Goal: Task Accomplishment & Management: Manage account settings

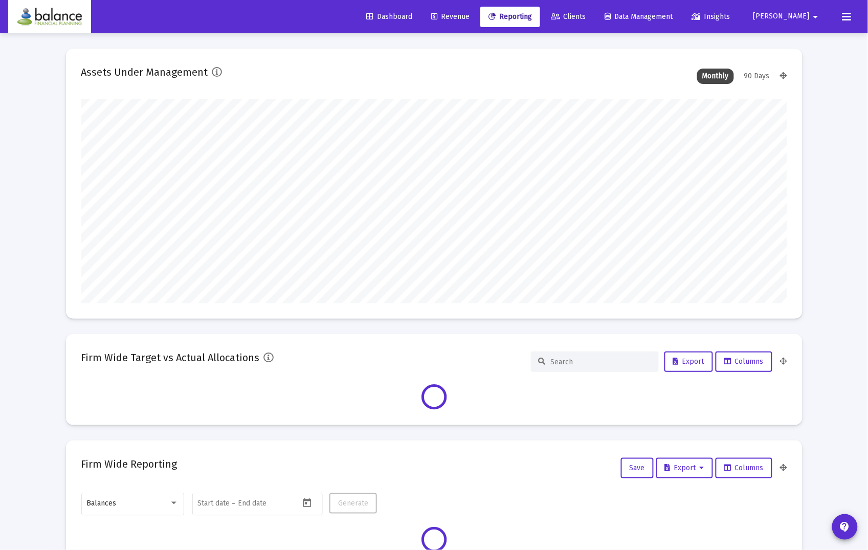
scroll to position [205, 706]
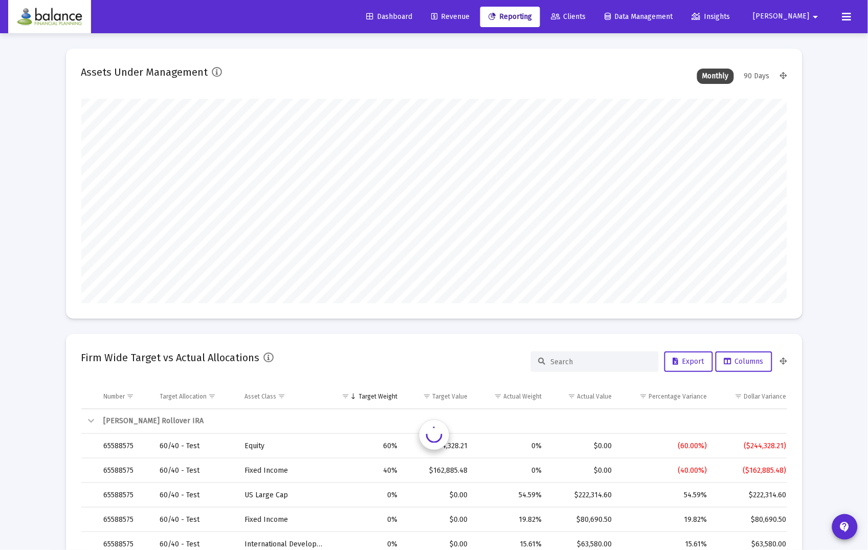
type input "[DATE]"
type input "[PERSON_NAME][EMAIL_ADDRESS][DOMAIN_NAME]"
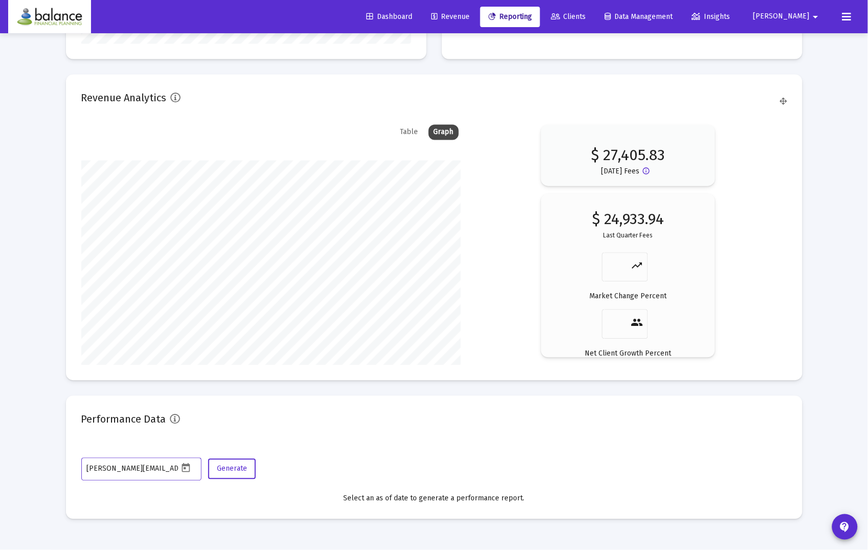
click at [470, 16] on span "Revenue" at bounding box center [450, 16] width 38 height 9
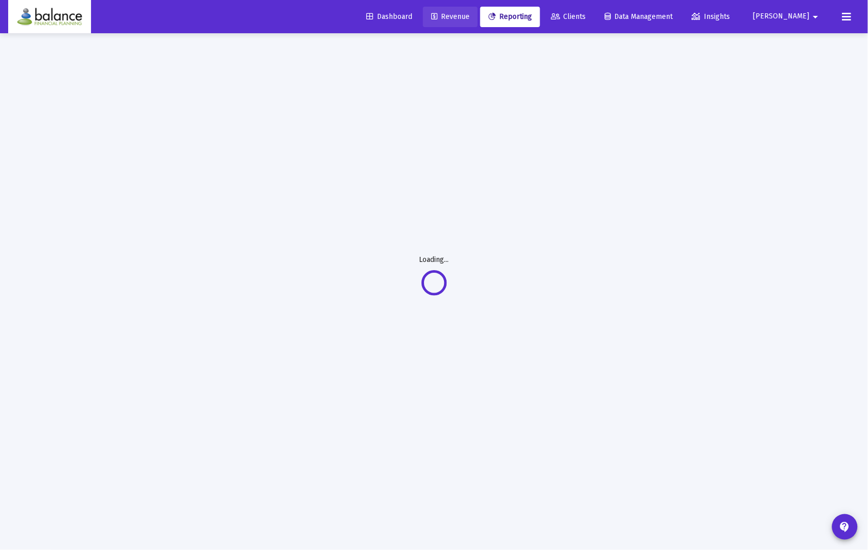
scroll to position [33, 0]
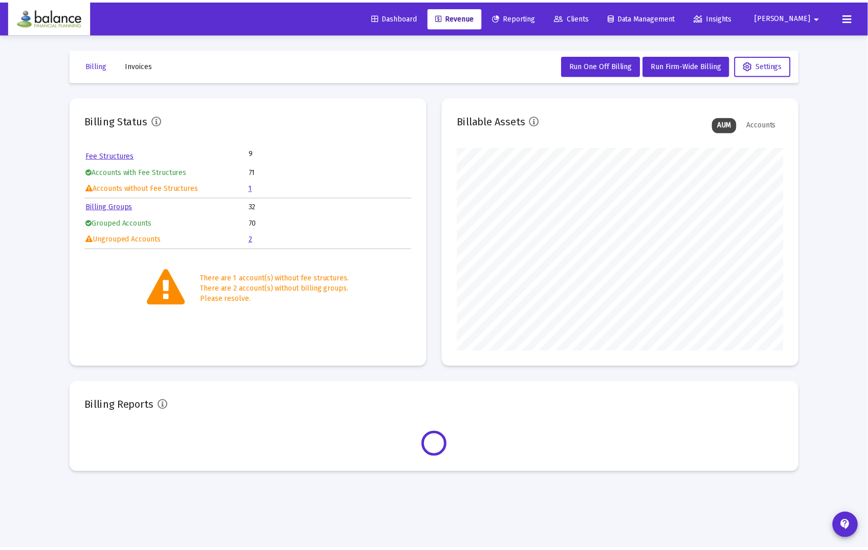
scroll to position [205, 330]
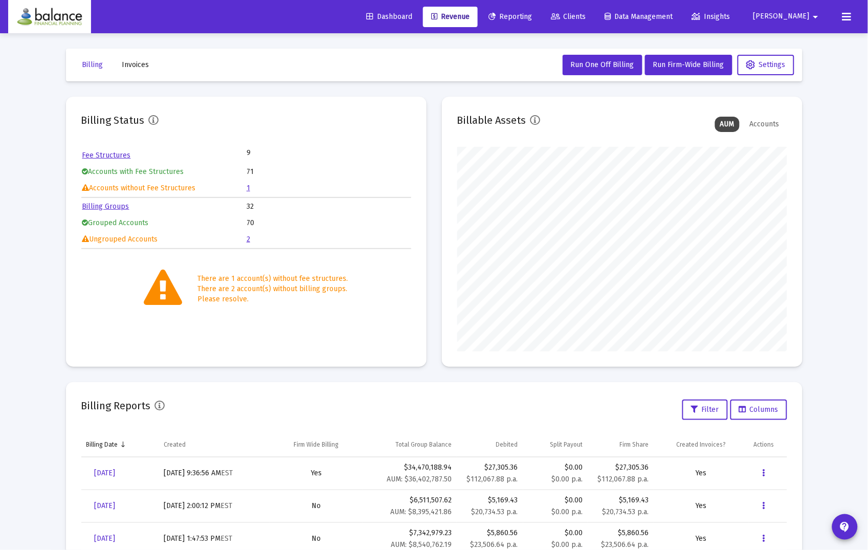
click at [136, 62] on span "Invoices" at bounding box center [135, 64] width 27 height 9
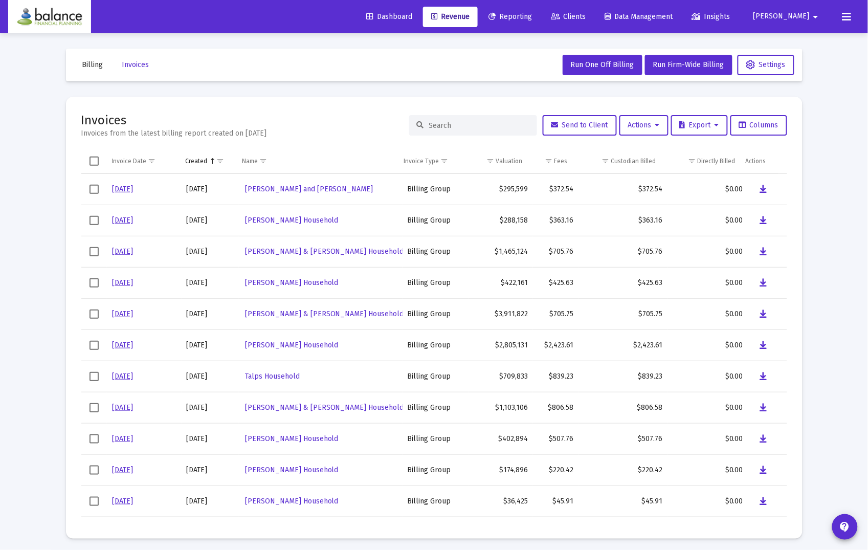
click at [466, 122] on input at bounding box center [479, 125] width 100 height 9
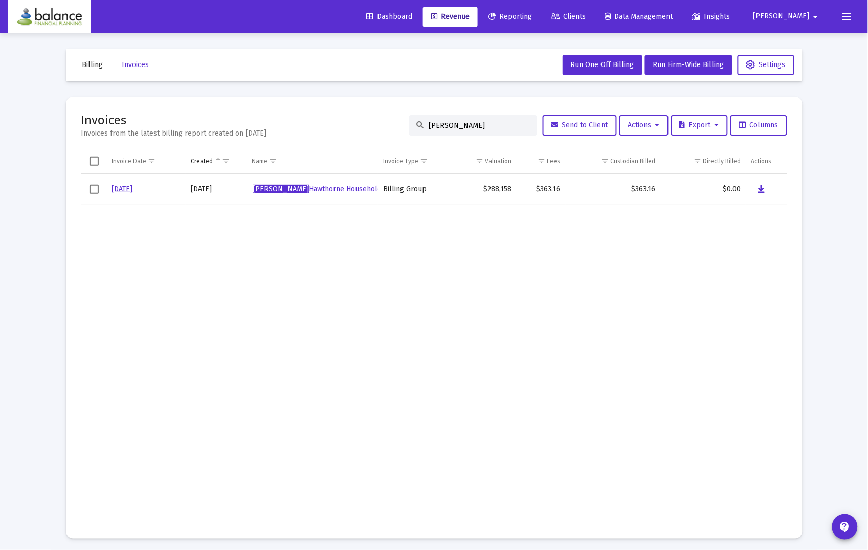
type input "[PERSON_NAME]"
click at [760, 189] on icon "Data grid" at bounding box center [761, 189] width 7 height 12
click at [141, 63] on span "Invoices" at bounding box center [135, 64] width 27 height 9
drag, startPoint x: 467, startPoint y: 125, endPoint x: 376, endPoint y: 125, distance: 90.6
click at [376, 125] on div "Invoices Invoices from the latest billing report created on [DATE] [PERSON_NAME…" at bounding box center [434, 125] width 706 height 27
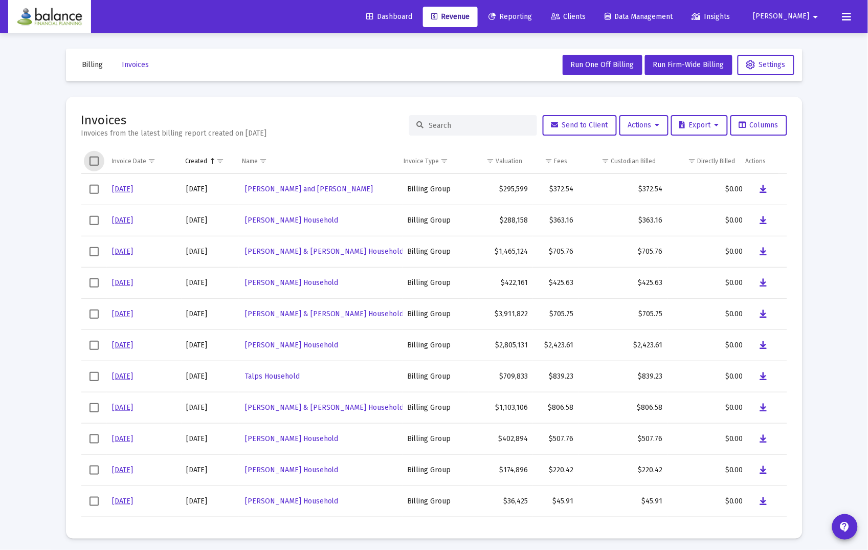
click at [95, 163] on span "Select all" at bounding box center [94, 161] width 9 height 9
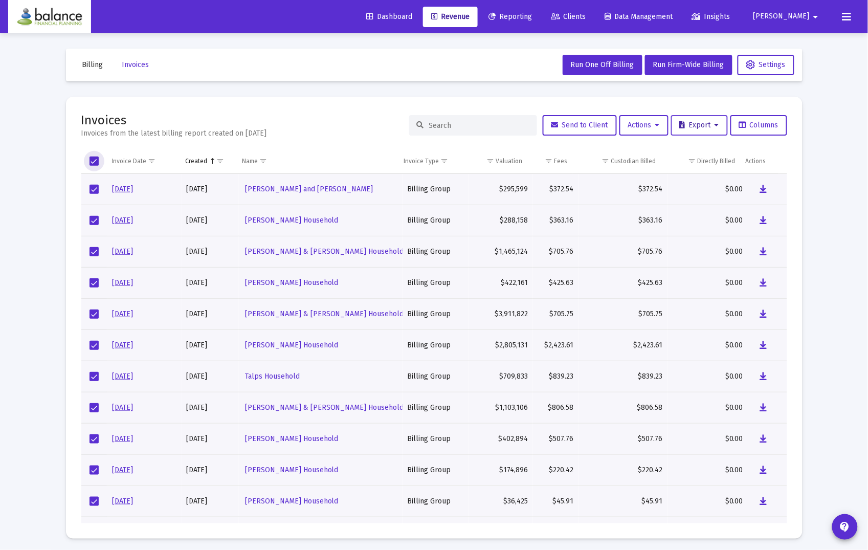
click at [717, 125] on icon at bounding box center [717, 125] width 5 height 7
click at [724, 103] on div at bounding box center [434, 275] width 868 height 550
click at [658, 127] on icon at bounding box center [657, 125] width 5 height 7
click at [662, 152] on button "Download Selected Invoices" at bounding box center [671, 151] width 109 height 25
click at [540, 21] on link "Reporting" at bounding box center [510, 17] width 60 height 20
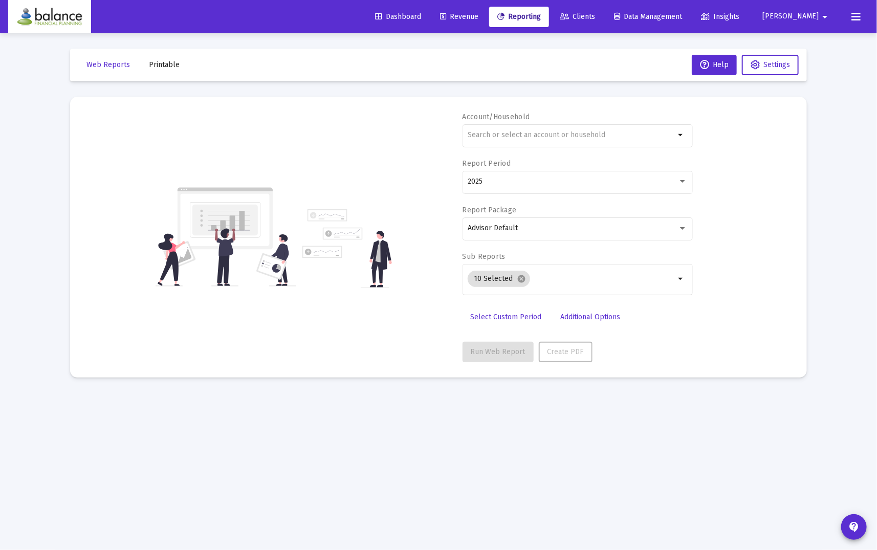
click at [172, 59] on button "Printable" at bounding box center [164, 65] width 47 height 20
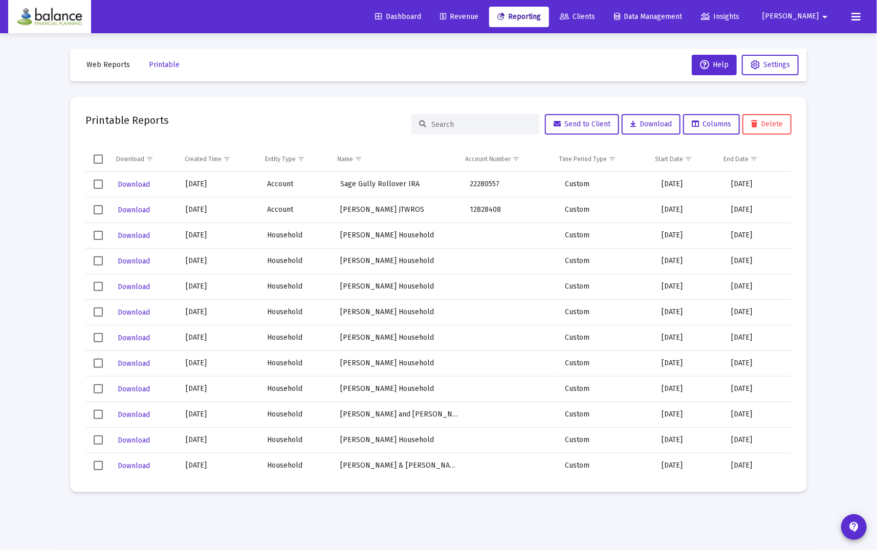
click at [113, 61] on span "Web Reports" at bounding box center [107, 64] width 43 height 9
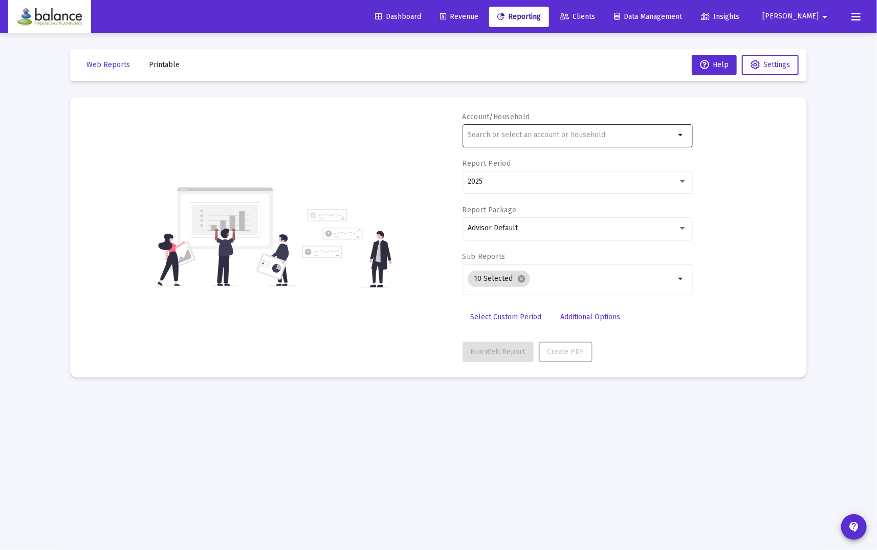
click at [486, 137] on input "text" at bounding box center [571, 135] width 207 height 8
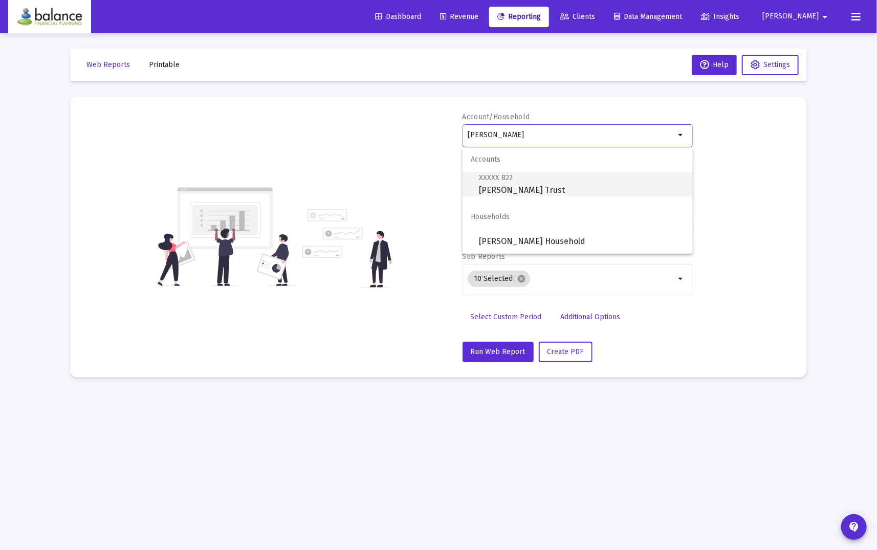
click at [536, 194] on span "XXXXX 822 [PERSON_NAME] Trust" at bounding box center [582, 183] width 206 height 25
type input "[PERSON_NAME] Trust"
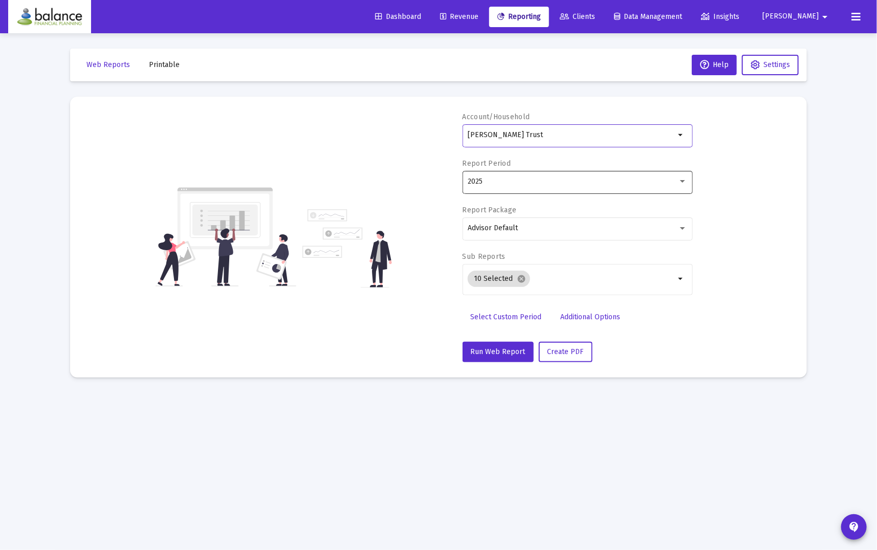
click at [551, 178] on div "2025" at bounding box center [573, 182] width 210 height 8
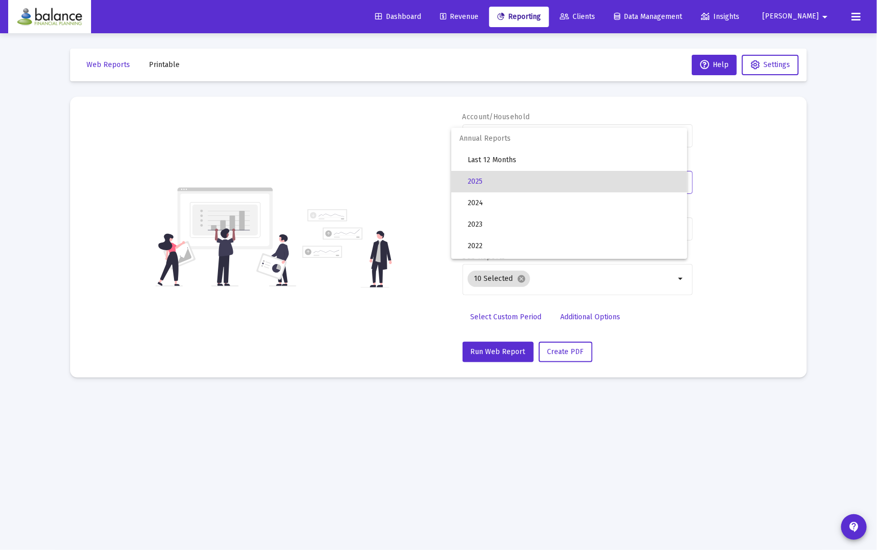
click at [551, 178] on span "2025" at bounding box center [573, 181] width 211 height 21
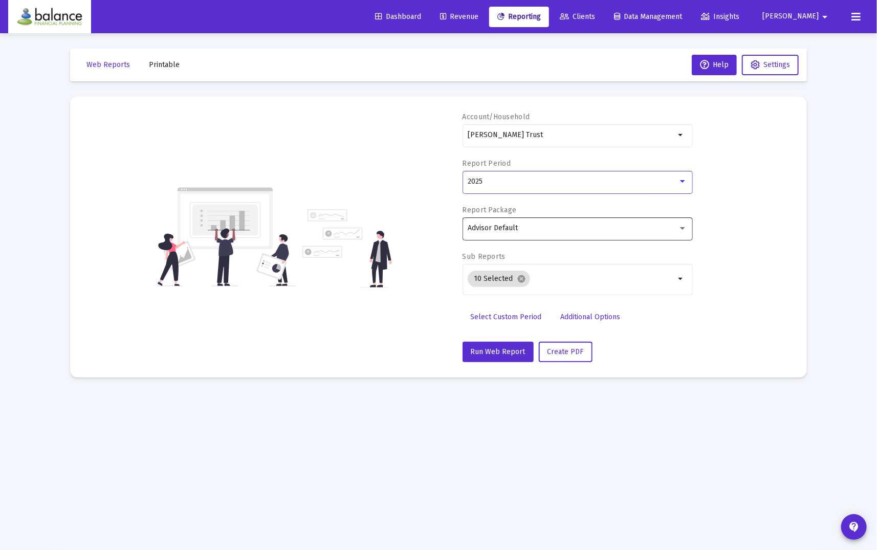
click at [554, 227] on div "Advisor Default" at bounding box center [573, 228] width 210 height 8
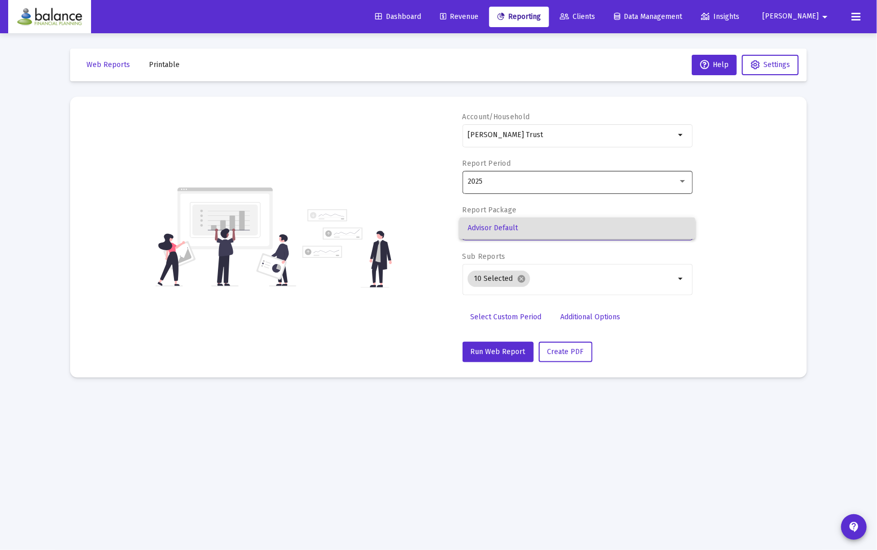
click at [680, 177] on div at bounding box center [438, 275] width 877 height 550
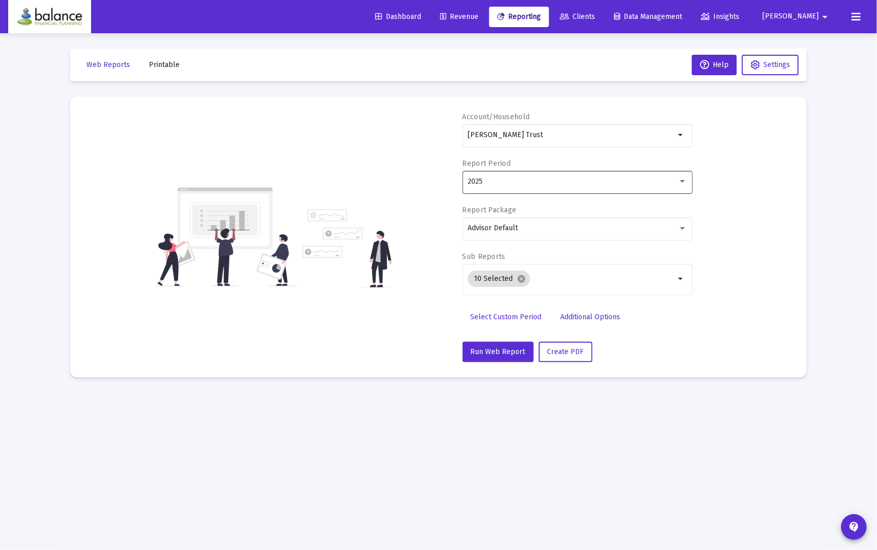
click at [680, 176] on div "2025" at bounding box center [578, 181] width 220 height 25
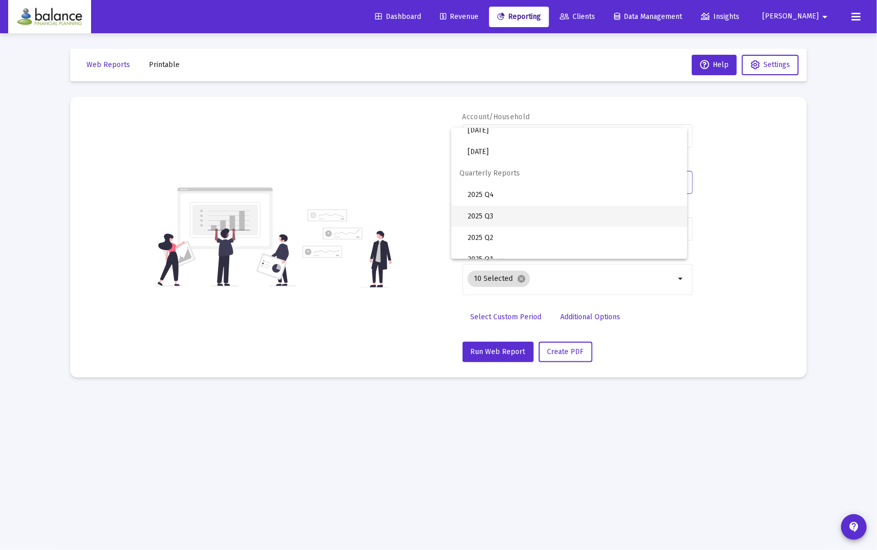
click at [540, 224] on span "2025 Q3" at bounding box center [573, 216] width 211 height 21
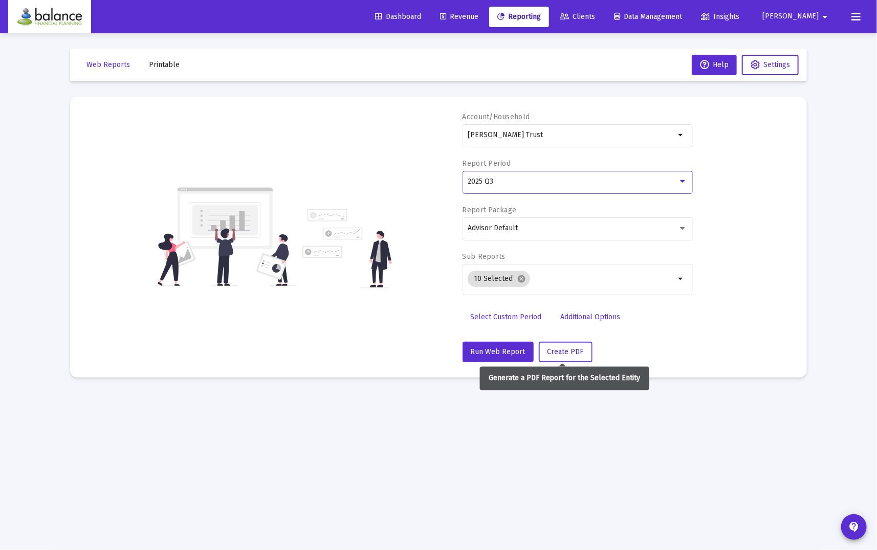
click at [555, 355] on span "Create PDF" at bounding box center [565, 351] width 36 height 9
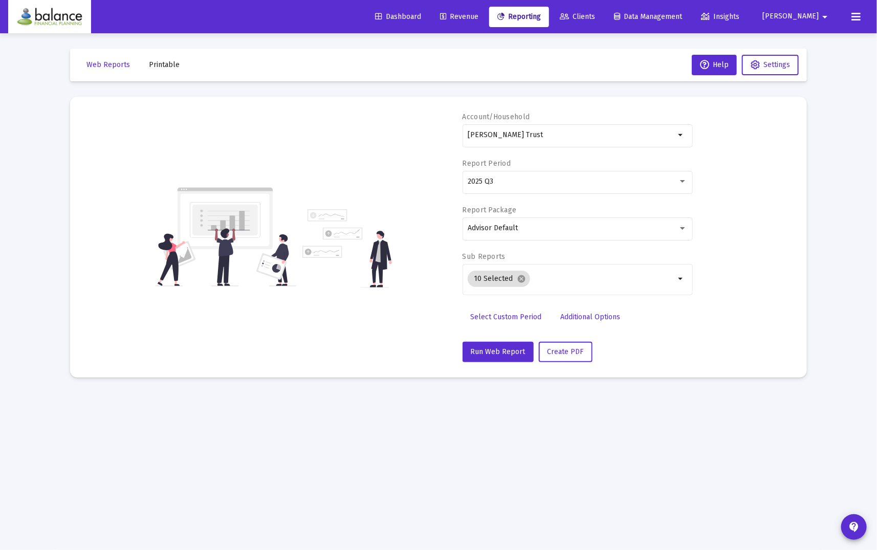
click at [166, 65] on span "Printable" at bounding box center [164, 64] width 31 height 9
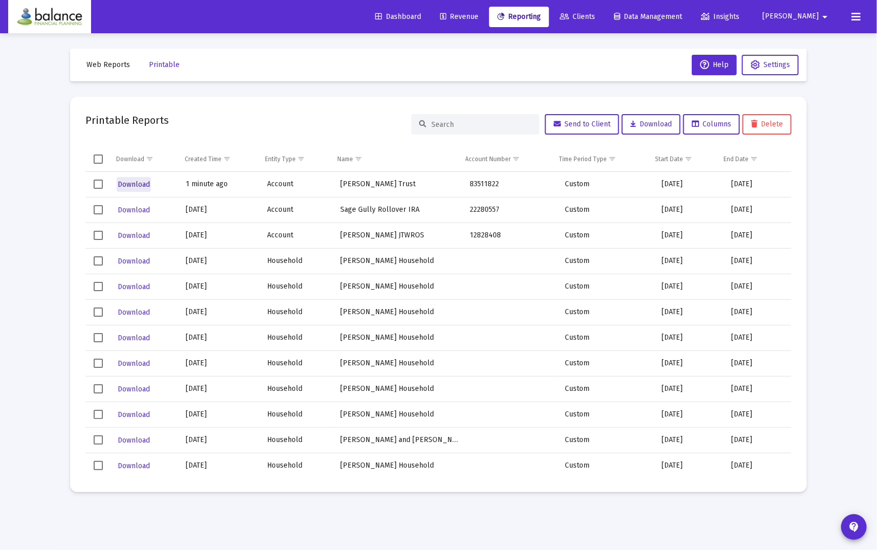
click at [135, 181] on span "Download" at bounding box center [134, 184] width 32 height 9
click at [549, 20] on link "Reporting" at bounding box center [519, 17] width 60 height 20
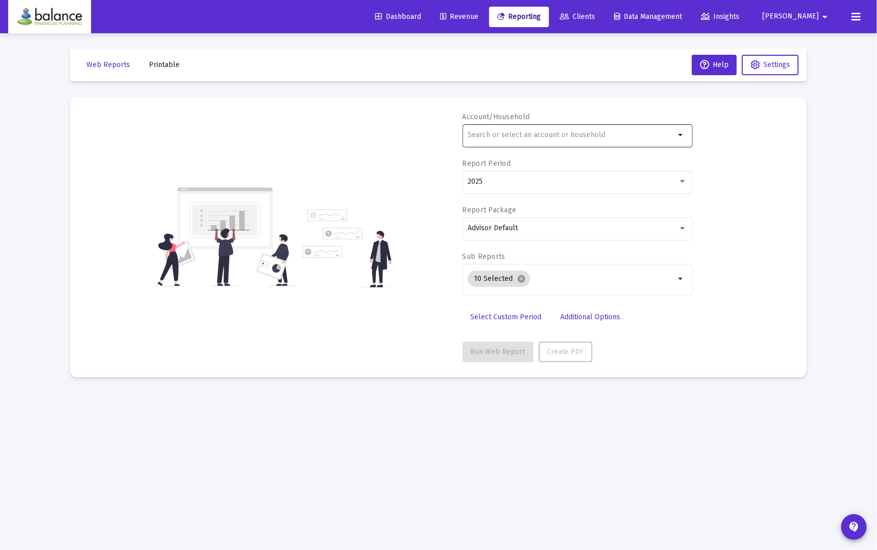
click at [480, 131] on input "text" at bounding box center [571, 135] width 207 height 8
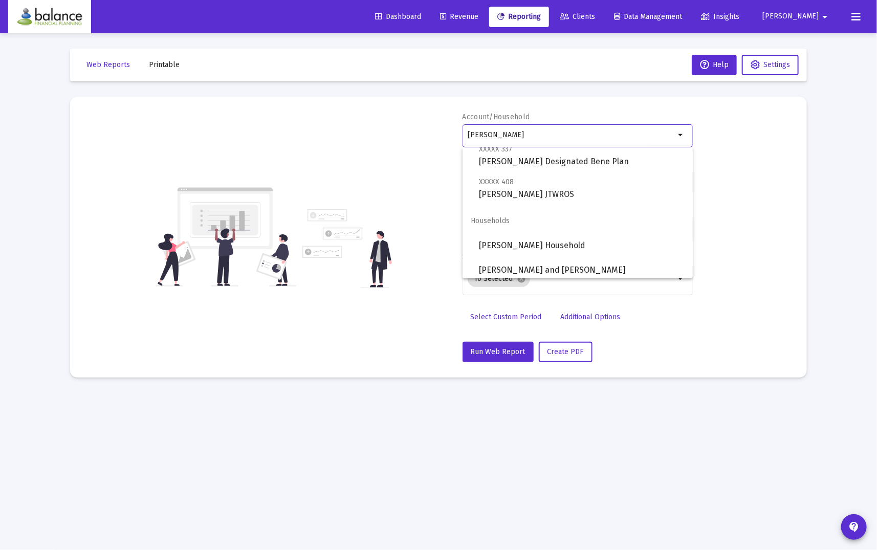
scroll to position [98, 0]
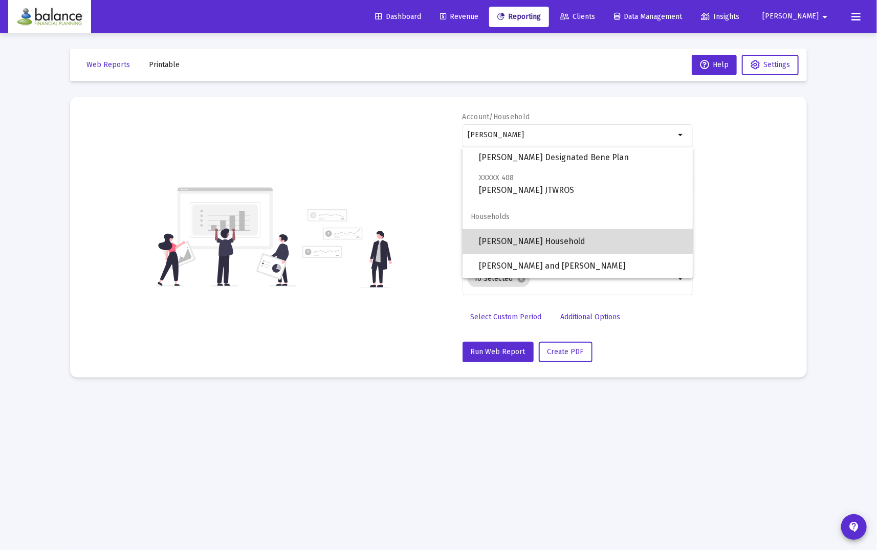
click at [580, 238] on span "[PERSON_NAME] Household" at bounding box center [582, 241] width 206 height 25
type input "[PERSON_NAME] Household"
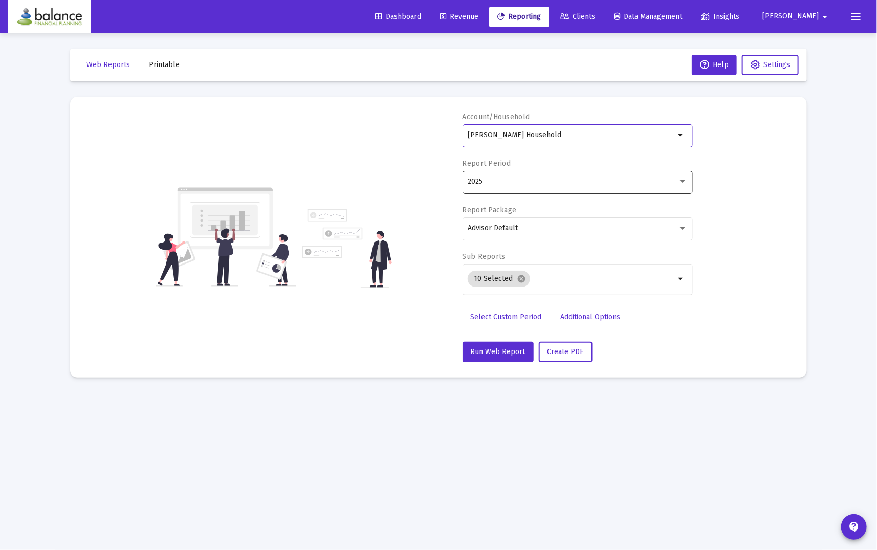
click at [648, 184] on div "2025" at bounding box center [573, 182] width 210 height 8
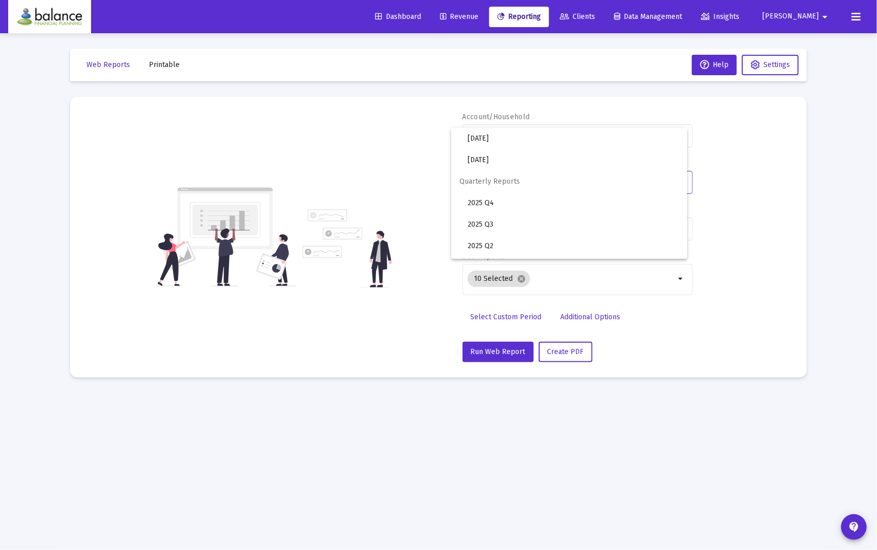
scroll to position [341, 0]
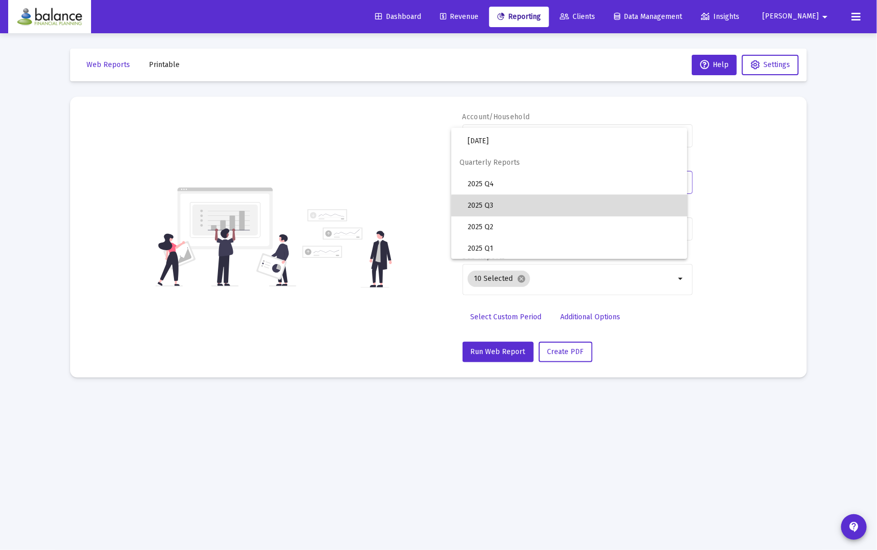
click at [576, 207] on span "2025 Q3" at bounding box center [573, 205] width 211 height 21
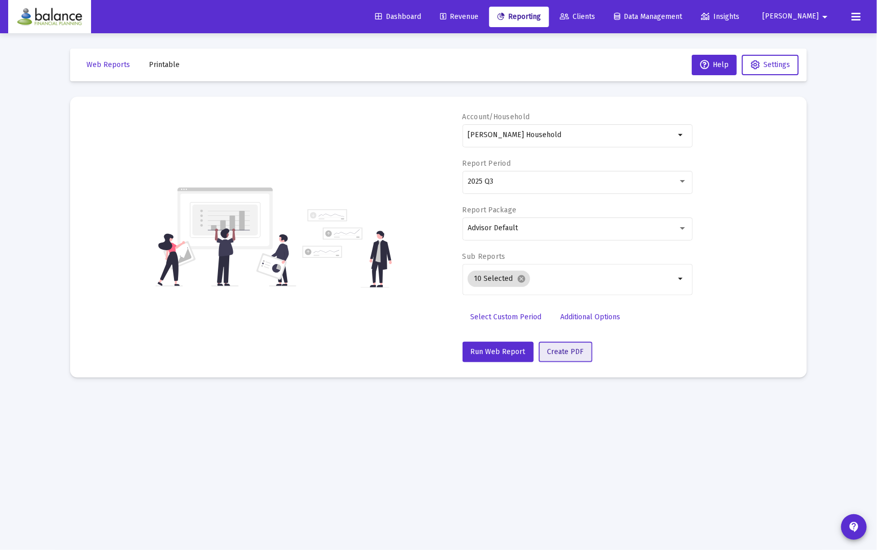
click at [566, 347] on span "Create PDF" at bounding box center [565, 351] width 36 height 9
click at [167, 68] on span "Printable" at bounding box center [164, 64] width 31 height 9
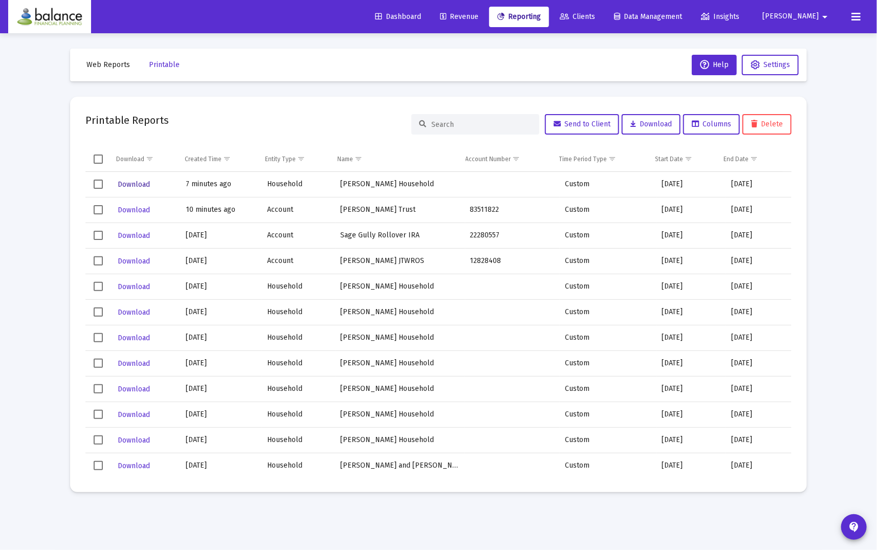
click at [132, 185] on span "Download" at bounding box center [134, 184] width 32 height 9
click at [541, 14] on span "Reporting" at bounding box center [518, 16] width 43 height 9
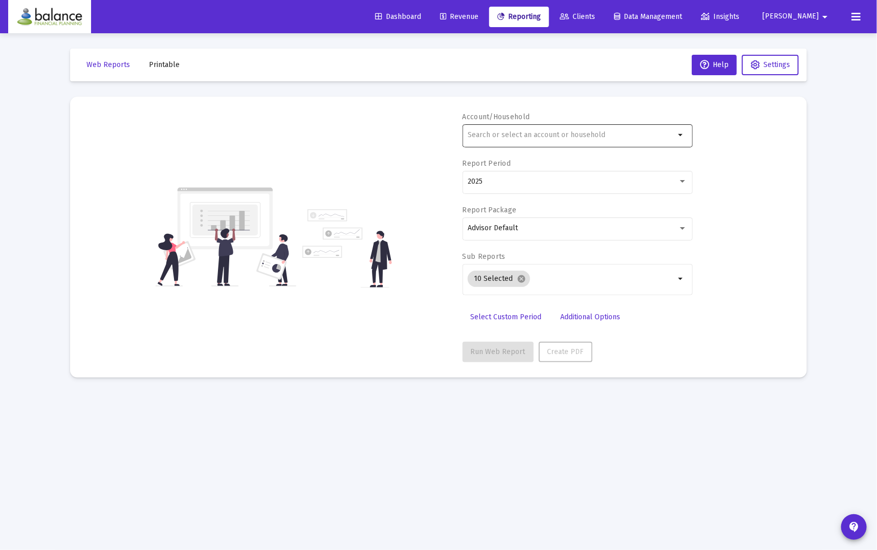
click at [599, 134] on input "text" at bounding box center [571, 135] width 207 height 8
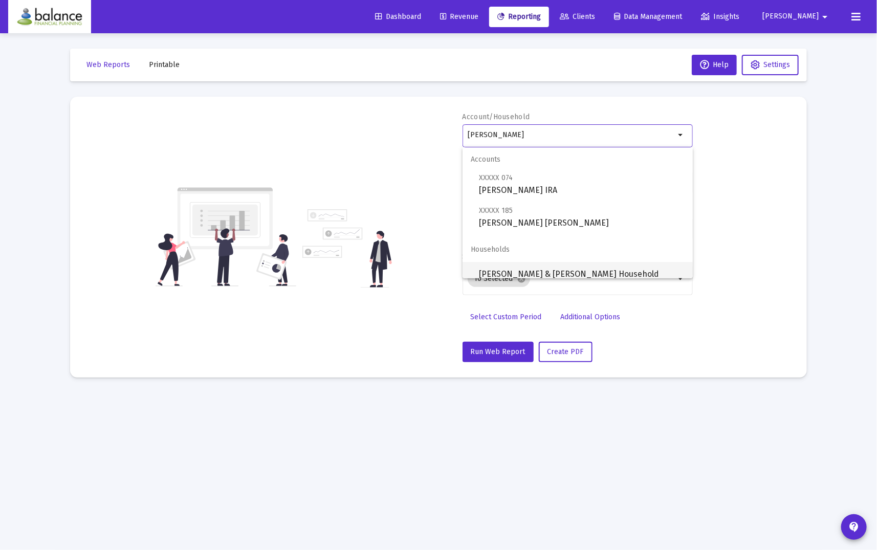
scroll to position [8, 0]
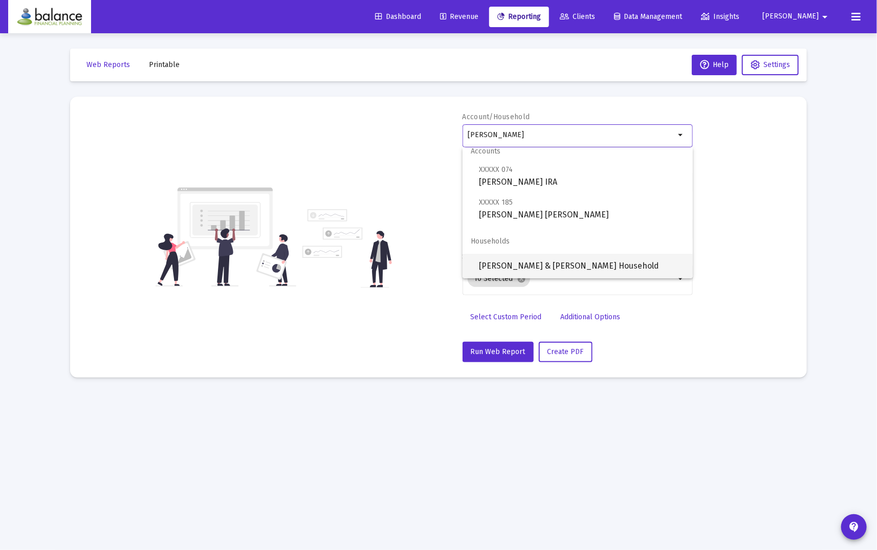
click at [635, 264] on span "[PERSON_NAME] & [PERSON_NAME] Household" at bounding box center [582, 266] width 206 height 25
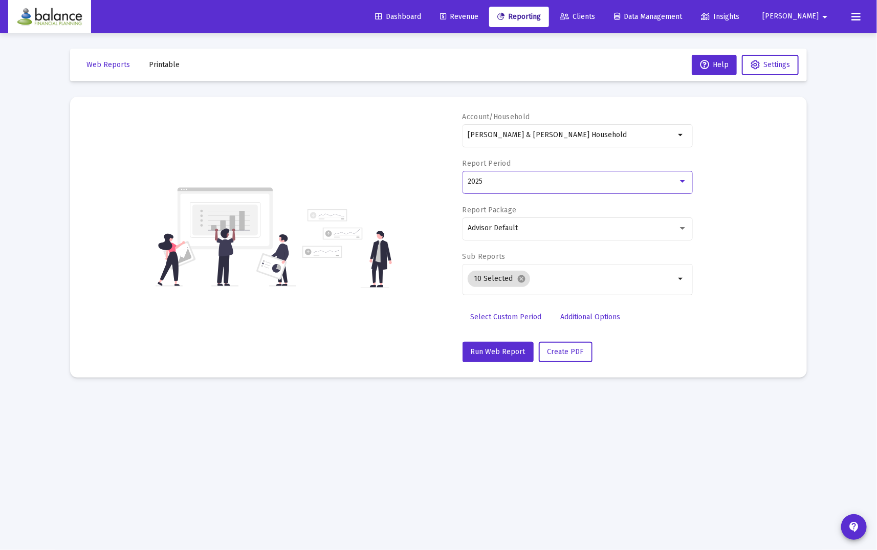
click at [680, 182] on div at bounding box center [682, 182] width 9 height 8
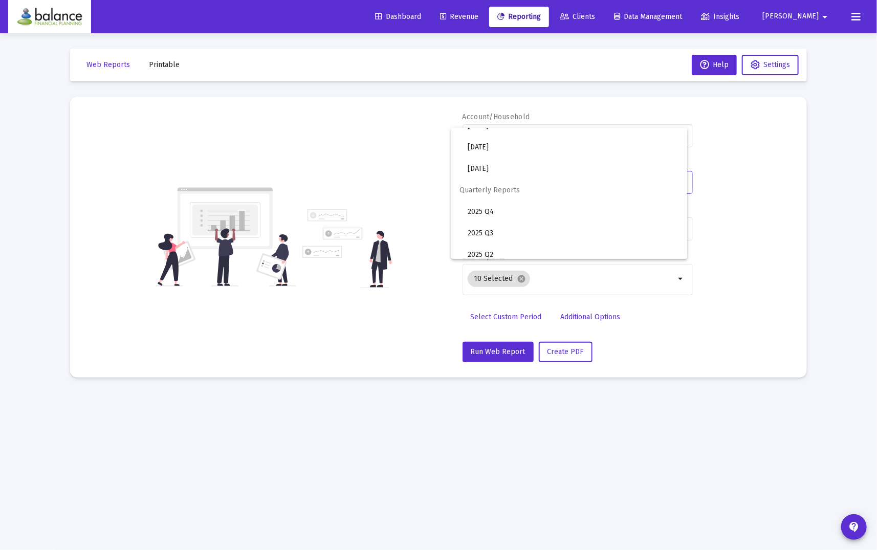
scroll to position [341, 0]
click at [555, 205] on span "2025 Q3" at bounding box center [573, 205] width 211 height 21
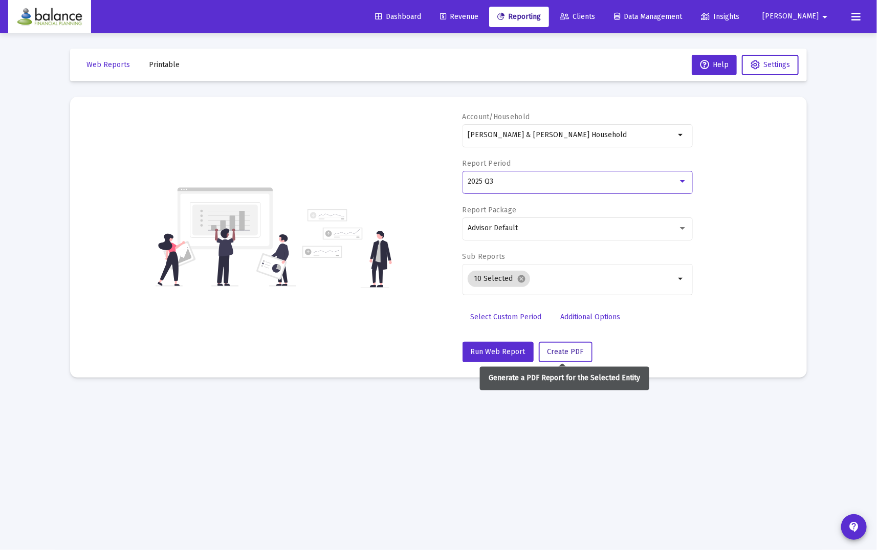
click at [556, 352] on span "Create PDF" at bounding box center [565, 351] width 36 height 9
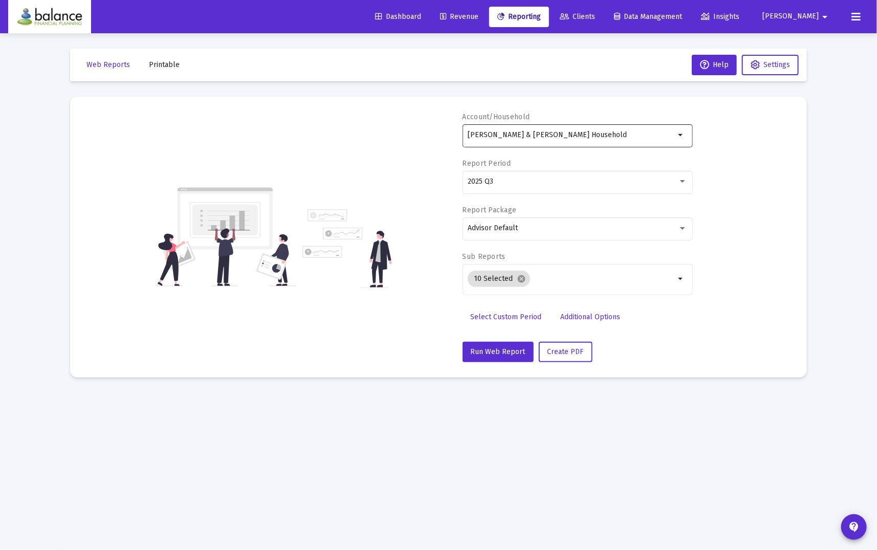
click at [567, 141] on div "[PERSON_NAME] & [PERSON_NAME] Household" at bounding box center [571, 134] width 207 height 25
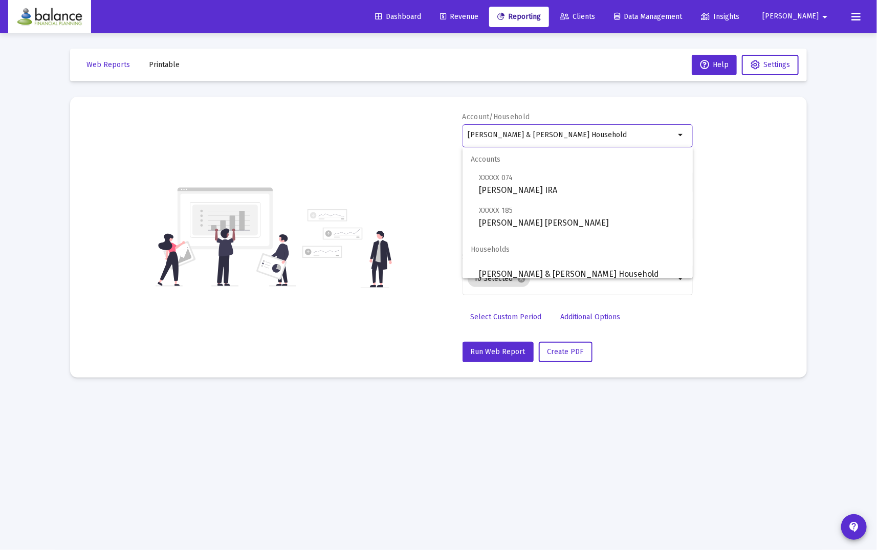
click at [579, 135] on input "[PERSON_NAME] & [PERSON_NAME] Household" at bounding box center [571, 135] width 207 height 8
drag, startPoint x: 606, startPoint y: 133, endPoint x: 383, endPoint y: 128, distance: 223.7
click at [384, 128] on div "Account/Household [PERSON_NAME] & [PERSON_NAME] Household arrow_drop_down Repor…" at bounding box center [438, 237] width 706 height 250
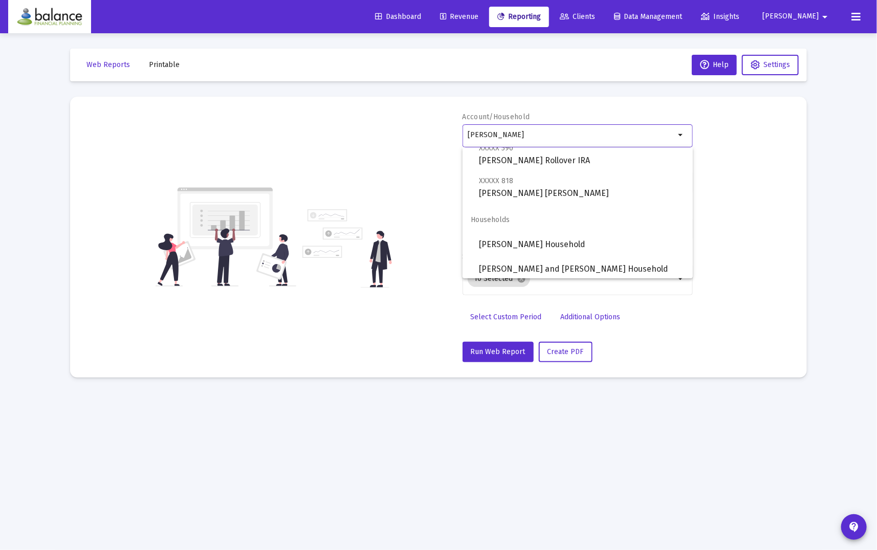
scroll to position [33, 0]
click at [598, 268] on span "[PERSON_NAME] and [PERSON_NAME] Household" at bounding box center [582, 266] width 206 height 25
type input "[PERSON_NAME] and [PERSON_NAME] Household"
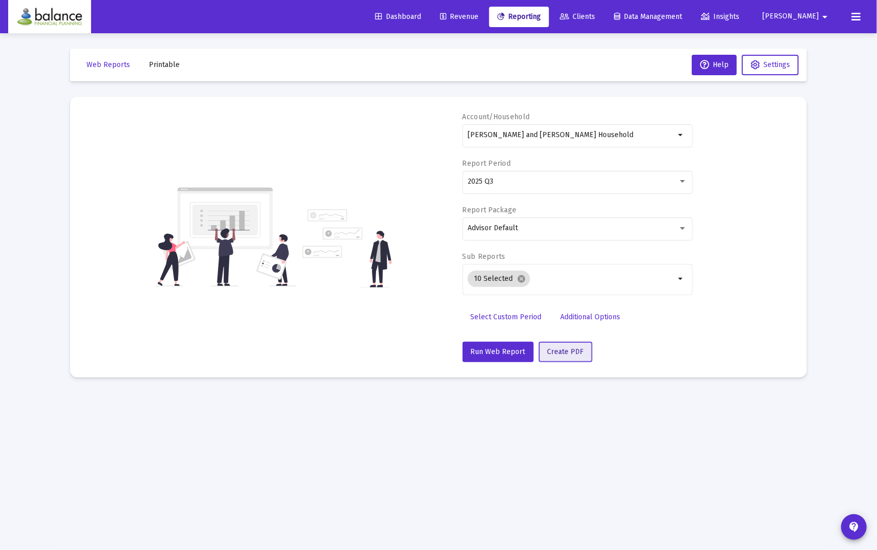
click at [563, 350] on span "Create PDF" at bounding box center [565, 351] width 36 height 9
click at [165, 62] on span "Printable" at bounding box center [164, 64] width 31 height 9
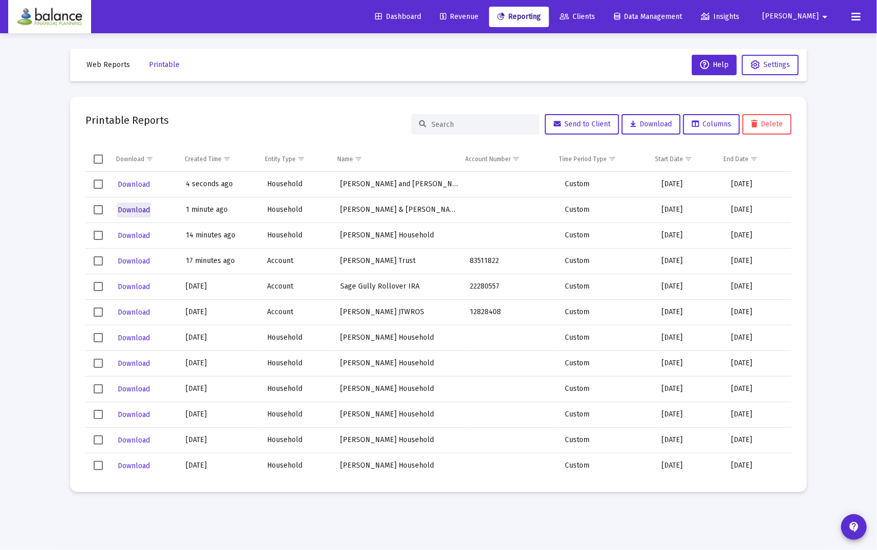
click at [126, 212] on span "Download" at bounding box center [134, 210] width 32 height 9
click at [137, 184] on span "Download" at bounding box center [134, 184] width 32 height 9
click at [136, 180] on span "Download" at bounding box center [134, 184] width 32 height 9
click at [541, 19] on span "Reporting" at bounding box center [518, 16] width 43 height 9
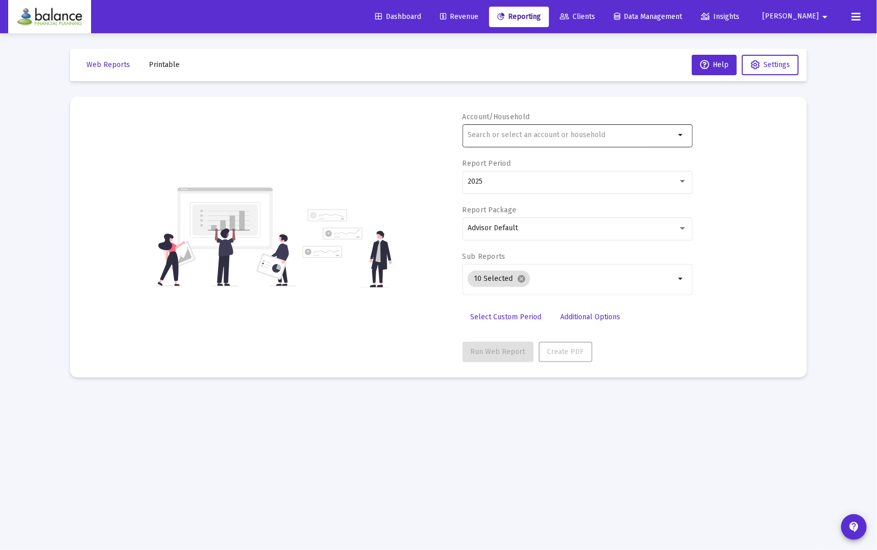
click at [516, 132] on input "text" at bounding box center [571, 135] width 207 height 8
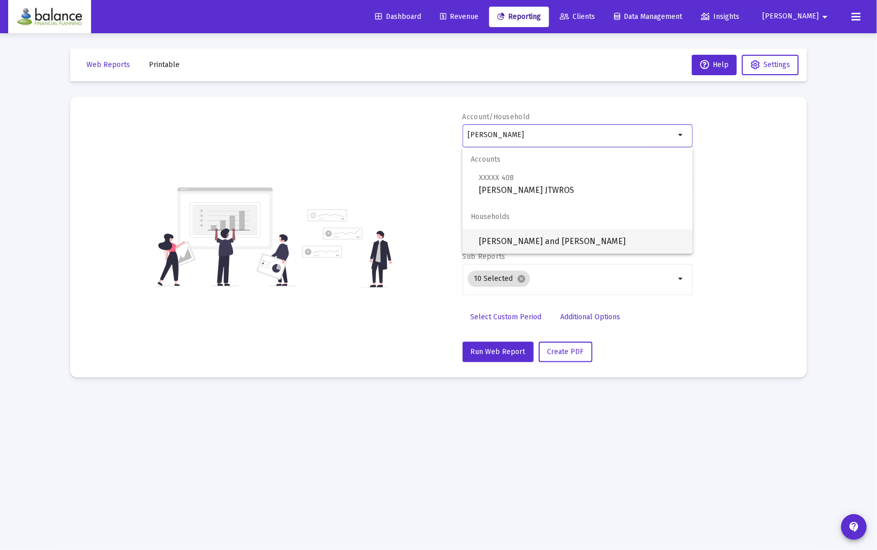
click at [579, 238] on span "[PERSON_NAME] and [PERSON_NAME]" at bounding box center [582, 241] width 206 height 25
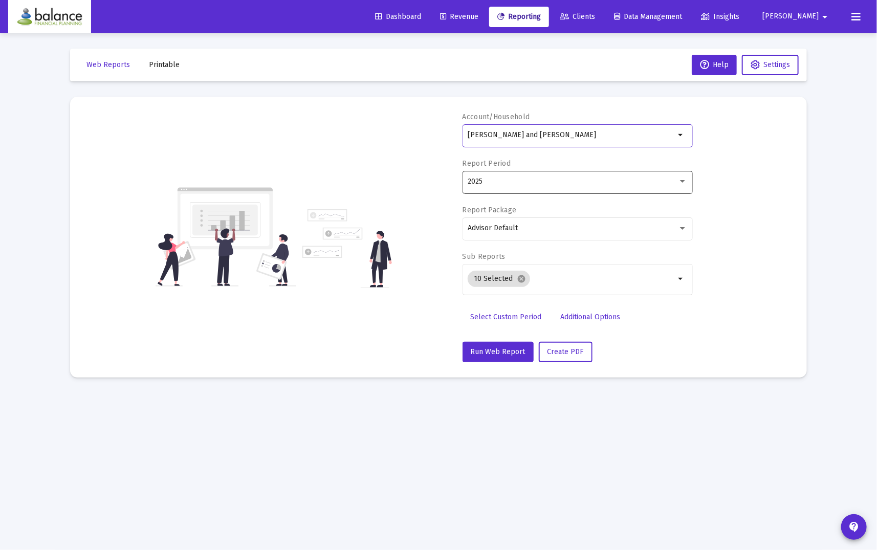
click at [579, 181] on div "2025" at bounding box center [573, 182] width 210 height 8
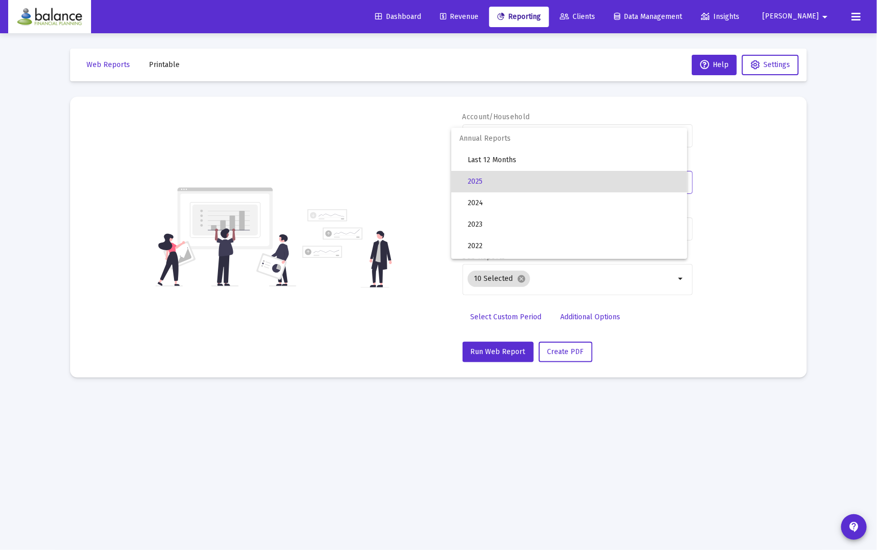
scroll to position [341, 0]
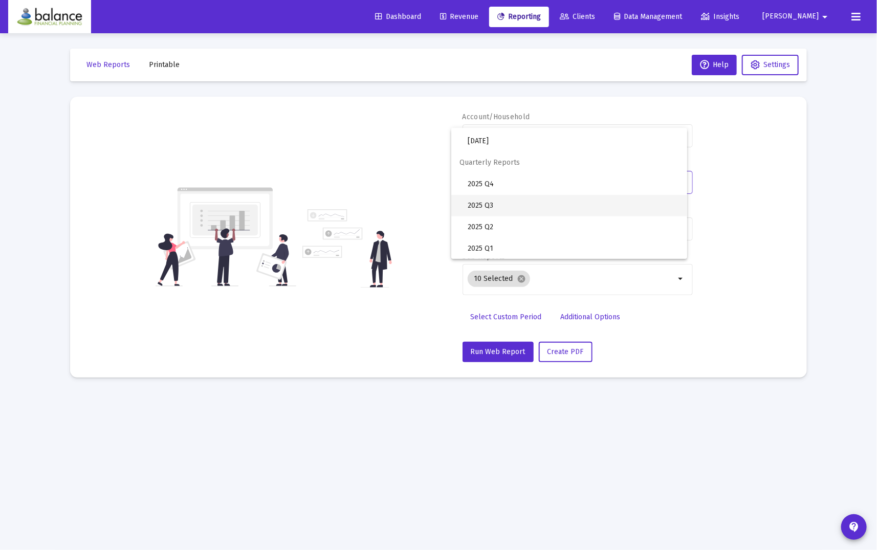
click at [560, 198] on span "2025 Q3" at bounding box center [573, 205] width 211 height 21
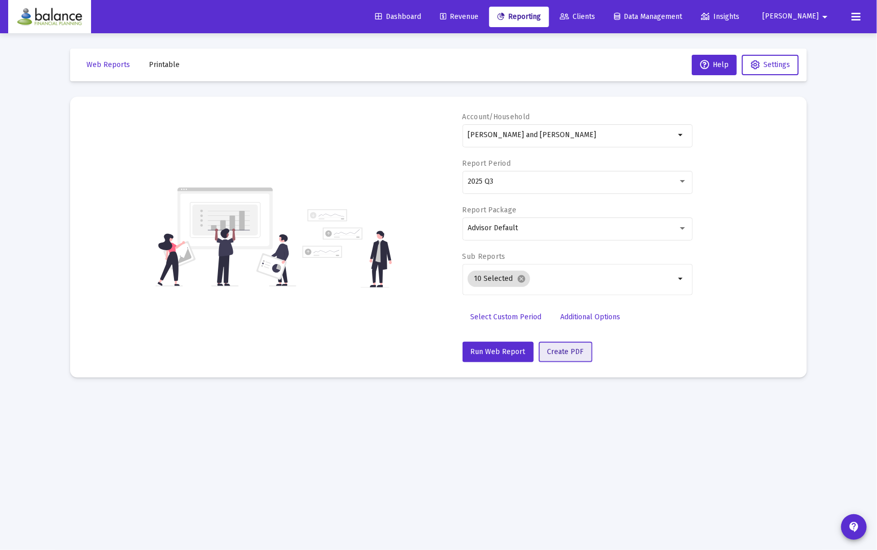
click at [568, 352] on span "Create PDF" at bounding box center [565, 351] width 36 height 9
click at [569, 135] on input "[PERSON_NAME] and [PERSON_NAME]" at bounding box center [571, 135] width 207 height 8
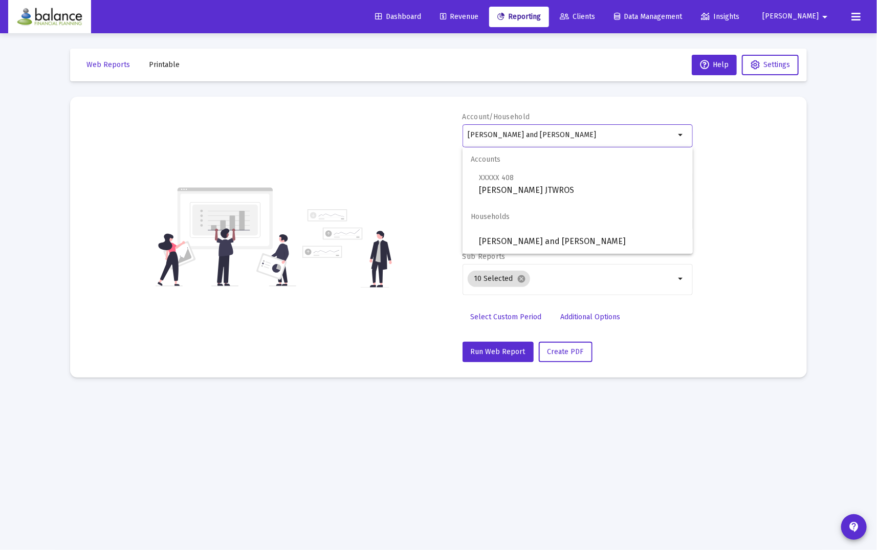
drag, startPoint x: 569, startPoint y: 135, endPoint x: 432, endPoint y: 129, distance: 137.2
click at [432, 129] on div "Account/Household [PERSON_NAME] and [PERSON_NAME] arrow_drop_down Report Period…" at bounding box center [438, 237] width 706 height 250
click at [498, 186] on span "XXXXX 081 [PERSON_NAME] Rollover IRA" at bounding box center [582, 183] width 206 height 25
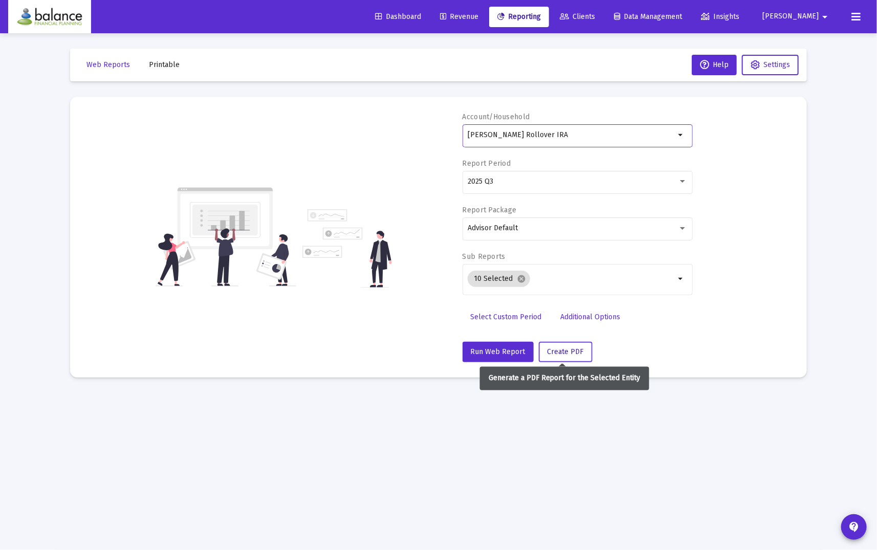
click at [555, 349] on span "Create PDF" at bounding box center [565, 351] width 36 height 9
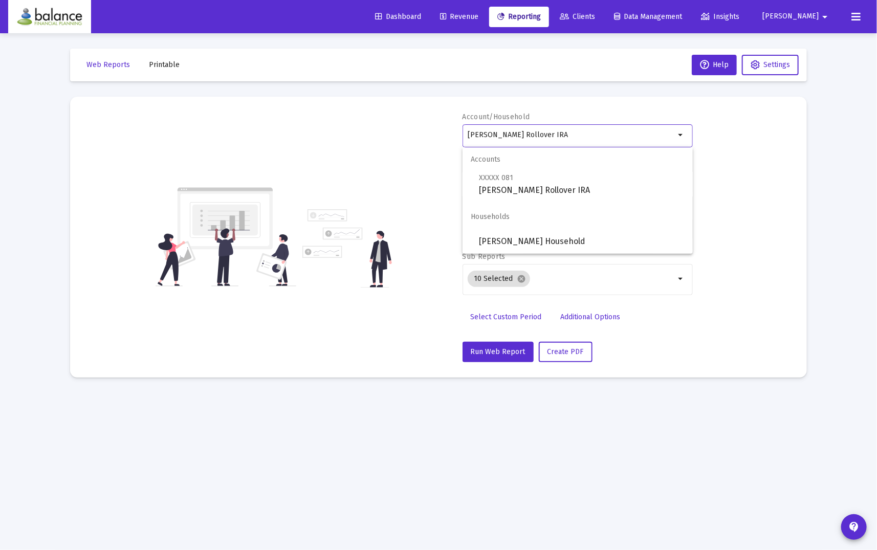
drag, startPoint x: 581, startPoint y: 133, endPoint x: 459, endPoint y: 130, distance: 121.8
click at [459, 130] on div "Account/Household [PERSON_NAME] Rollover IRA arrow_drop_down Report Period 2025…" at bounding box center [438, 237] width 706 height 250
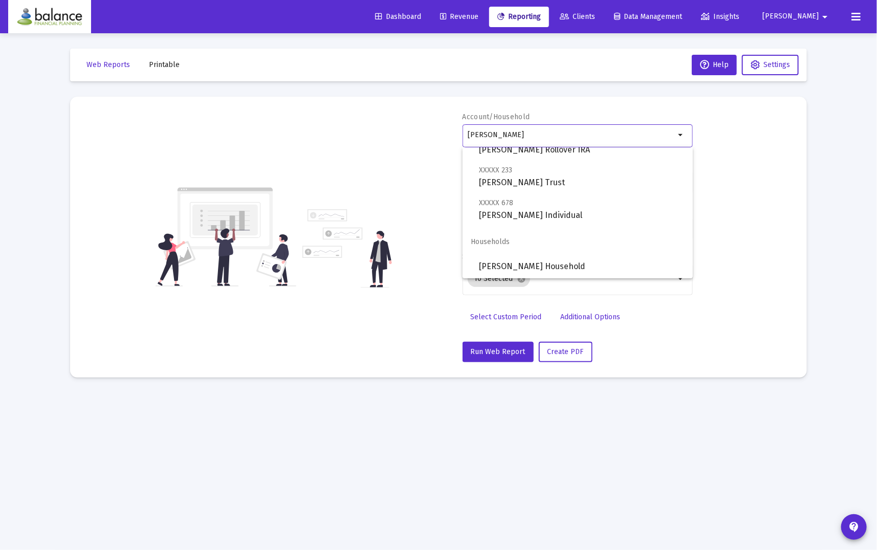
scroll to position [74, 0]
click at [612, 270] on span "[PERSON_NAME] Household" at bounding box center [582, 266] width 206 height 25
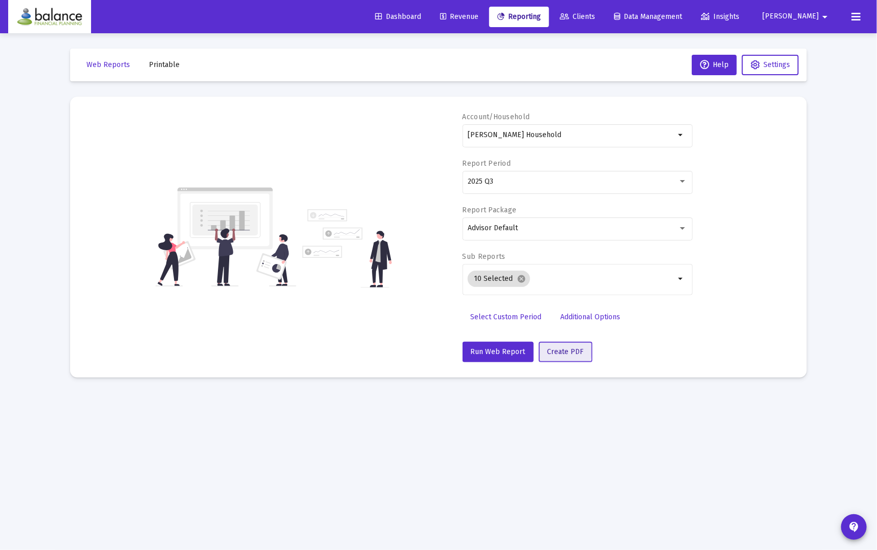
click at [559, 349] on span "Create PDF" at bounding box center [565, 351] width 36 height 9
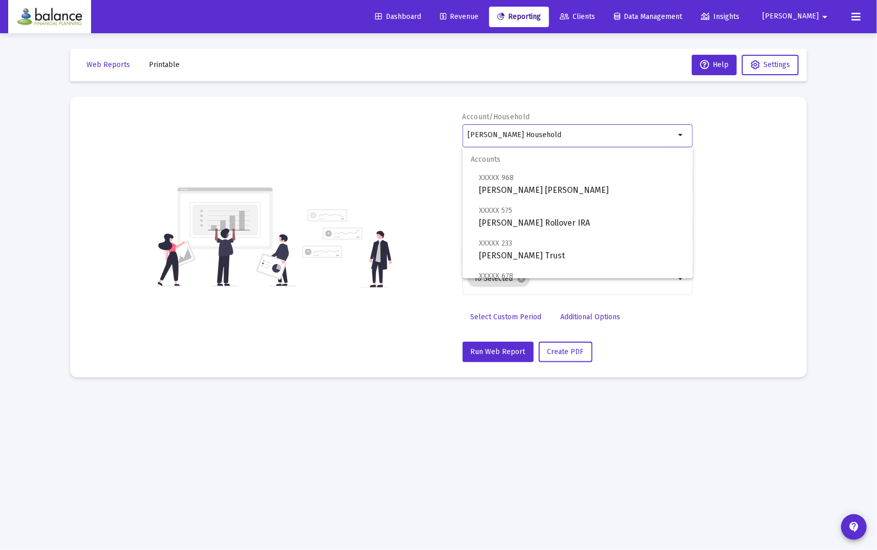
drag, startPoint x: 571, startPoint y: 135, endPoint x: 430, endPoint y: 134, distance: 140.7
click at [430, 134] on div "Account/Household [PERSON_NAME] Household arrow_drop_down Report Period 2025 Q3…" at bounding box center [438, 237] width 706 height 250
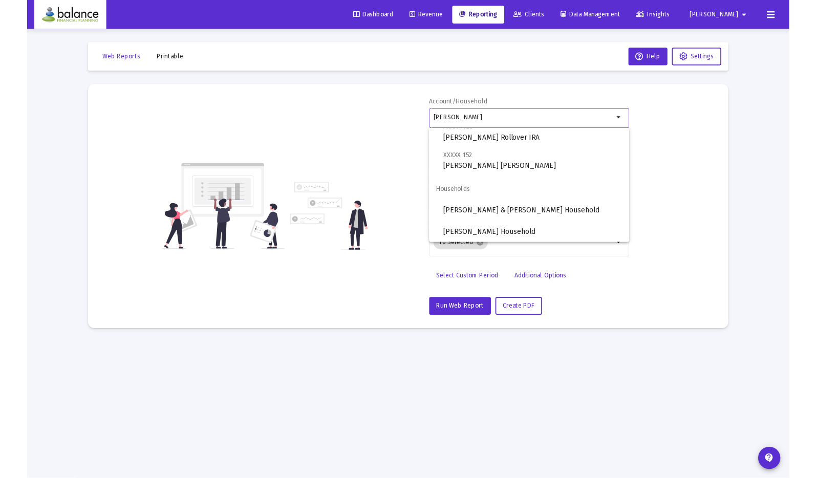
scroll to position [15, 0]
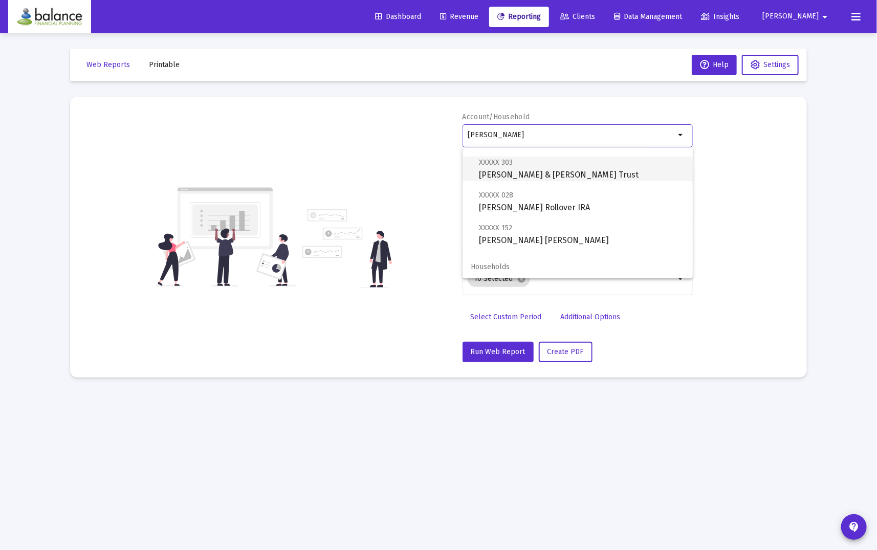
click at [633, 173] on span "XXXXX 303 [PERSON_NAME] & [PERSON_NAME] Trust" at bounding box center [582, 168] width 206 height 25
type input "[PERSON_NAME] & [PERSON_NAME] Trust"
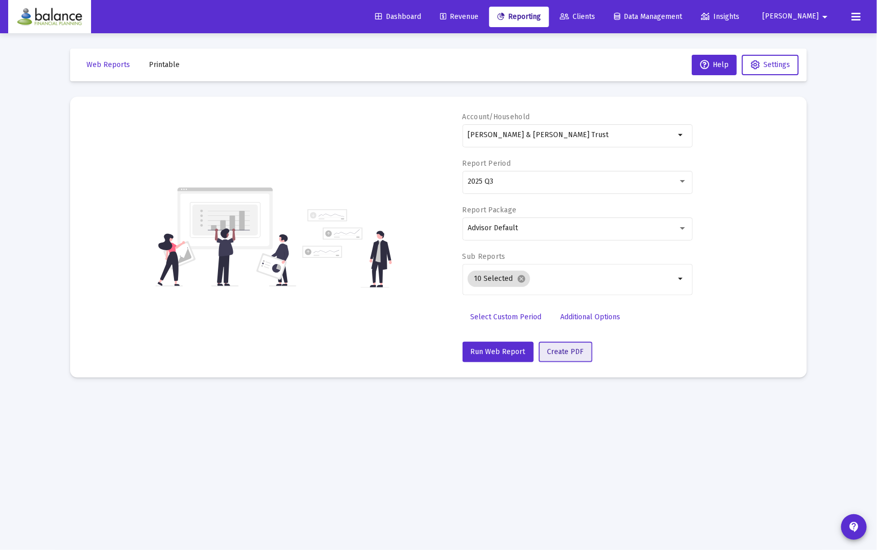
click at [566, 347] on span "Create PDF" at bounding box center [565, 351] width 36 height 9
click at [388, 136] on div "Account/Household [PERSON_NAME] & [PERSON_NAME] Trust arrow_drop_down Report Pe…" at bounding box center [438, 237] width 706 height 250
click at [166, 64] on span "Printable" at bounding box center [164, 64] width 31 height 9
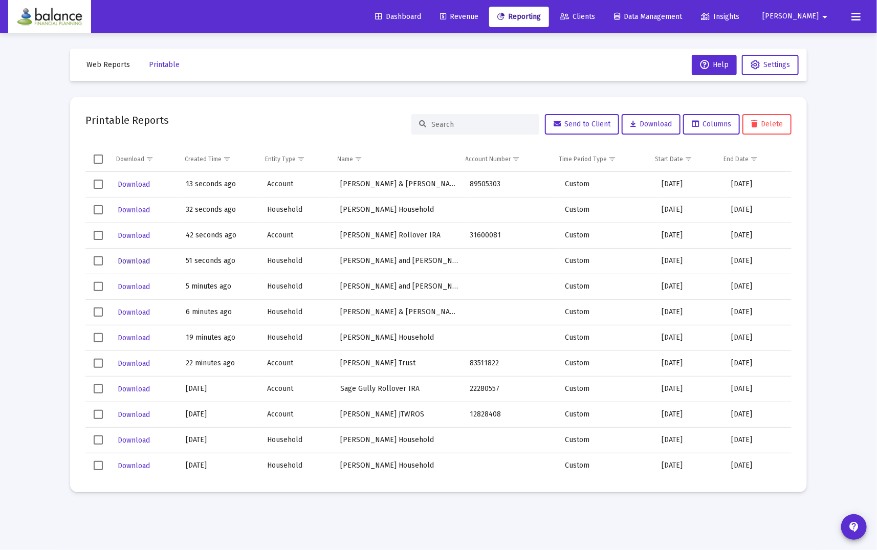
click at [132, 260] on span "Download" at bounding box center [134, 261] width 32 height 9
click at [136, 236] on span "Download" at bounding box center [134, 235] width 32 height 9
click at [139, 206] on span "Download" at bounding box center [134, 210] width 32 height 9
click at [139, 183] on span "Download" at bounding box center [134, 184] width 32 height 9
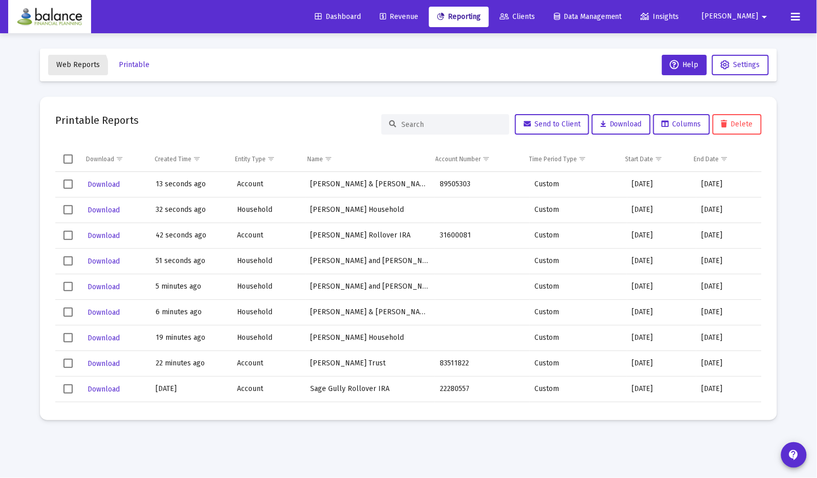
click at [75, 69] on button "Web Reports" at bounding box center [78, 65] width 60 height 20
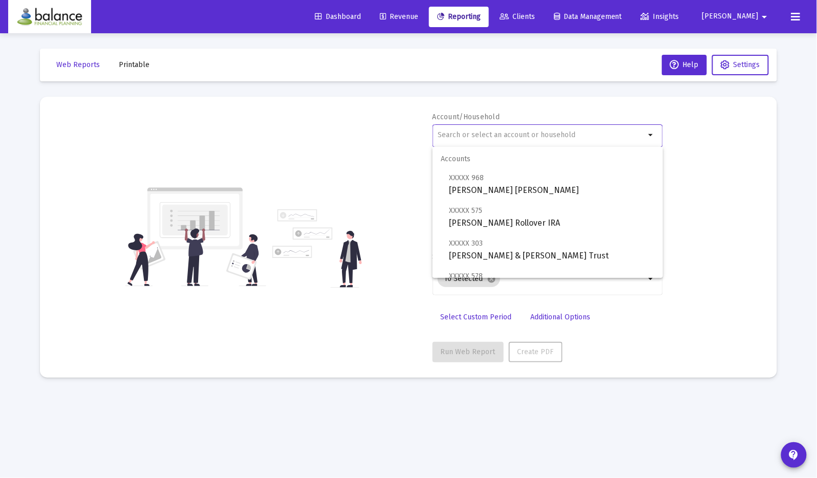
click at [487, 133] on input "text" at bounding box center [540, 135] width 207 height 8
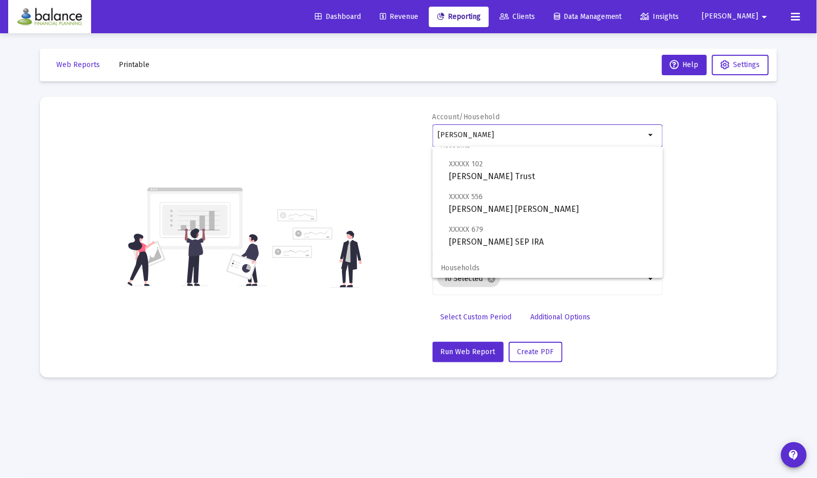
scroll to position [41, 0]
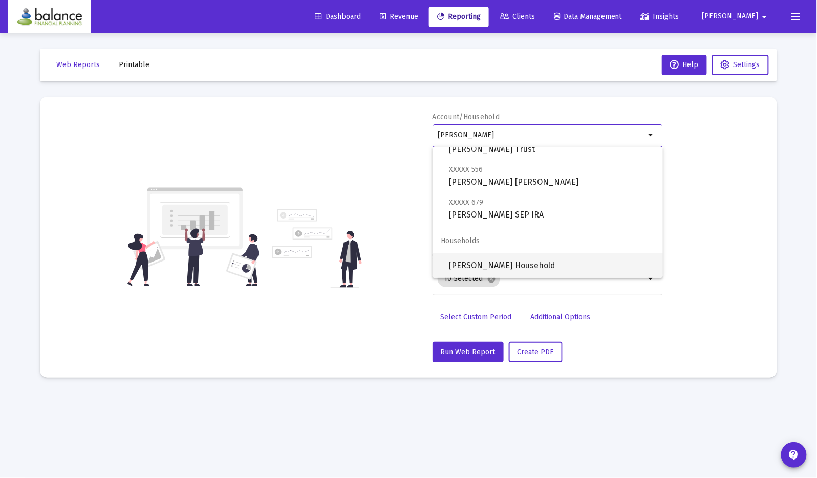
click at [559, 266] on span "[PERSON_NAME] Household" at bounding box center [552, 265] width 206 height 25
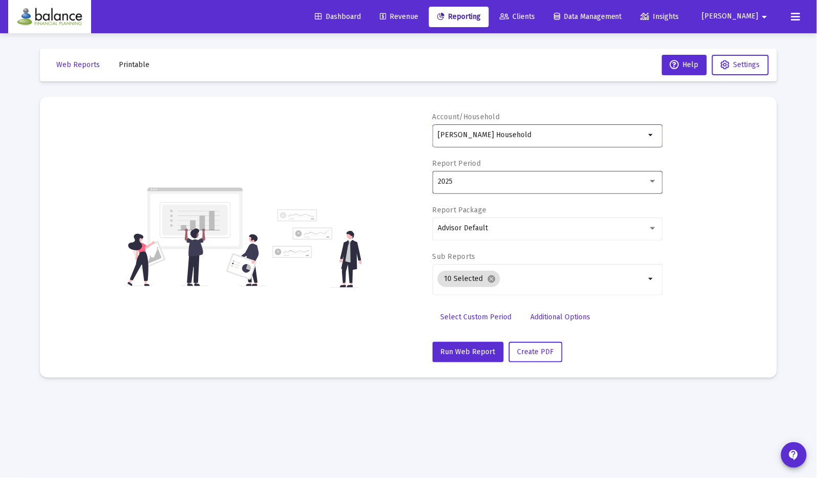
click at [593, 183] on div "2025" at bounding box center [542, 182] width 210 height 8
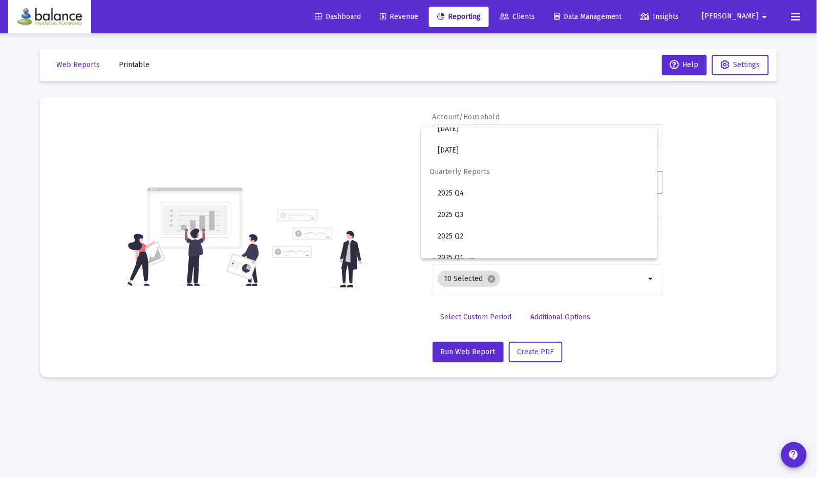
scroll to position [341, 0]
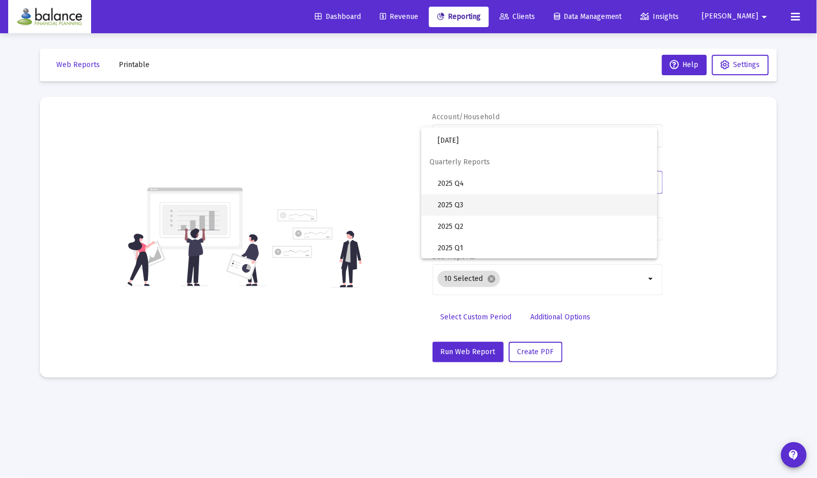
click at [541, 208] on span "2025 Q3" at bounding box center [542, 204] width 211 height 21
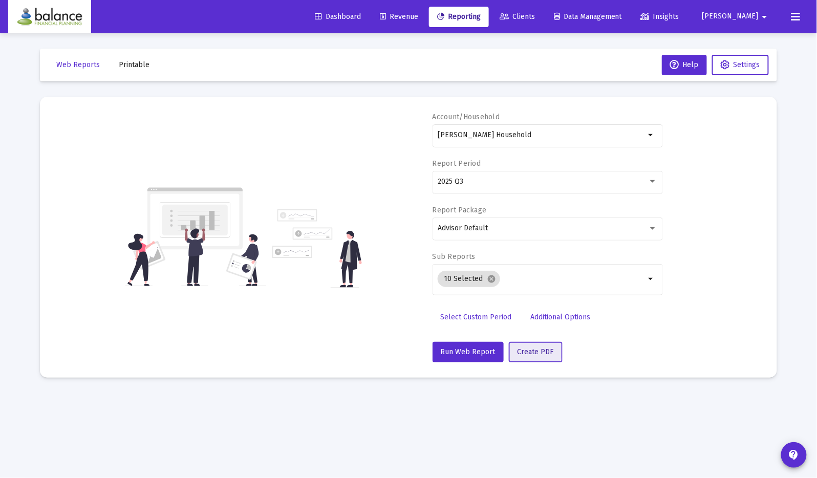
click at [529, 347] on span "Create PDF" at bounding box center [535, 351] width 36 height 9
click at [649, 139] on mat-icon "arrow_drop_down" at bounding box center [651, 135] width 12 height 12
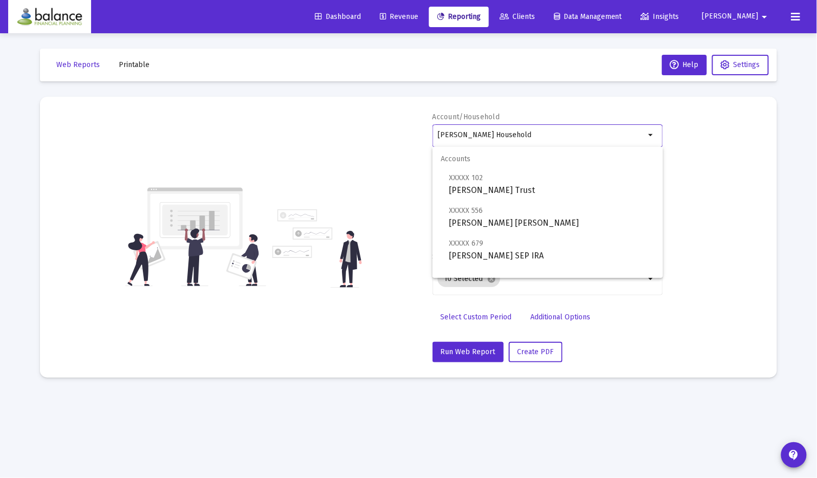
drag, startPoint x: 578, startPoint y: 136, endPoint x: 373, endPoint y: 134, distance: 205.2
click at [373, 135] on div "Account/Household [PERSON_NAME] Household arrow_drop_down Report Period 2025 Q3…" at bounding box center [408, 237] width 706 height 250
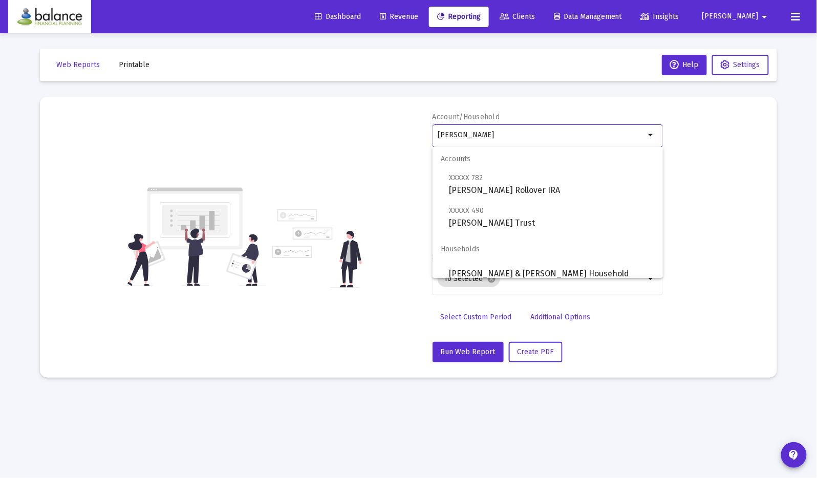
scroll to position [8, 0]
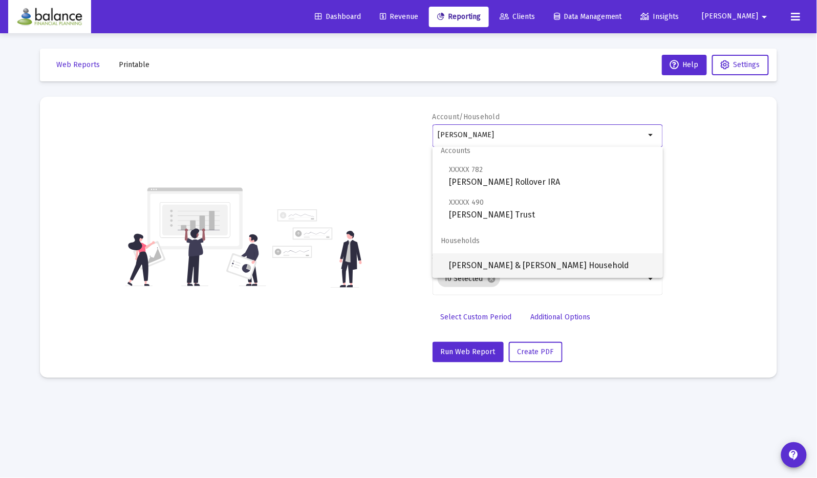
click at [593, 271] on span "[PERSON_NAME] & [PERSON_NAME] Household" at bounding box center [552, 265] width 206 height 25
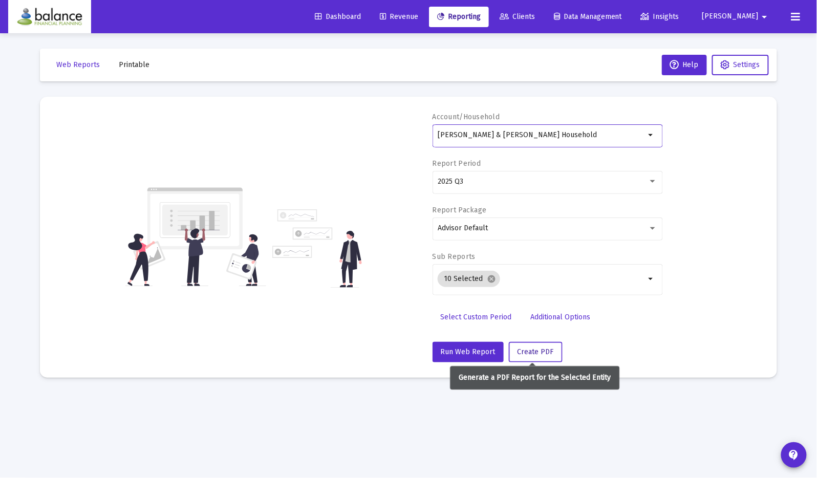
click at [538, 349] on span "Create PDF" at bounding box center [535, 351] width 36 height 9
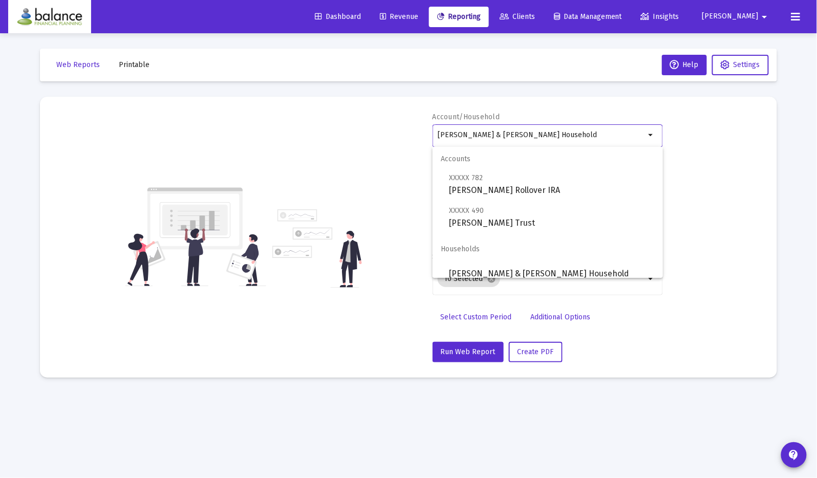
scroll to position [0, 0]
drag, startPoint x: 544, startPoint y: 137, endPoint x: 358, endPoint y: 131, distance: 185.8
click at [357, 131] on div "Account/Household [PERSON_NAME] & [PERSON_NAME] Household arrow_drop_down Repor…" at bounding box center [408, 237] width 706 height 250
type input "j"
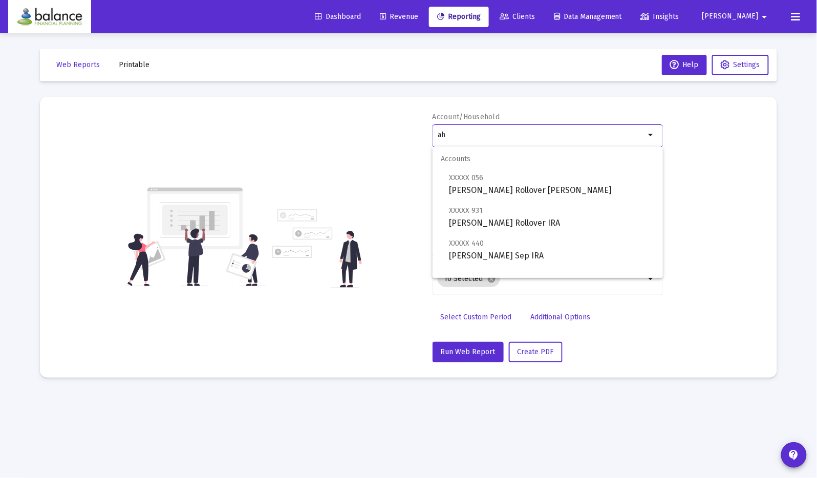
type input "a"
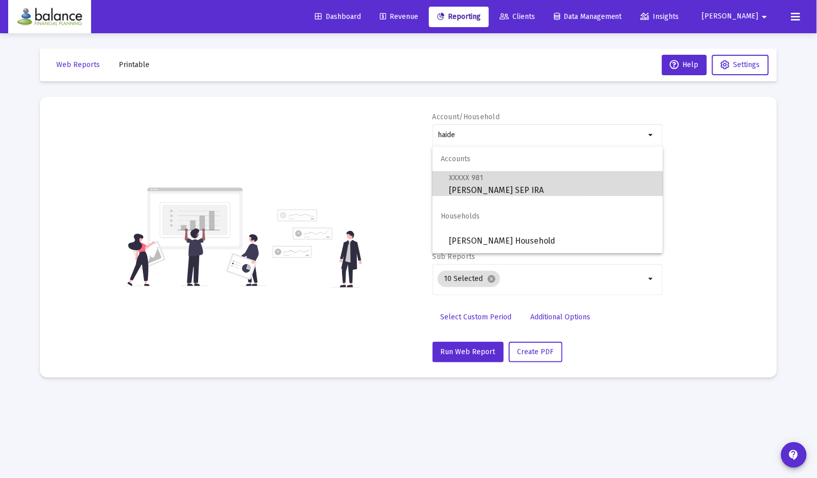
click at [493, 189] on span "XXXXX 981 [PERSON_NAME] SEP IRA" at bounding box center [552, 183] width 206 height 25
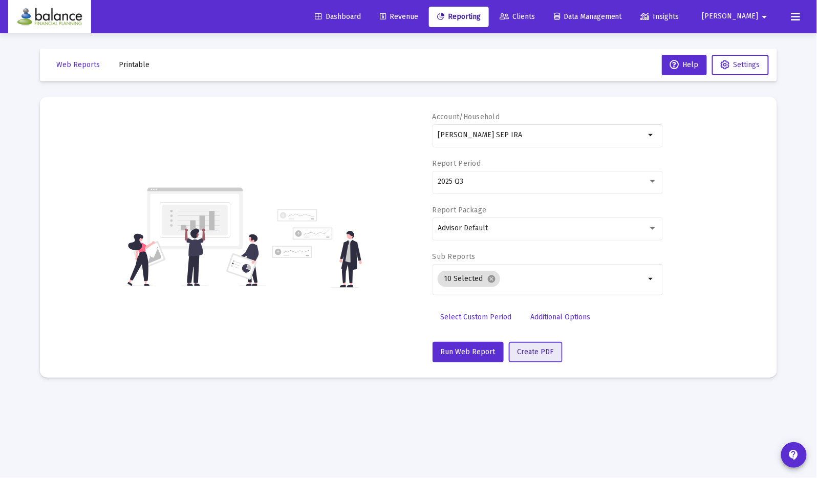
click at [529, 349] on span "Create PDF" at bounding box center [535, 351] width 36 height 9
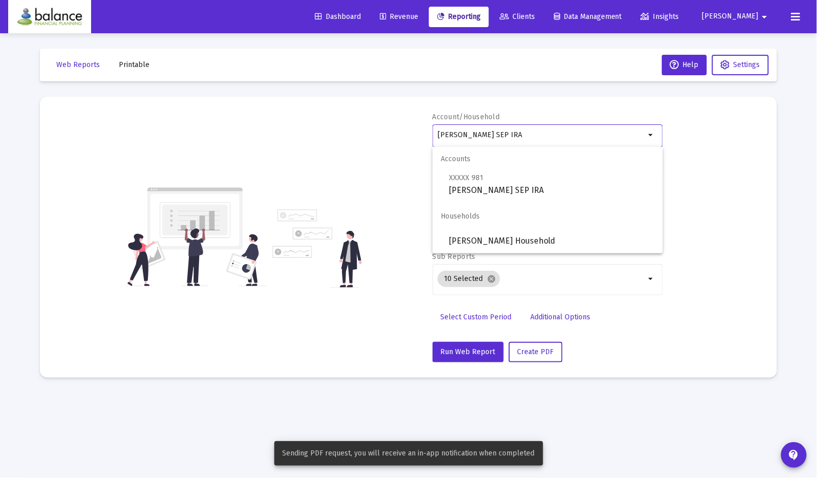
drag, startPoint x: 541, startPoint y: 135, endPoint x: 368, endPoint y: 106, distance: 175.8
click at [367, 106] on mat-card "Account/Household [PERSON_NAME] SEP IRA arrow_drop_down Report Period 2025 Q3 R…" at bounding box center [408, 237] width 737 height 281
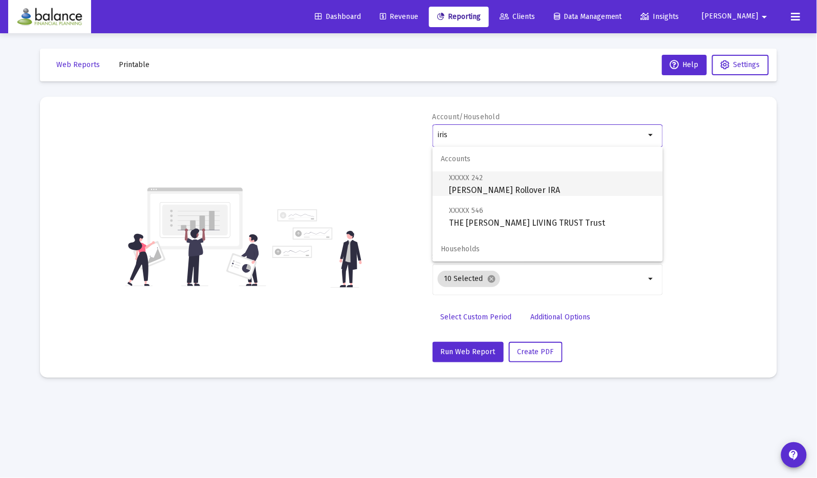
type input "iris"
click at [572, 253] on span "Households" at bounding box center [547, 249] width 230 height 25
click at [469, 252] on span "Households" at bounding box center [547, 249] width 230 height 25
click at [469, 250] on span "Households" at bounding box center [547, 249] width 230 height 25
click at [388, 277] on div "Account/Household iris arrow_drop_down Report Period 2025 Q3 Report Package Adv…" at bounding box center [408, 237] width 706 height 250
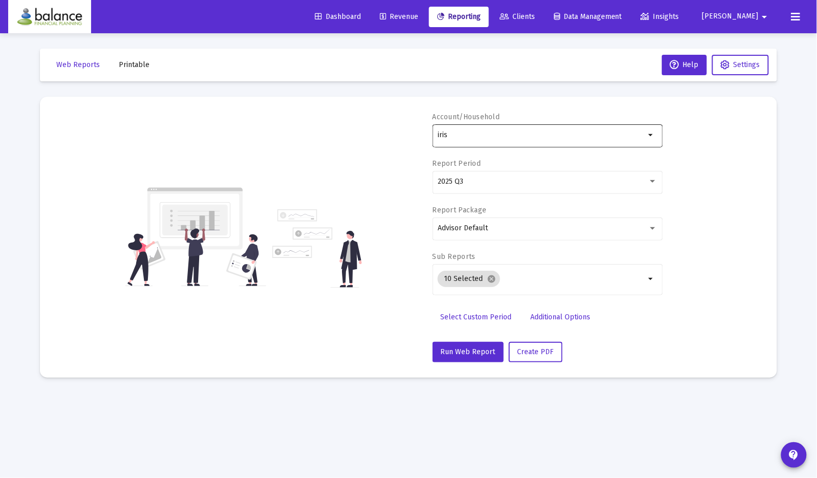
click at [463, 139] on div "iris" at bounding box center [540, 134] width 207 height 25
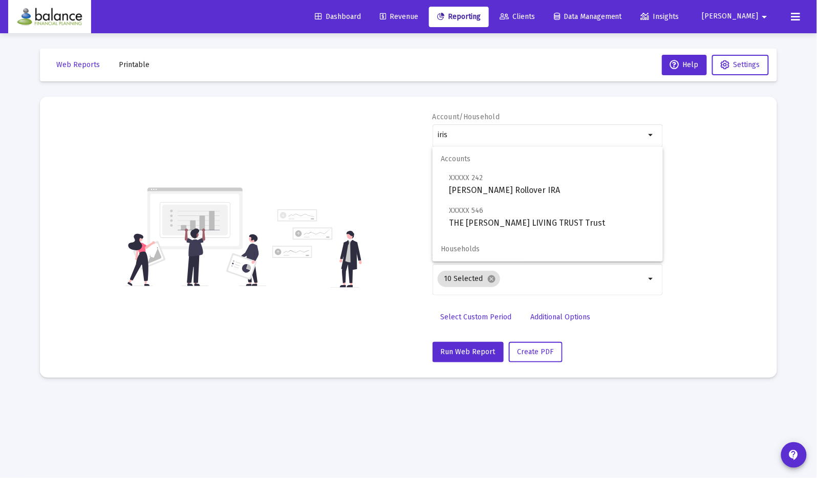
drag, startPoint x: 463, startPoint y: 139, endPoint x: 408, endPoint y: 134, distance: 55.5
click at [408, 136] on div "Account/Household iris arrow_drop_down Report Period 2025 Q3 Report Package Adv…" at bounding box center [408, 237] width 706 height 250
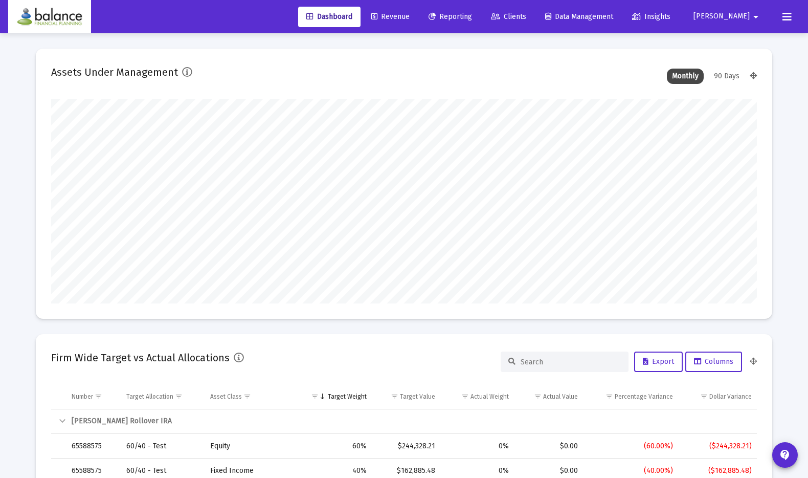
scroll to position [205, 330]
click at [410, 19] on span "Revenue" at bounding box center [390, 16] width 38 height 9
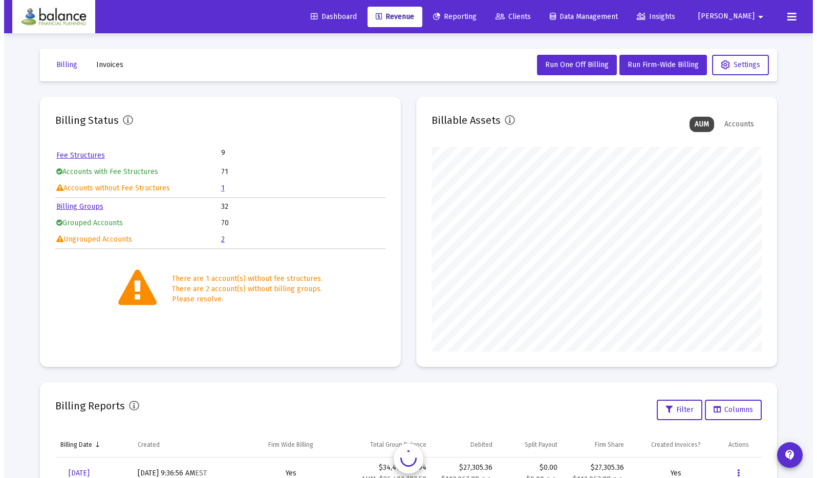
scroll to position [205, 330]
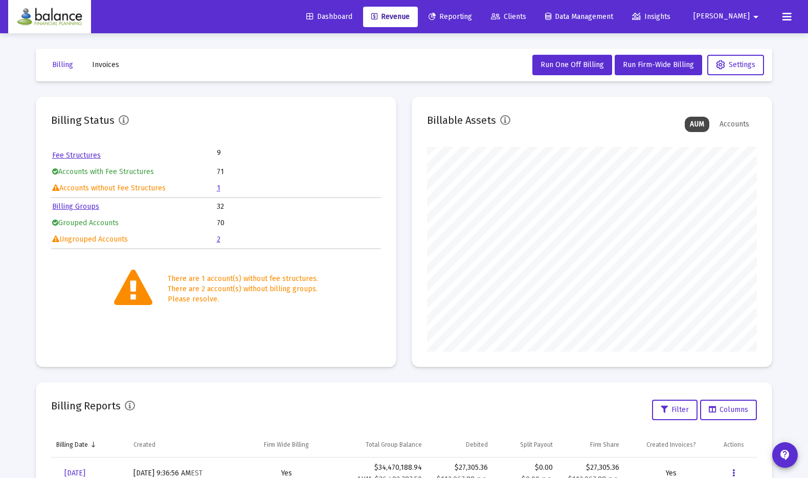
click at [472, 15] on span "Reporting" at bounding box center [450, 16] width 43 height 9
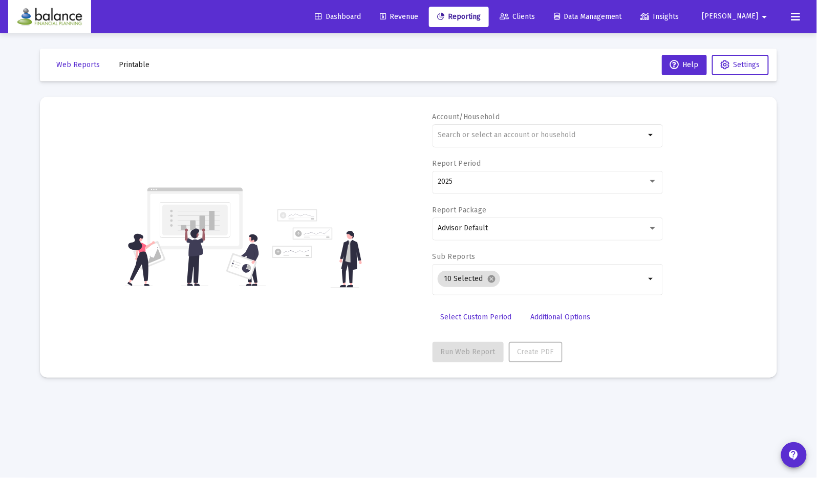
click at [126, 78] on mat-toolbar-row "Web Reports Printable Help Settings" at bounding box center [408, 65] width 737 height 33
click at [129, 63] on span "Printable" at bounding box center [134, 64] width 31 height 9
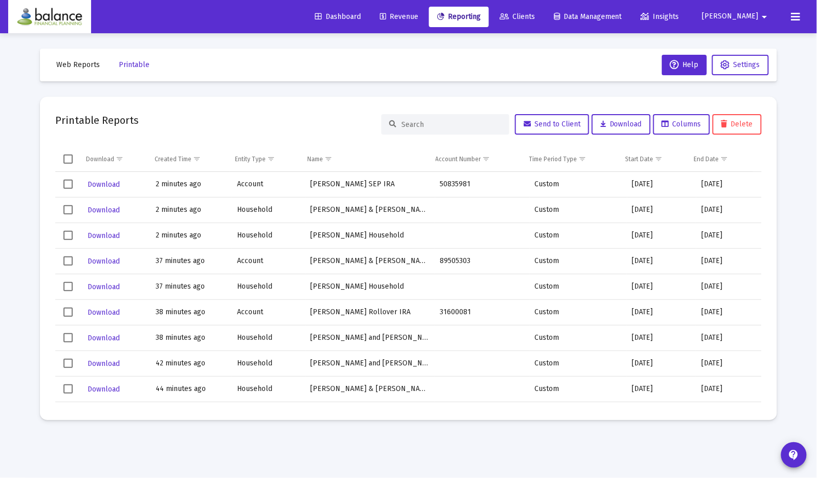
click at [445, 238] on td "Data grid" at bounding box center [482, 236] width 95 height 26
click at [108, 233] on span "Download" at bounding box center [103, 235] width 32 height 9
click at [111, 206] on span "Download" at bounding box center [103, 210] width 32 height 9
click at [110, 185] on span "Download" at bounding box center [103, 184] width 32 height 9
click at [130, 66] on span "Printable" at bounding box center [134, 64] width 31 height 9
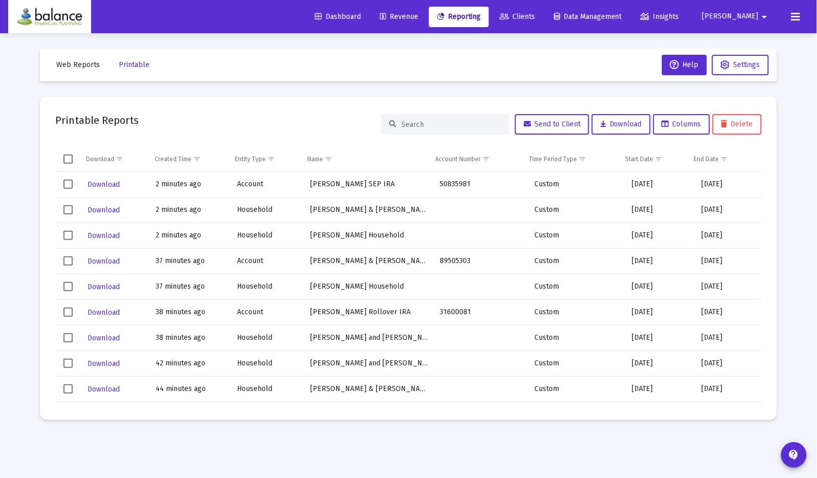
click at [89, 67] on span "Web Reports" at bounding box center [77, 64] width 43 height 9
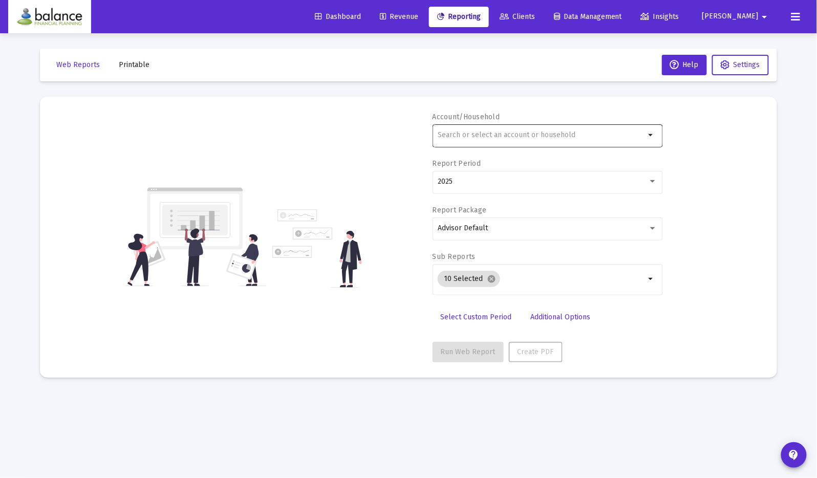
click at [451, 135] on input "text" at bounding box center [540, 135] width 207 height 8
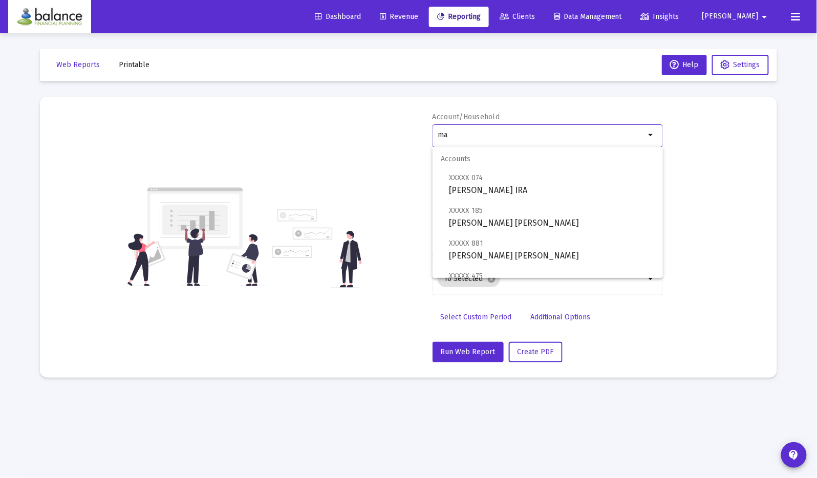
type input "m"
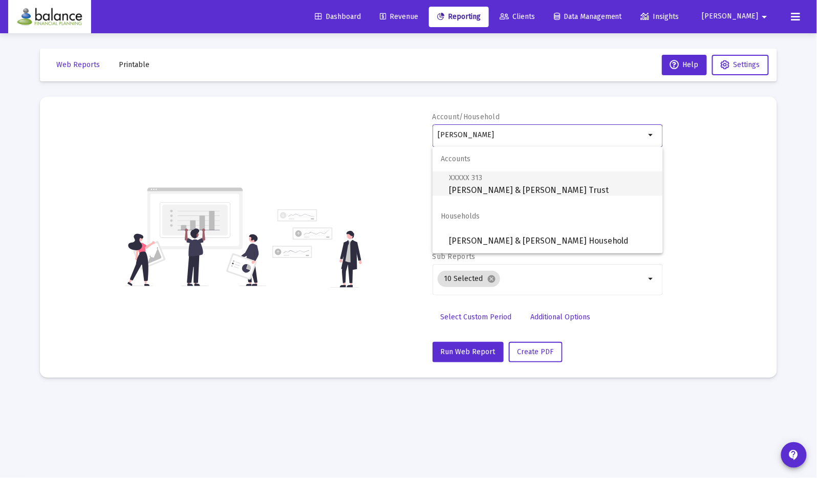
click at [535, 189] on span "XXXXX 313 [PERSON_NAME] & [PERSON_NAME] Trust" at bounding box center [552, 183] width 206 height 25
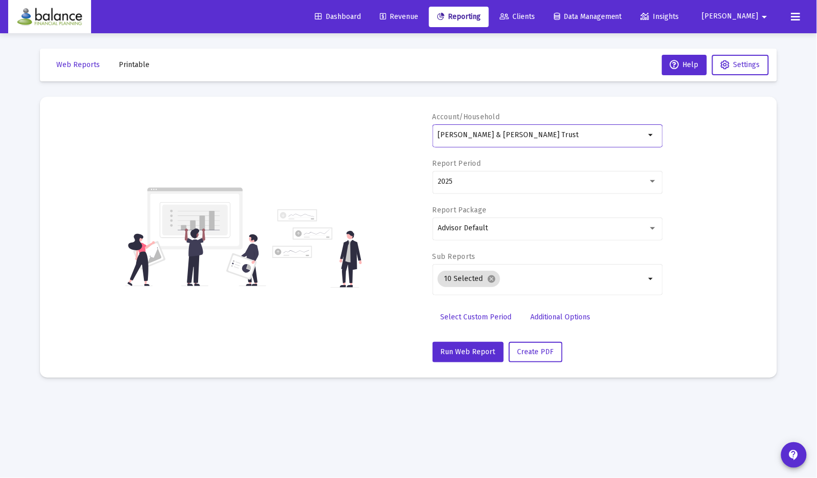
click at [535, 189] on div "2025" at bounding box center [547, 181] width 220 height 25
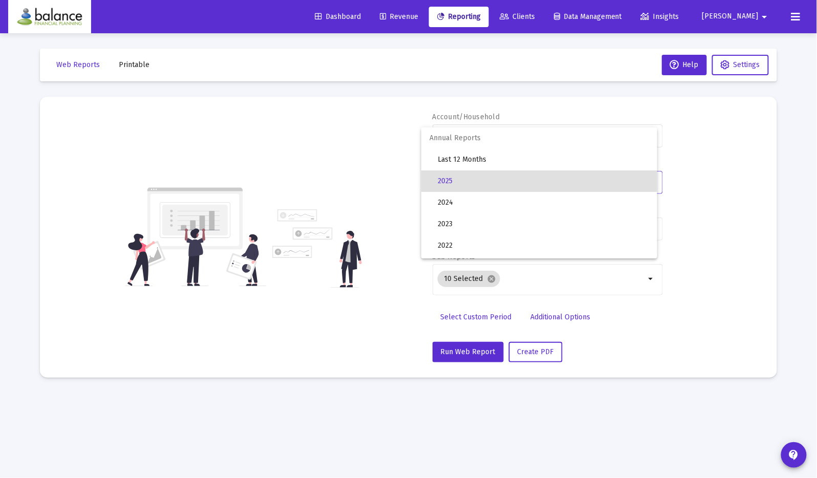
scroll to position [341, 0]
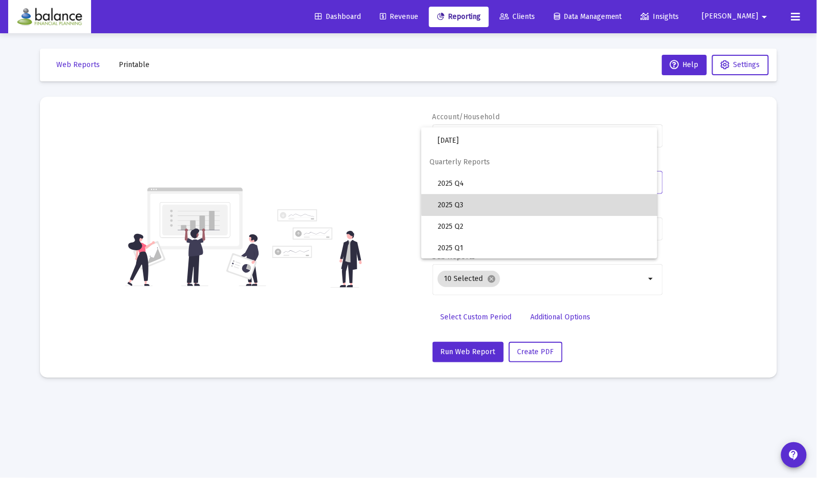
click at [561, 197] on span "2025 Q3" at bounding box center [542, 204] width 211 height 21
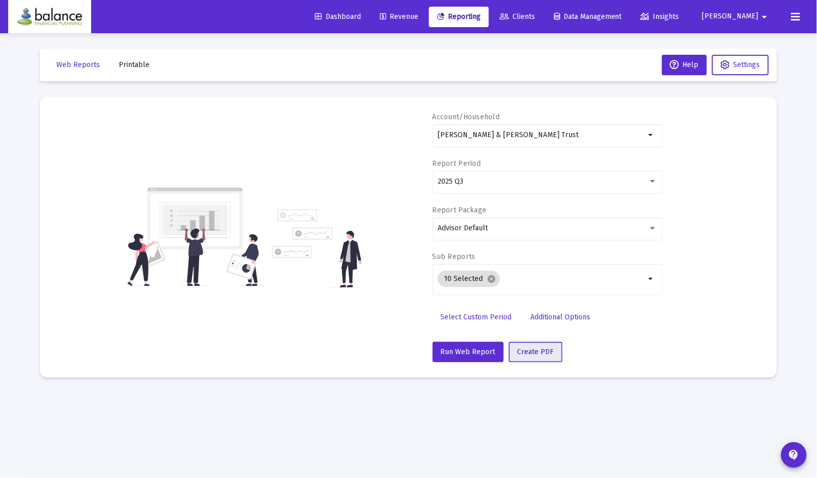
click at [525, 347] on span "Create PDF" at bounding box center [535, 351] width 36 height 9
click at [511, 134] on input "[PERSON_NAME] & [PERSON_NAME] Trust" at bounding box center [540, 135] width 207 height 8
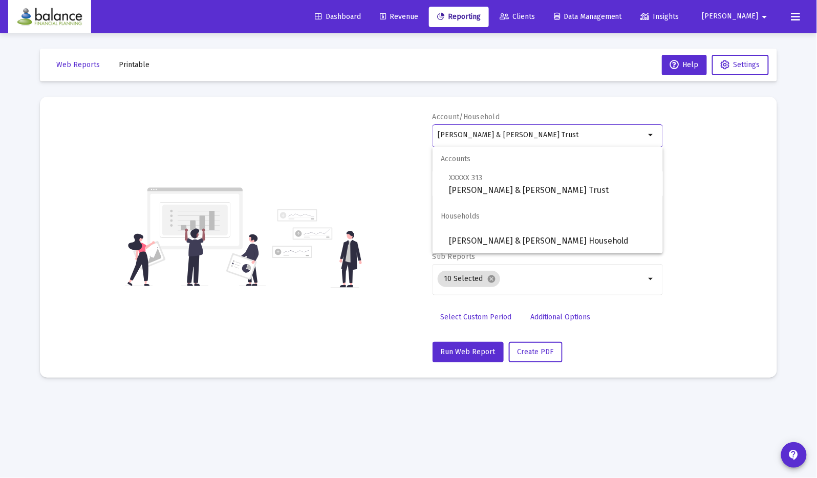
drag, startPoint x: 557, startPoint y: 134, endPoint x: 374, endPoint y: 134, distance: 183.7
click at [374, 134] on div "Account/Household [PERSON_NAME] & [PERSON_NAME] Trust arrow_drop_down Report Pe…" at bounding box center [408, 237] width 706 height 250
click at [452, 193] on span "XXXXX 515 [PERSON_NAME] IRA" at bounding box center [552, 183] width 206 height 25
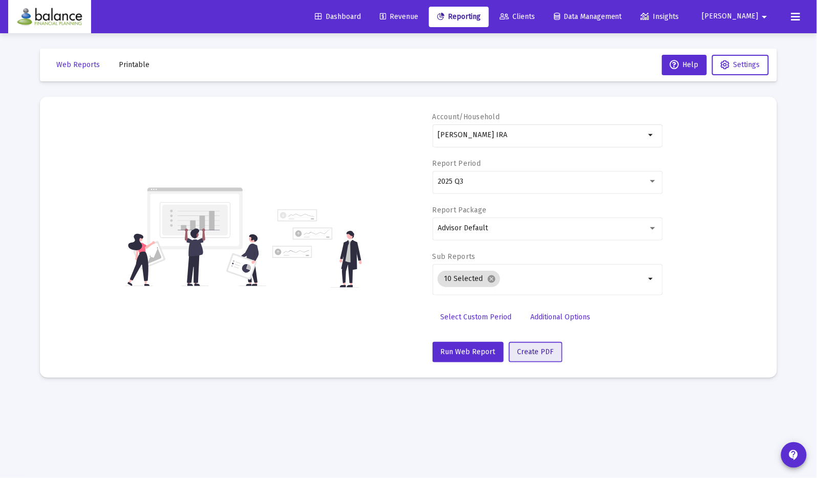
click at [530, 344] on button "Create PDF" at bounding box center [536, 352] width 54 height 20
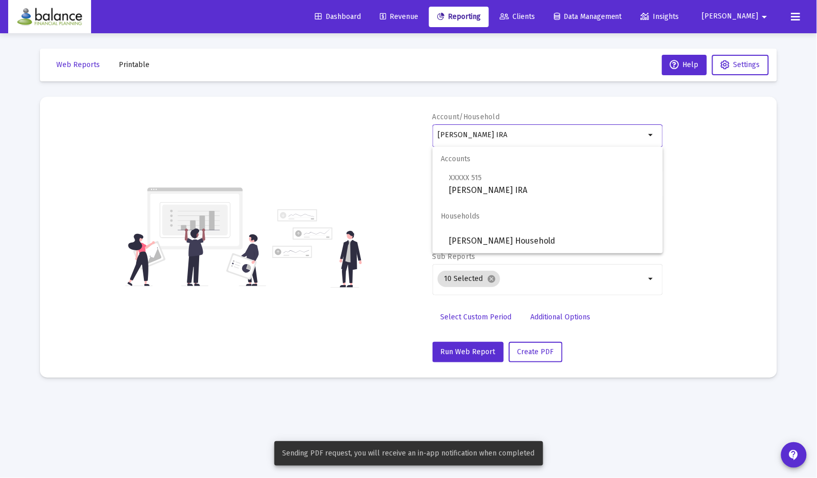
drag, startPoint x: 495, startPoint y: 133, endPoint x: 420, endPoint y: 128, distance: 74.8
click at [420, 129] on div "Account/Household [PERSON_NAME] IRA arrow_drop_down Report Period 2025 Q3 Repor…" at bounding box center [408, 237] width 706 height 250
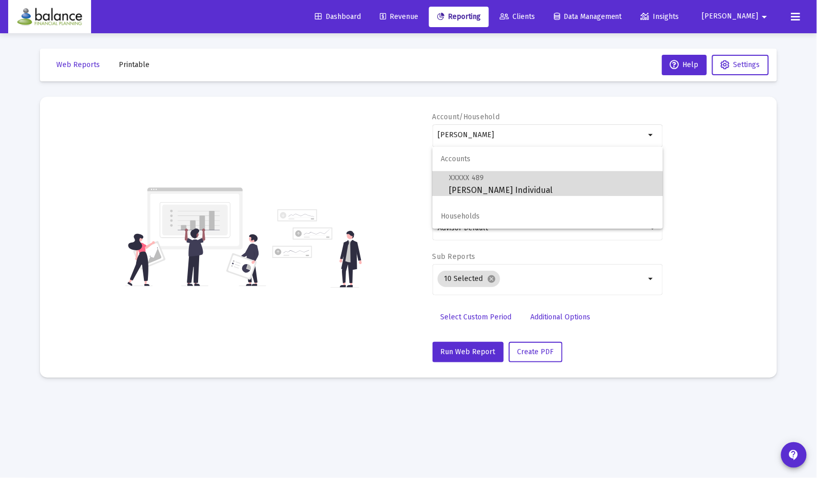
click at [506, 189] on span "XXXXX 489 [PERSON_NAME] Individual" at bounding box center [552, 183] width 206 height 25
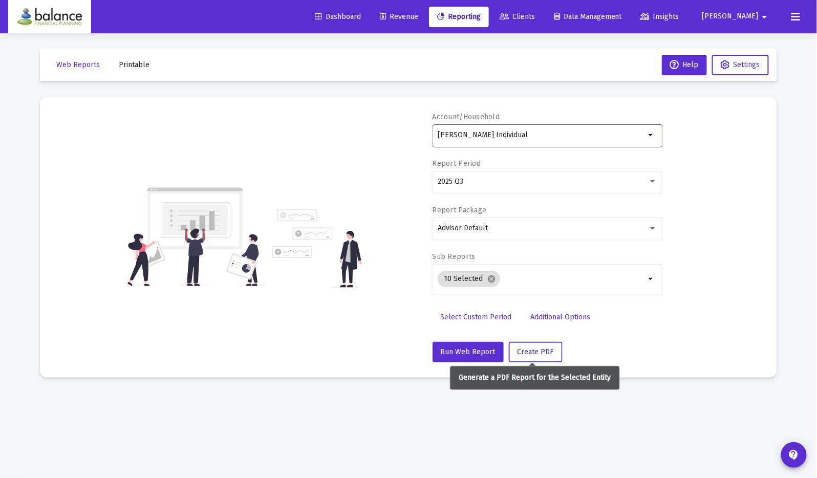
click at [529, 351] on span "Create PDF" at bounding box center [535, 351] width 36 height 9
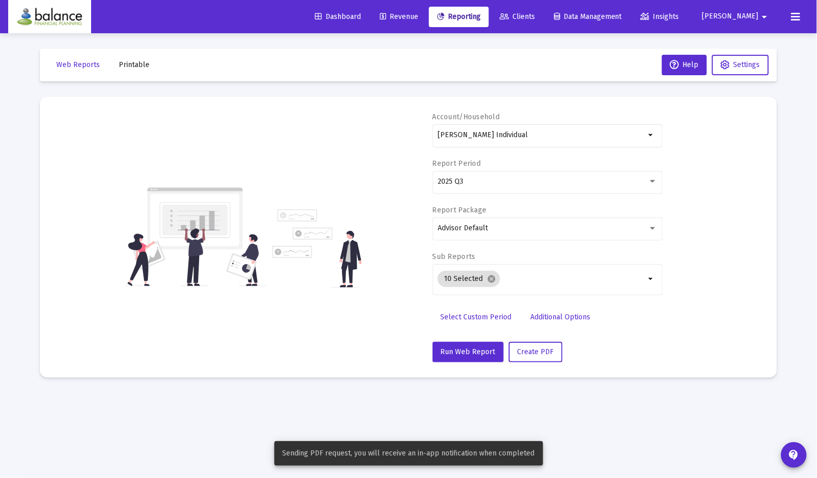
drag, startPoint x: 527, startPoint y: 130, endPoint x: 420, endPoint y: 128, distance: 106.4
click at [420, 128] on div "Account/Household [PERSON_NAME] Individual arrow_drop_down Report Period 2025 Q…" at bounding box center [408, 237] width 706 height 250
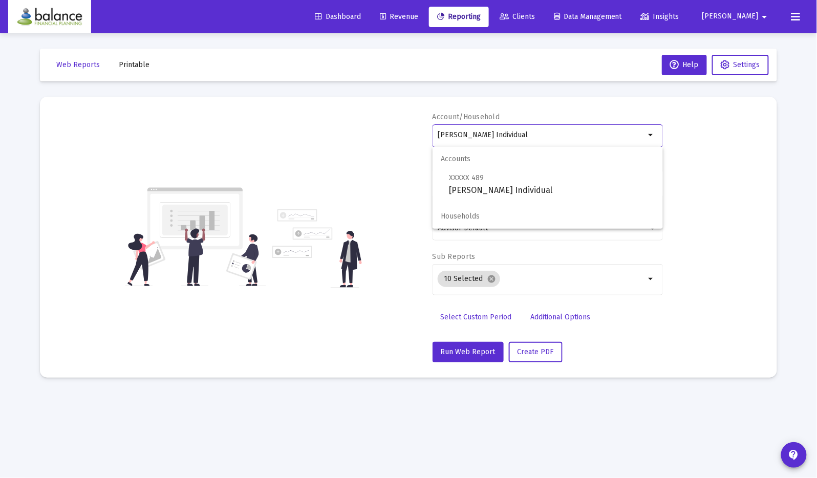
click at [502, 135] on input "[PERSON_NAME] Individual" at bounding box center [540, 135] width 207 height 8
drag, startPoint x: 520, startPoint y: 136, endPoint x: 383, endPoint y: 136, distance: 137.1
click at [383, 136] on div "Account/Household [PERSON_NAME] Individual arrow_drop_down Report Period 2025 Q…" at bounding box center [408, 237] width 706 height 250
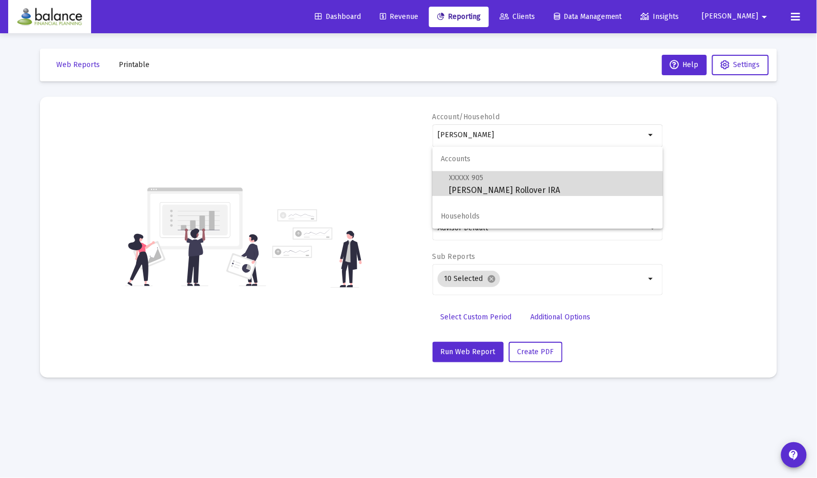
click at [468, 184] on span "XXXXX 905 [PERSON_NAME] Rollover IRA" at bounding box center [552, 183] width 206 height 25
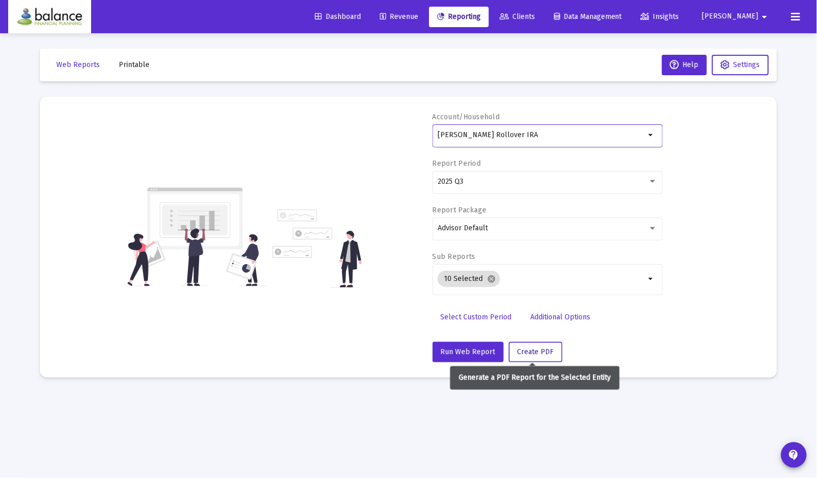
click at [540, 347] on span "Create PDF" at bounding box center [535, 351] width 36 height 9
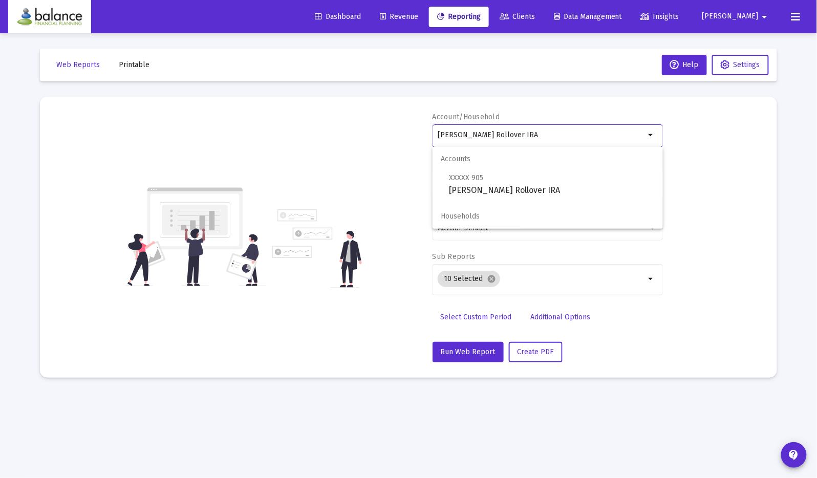
drag, startPoint x: 555, startPoint y: 134, endPoint x: 396, endPoint y: 128, distance: 159.7
click at [396, 128] on div "Account/Household [PERSON_NAME] Rollover IRA arrow_drop_down Report Period 2025…" at bounding box center [408, 237] width 706 height 250
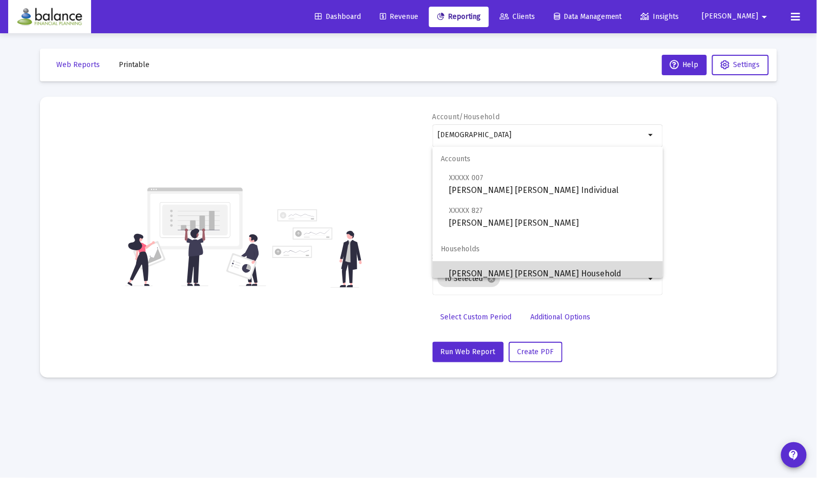
click at [611, 270] on span "[PERSON_NAME] [PERSON_NAME] Household" at bounding box center [552, 273] width 206 height 25
type input "[PERSON_NAME] [PERSON_NAME] Household"
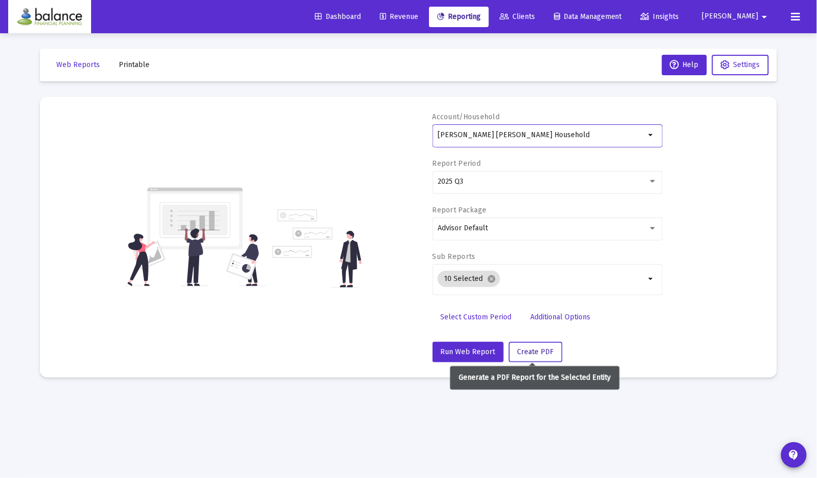
click at [534, 347] on span "Create PDF" at bounding box center [535, 351] width 36 height 9
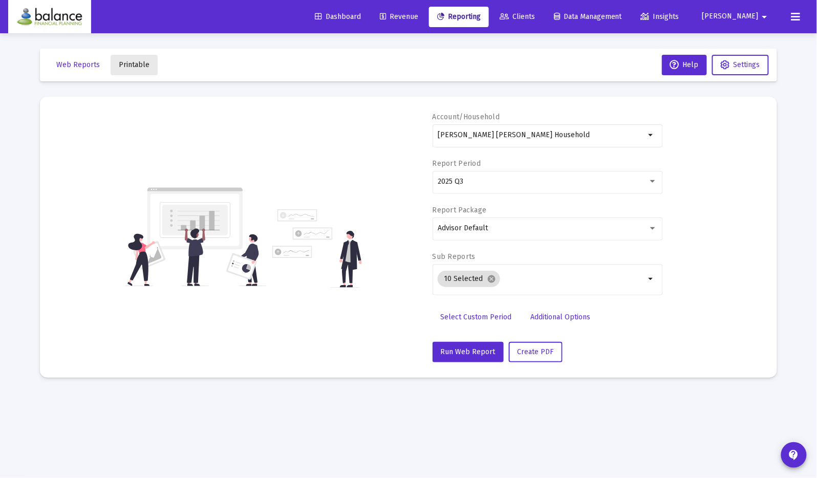
click at [132, 69] on span "Printable" at bounding box center [134, 64] width 31 height 9
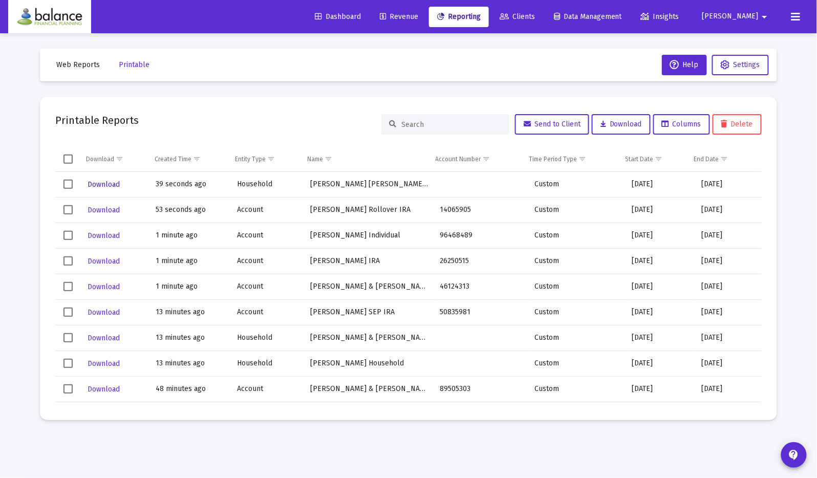
click at [101, 185] on span "Download" at bounding box center [103, 184] width 32 height 9
click at [102, 208] on span "Download" at bounding box center [103, 210] width 32 height 9
click at [104, 231] on span "Download" at bounding box center [103, 235] width 32 height 9
click at [104, 257] on span "Download" at bounding box center [103, 261] width 32 height 9
click at [103, 284] on span "Download" at bounding box center [103, 286] width 32 height 9
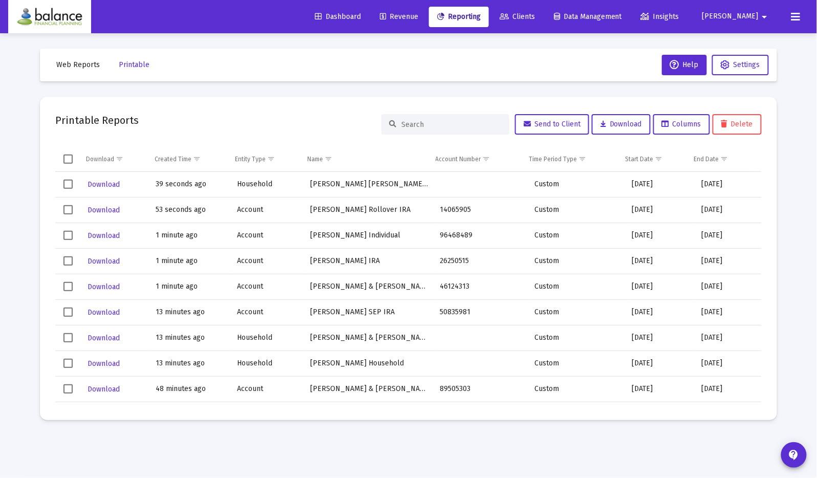
click at [95, 65] on span "Web Reports" at bounding box center [77, 64] width 43 height 9
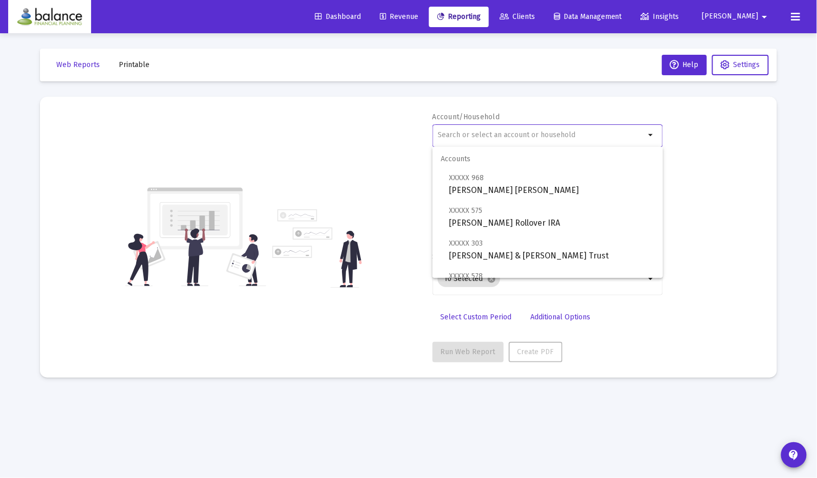
click at [469, 135] on input "text" at bounding box center [540, 135] width 207 height 8
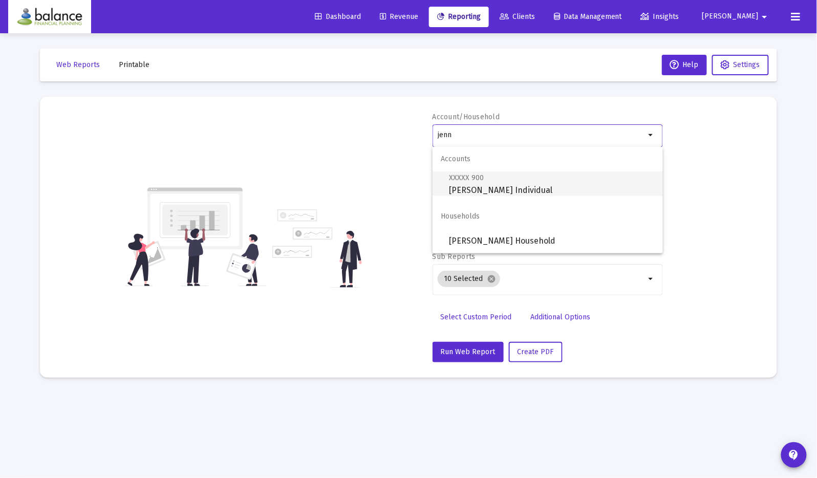
click at [502, 189] on span "XXXXX 900 [PERSON_NAME] Individual" at bounding box center [552, 183] width 206 height 25
type input "[PERSON_NAME] Individual"
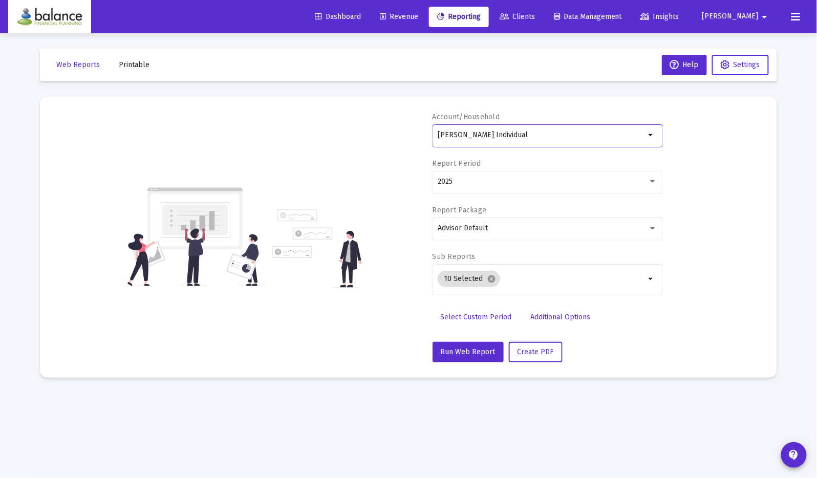
click at [502, 189] on div "2025" at bounding box center [547, 181] width 220 height 25
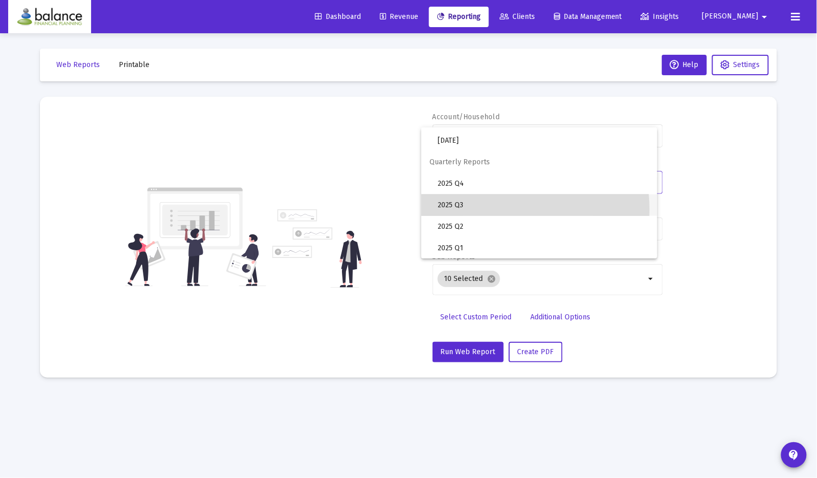
click at [491, 209] on span "2025 Q3" at bounding box center [542, 204] width 211 height 21
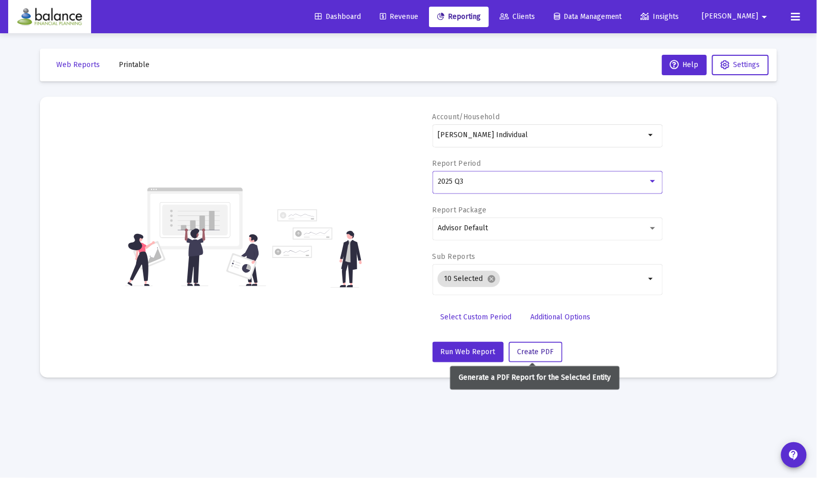
click at [535, 347] on span "Create PDF" at bounding box center [535, 351] width 36 height 9
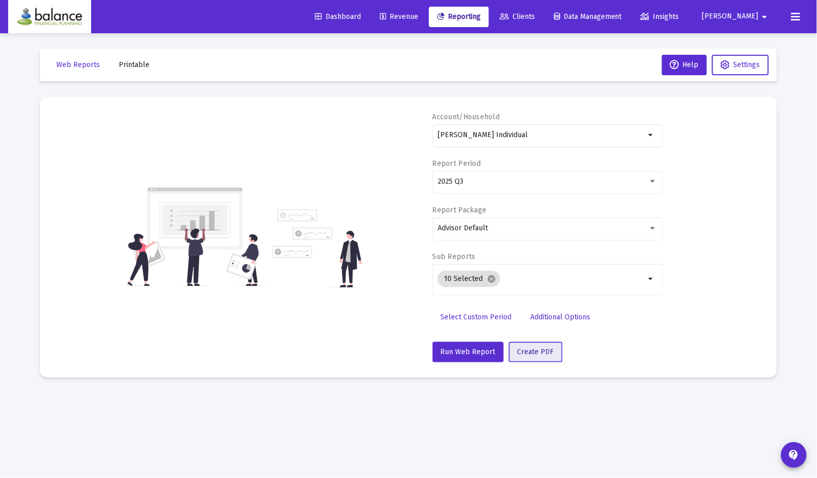
click at [537, 355] on span "Create PDF" at bounding box center [535, 351] width 36 height 9
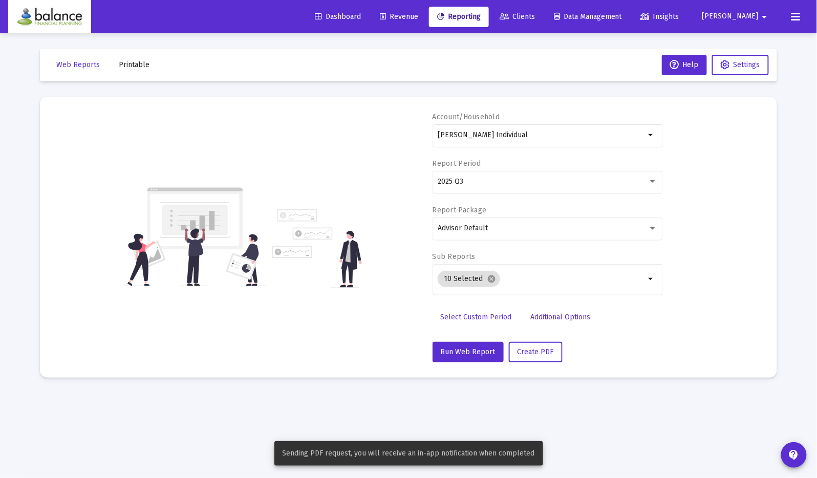
click at [138, 68] on span "Printable" at bounding box center [134, 64] width 31 height 9
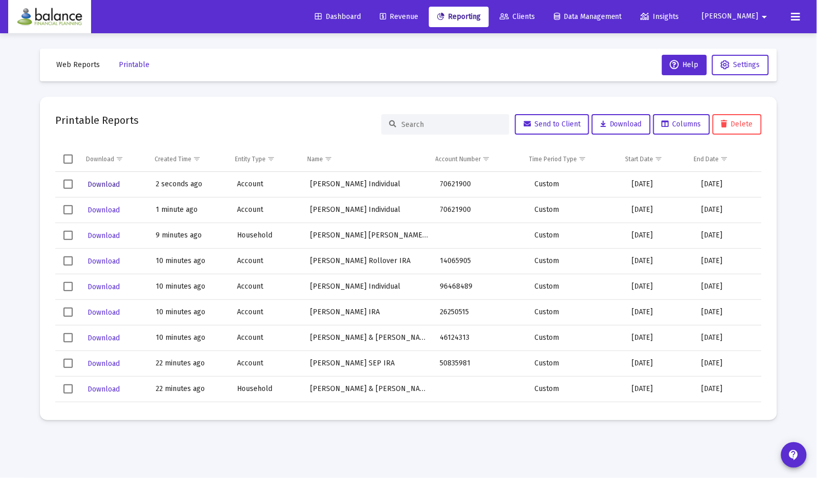
click at [101, 184] on span "Download" at bounding box center [103, 184] width 32 height 9
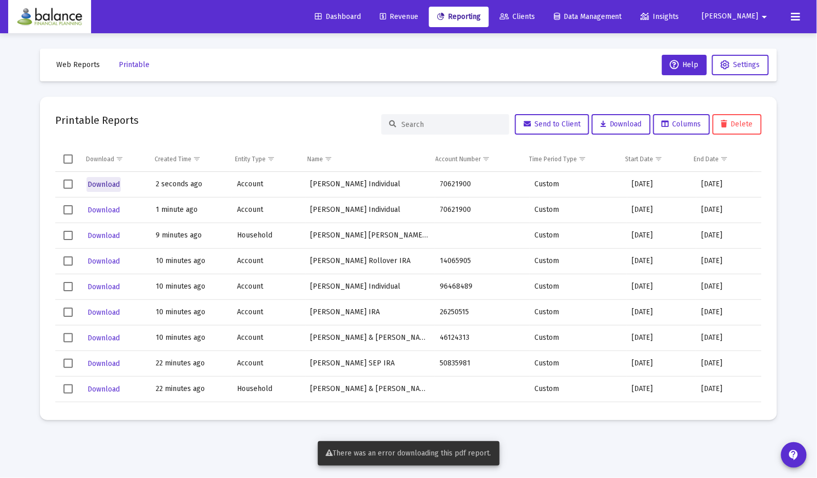
click at [102, 178] on button "Download" at bounding box center [103, 184] width 34 height 15
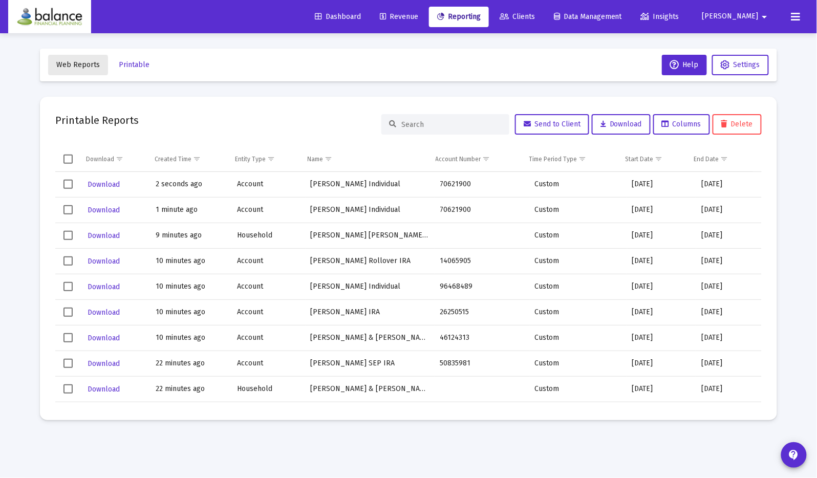
click at [79, 68] on span "Web Reports" at bounding box center [77, 64] width 43 height 9
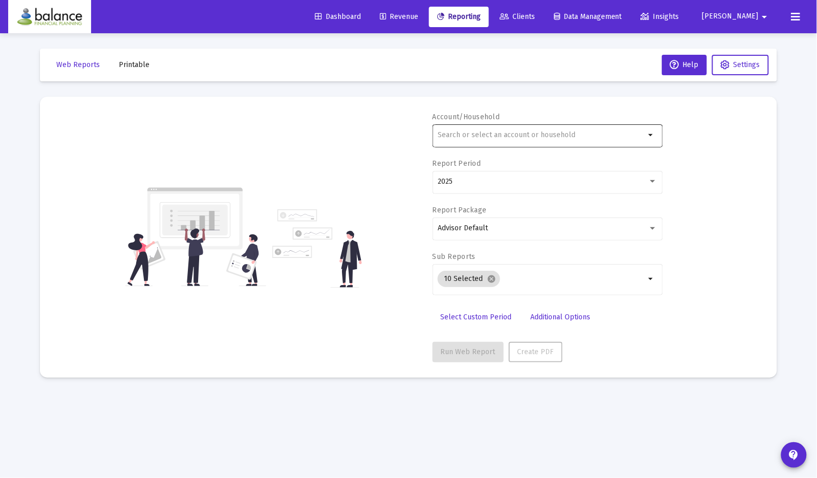
click at [500, 133] on input "text" at bounding box center [540, 135] width 207 height 8
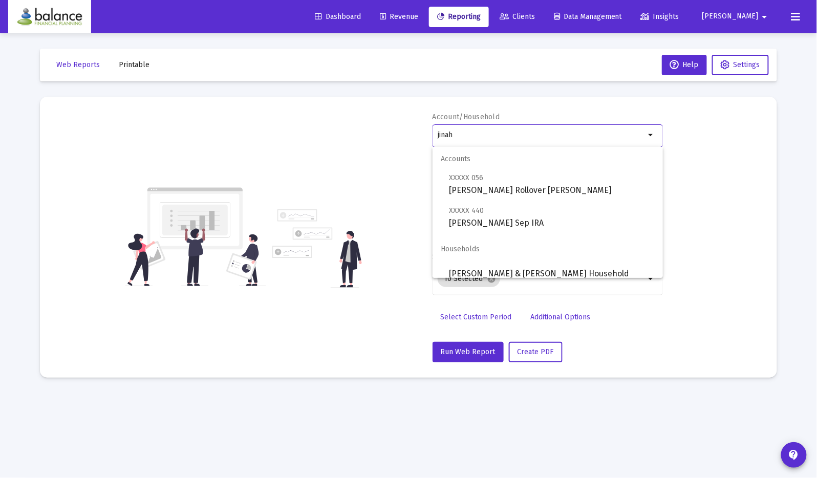
scroll to position [8, 0]
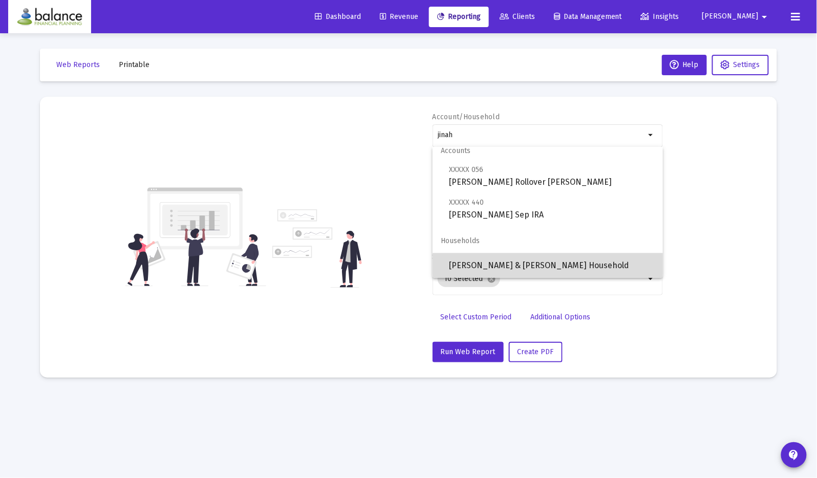
click at [573, 259] on span "[PERSON_NAME] & [PERSON_NAME] Household" at bounding box center [552, 265] width 206 height 25
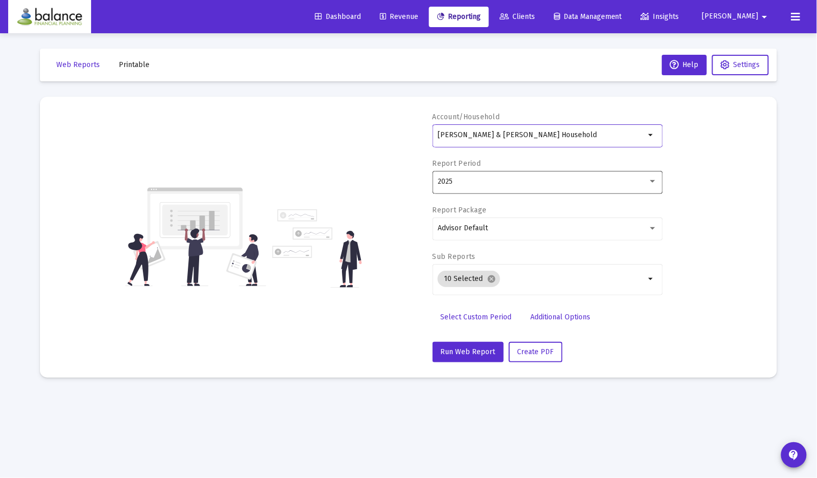
click at [580, 186] on div "2025" at bounding box center [547, 181] width 220 height 25
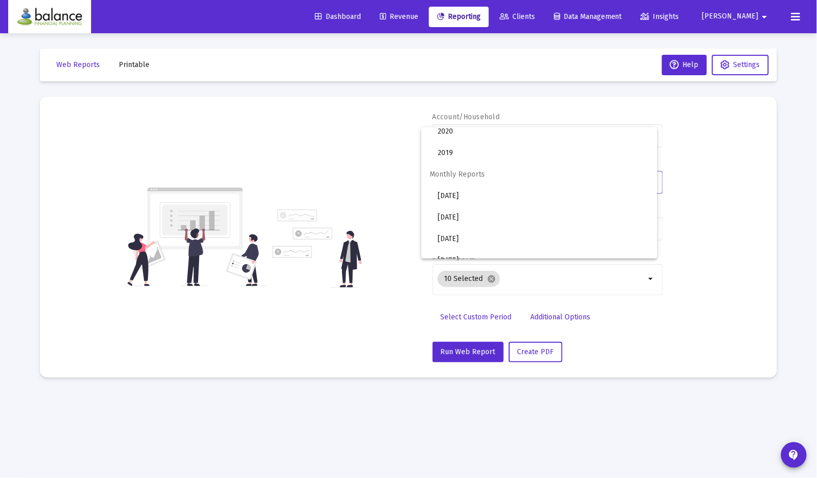
scroll to position [341, 0]
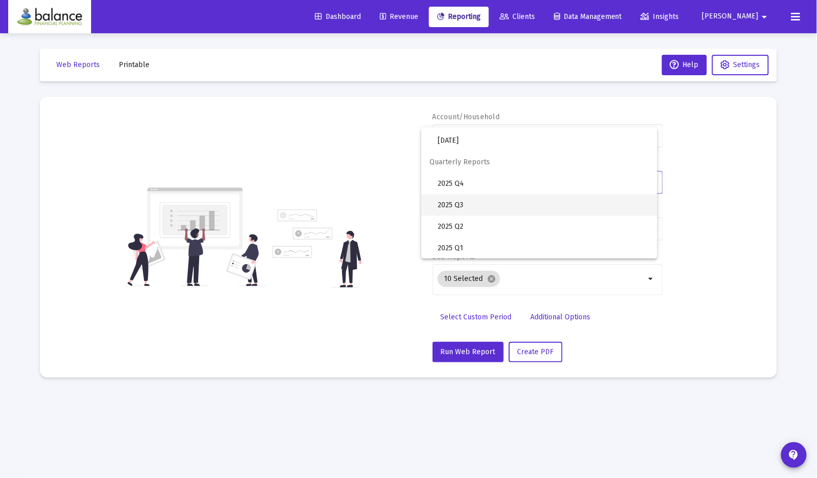
click at [536, 202] on span "2025 Q3" at bounding box center [542, 204] width 211 height 21
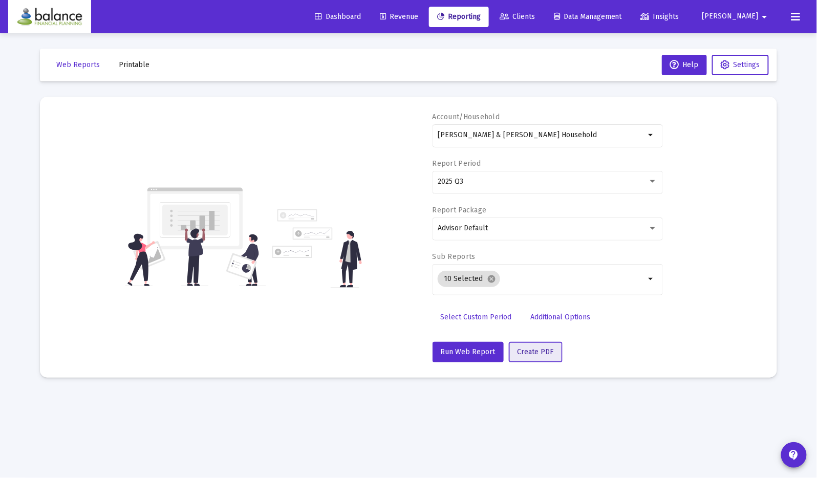
click at [524, 353] on span "Create PDF" at bounding box center [535, 351] width 36 height 9
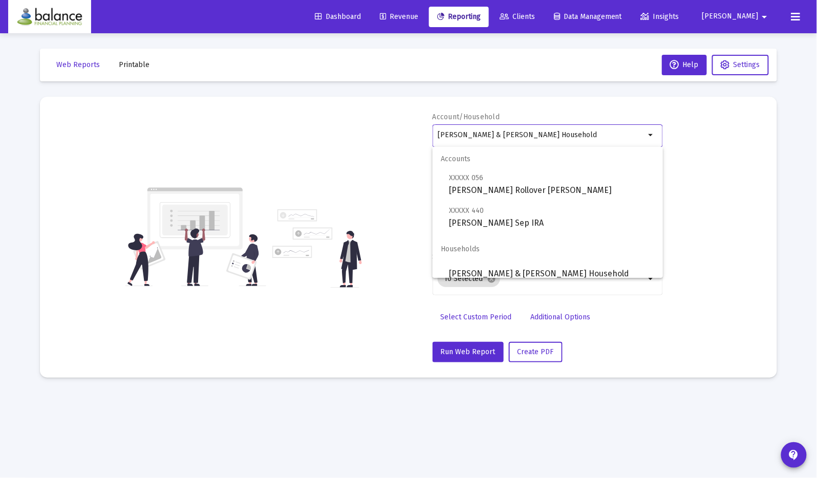
drag, startPoint x: 573, startPoint y: 134, endPoint x: 407, endPoint y: 133, distance: 166.3
click at [407, 133] on div "Account/Household [PERSON_NAME] & [PERSON_NAME] Household arrow_drop_down Repor…" at bounding box center [408, 237] width 706 height 250
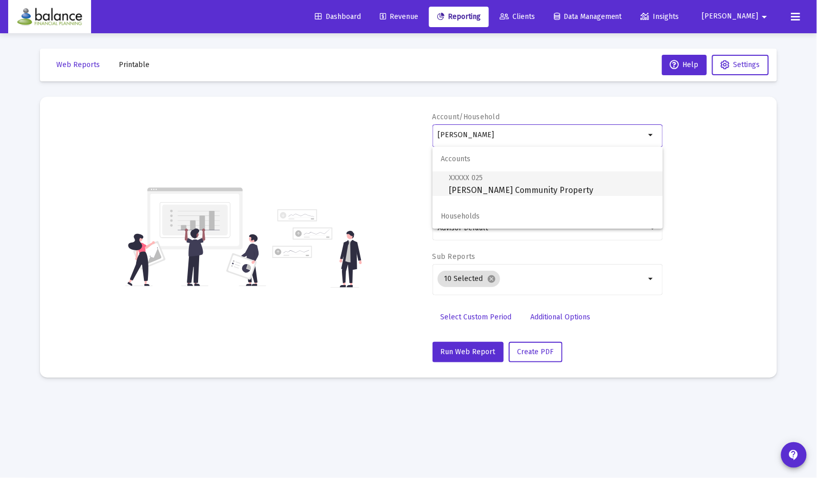
click at [604, 196] on span "XXXXX 025 [PERSON_NAME] Community Property" at bounding box center [552, 183] width 206 height 25
type input "[PERSON_NAME] Community Property"
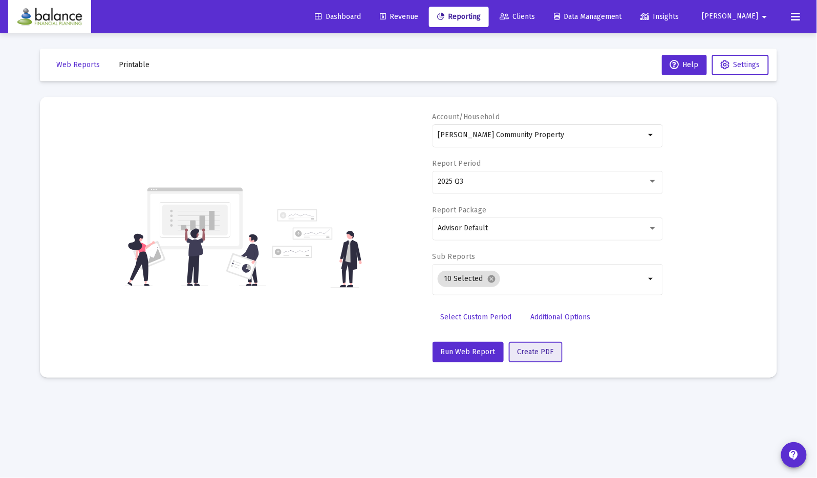
click at [537, 351] on span "Create PDF" at bounding box center [535, 351] width 36 height 9
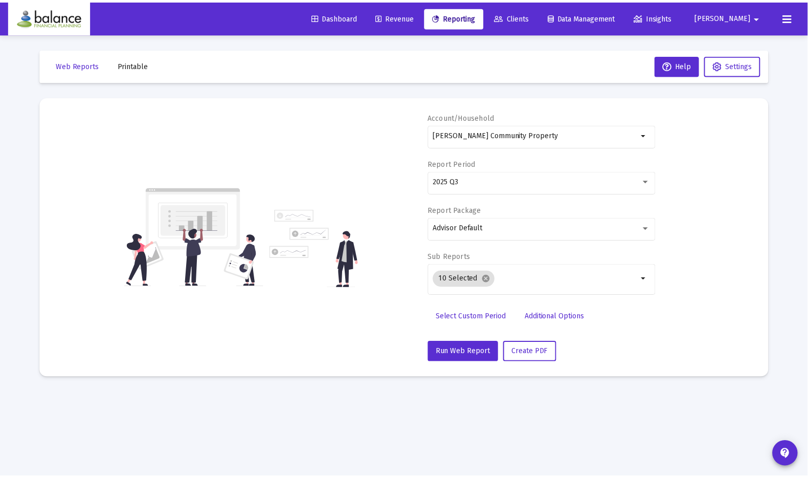
scroll to position [0, 0]
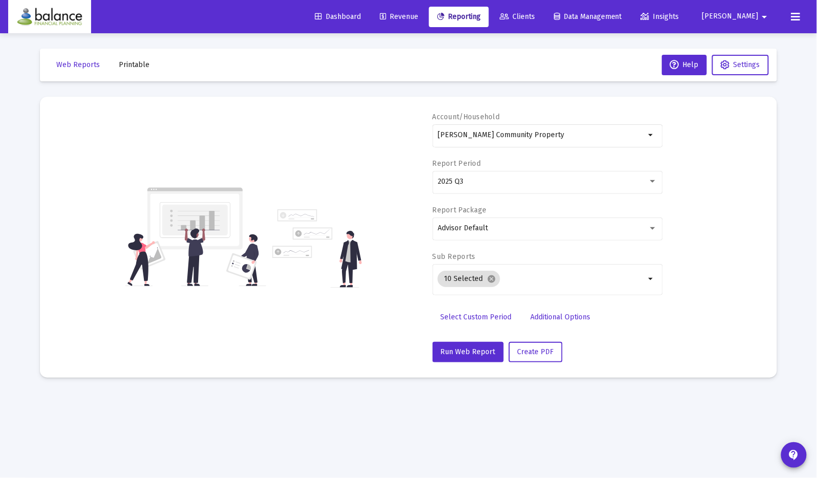
drag, startPoint x: 560, startPoint y: 139, endPoint x: 431, endPoint y: 137, distance: 128.5
click at [430, 137] on div "Account/Household [PERSON_NAME] Community Property arrow_drop_down Report Perio…" at bounding box center [408, 237] width 706 height 250
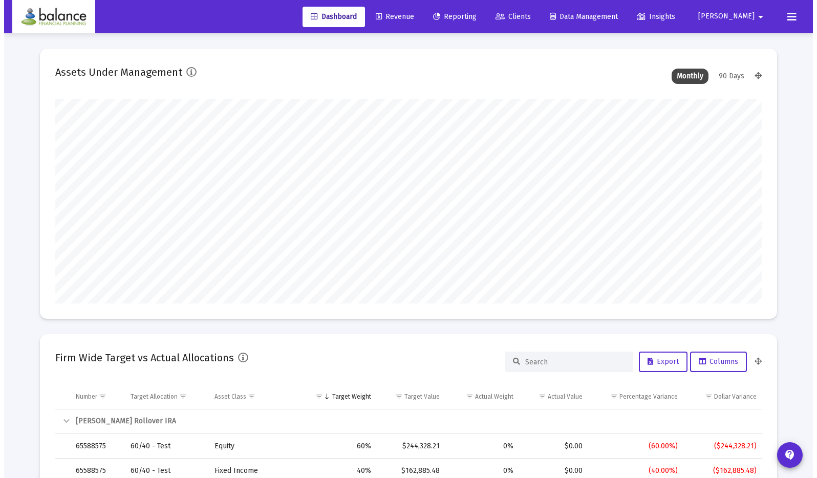
scroll to position [205, 380]
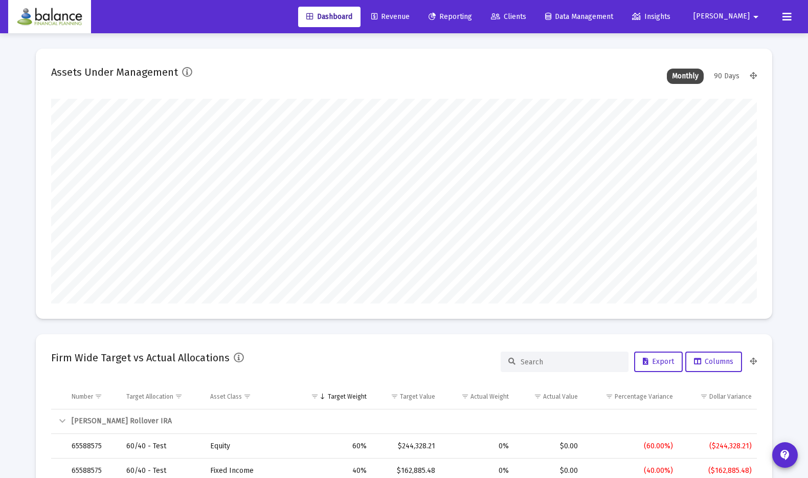
click at [469, 15] on span "Reporting" at bounding box center [450, 16] width 43 height 9
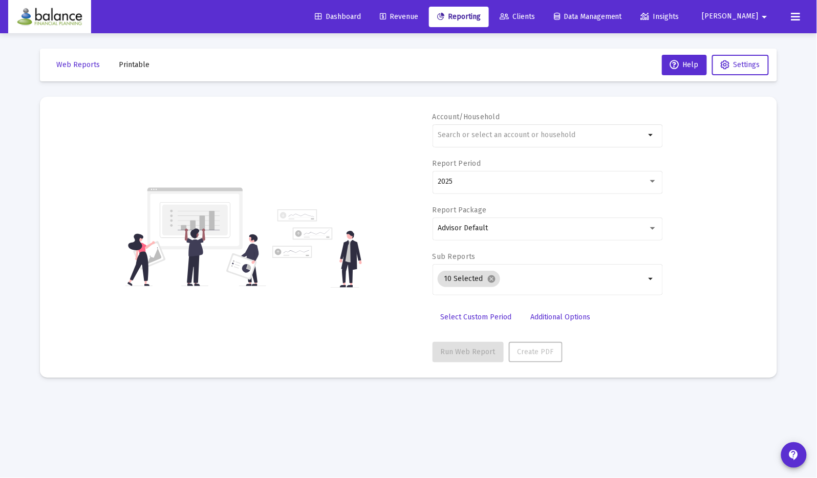
click at [133, 64] on span "Printable" at bounding box center [134, 64] width 31 height 9
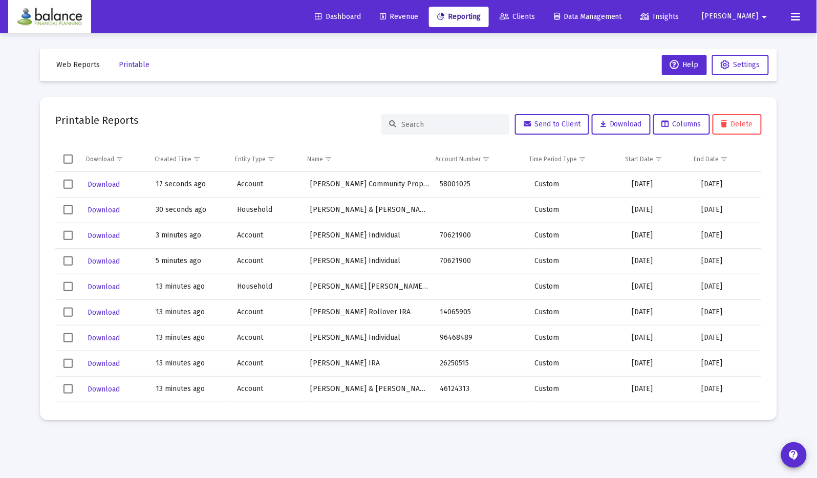
click at [437, 128] on input at bounding box center [451, 124] width 100 height 9
click at [77, 64] on span "Web Reports" at bounding box center [77, 64] width 43 height 9
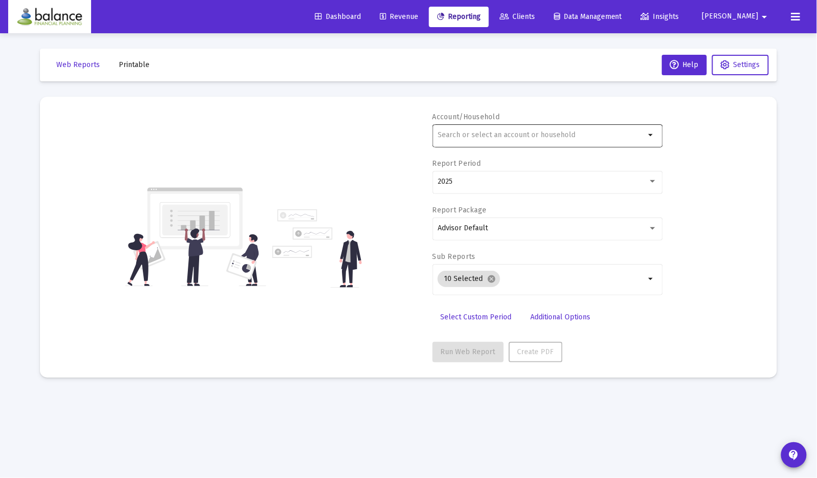
click at [473, 137] on input "text" at bounding box center [540, 135] width 207 height 8
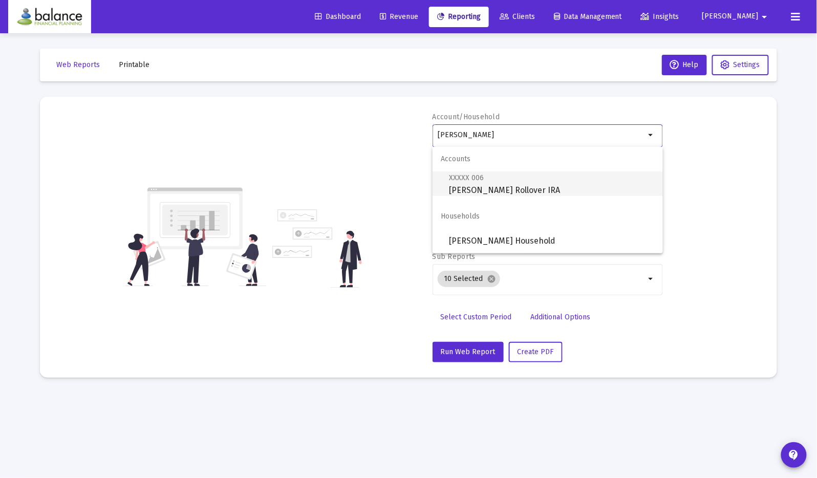
click at [562, 182] on span "XXXXX 006 [PERSON_NAME] Rollover IRA" at bounding box center [552, 183] width 206 height 25
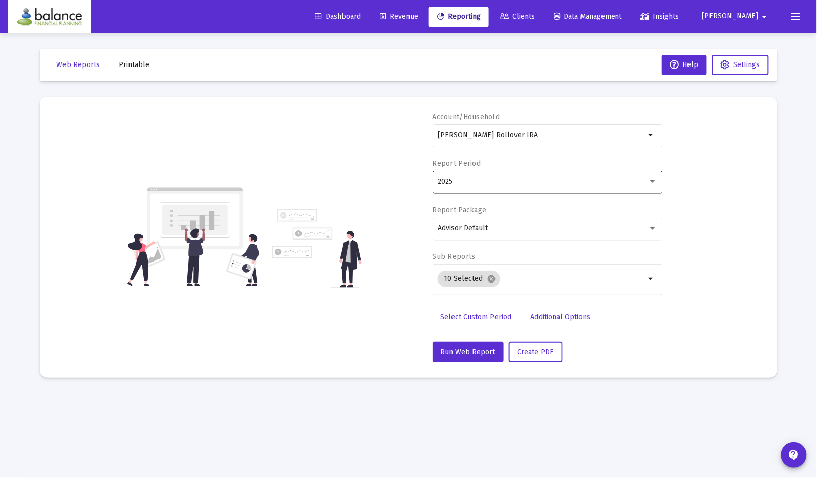
click at [533, 176] on div "2025" at bounding box center [547, 181] width 220 height 25
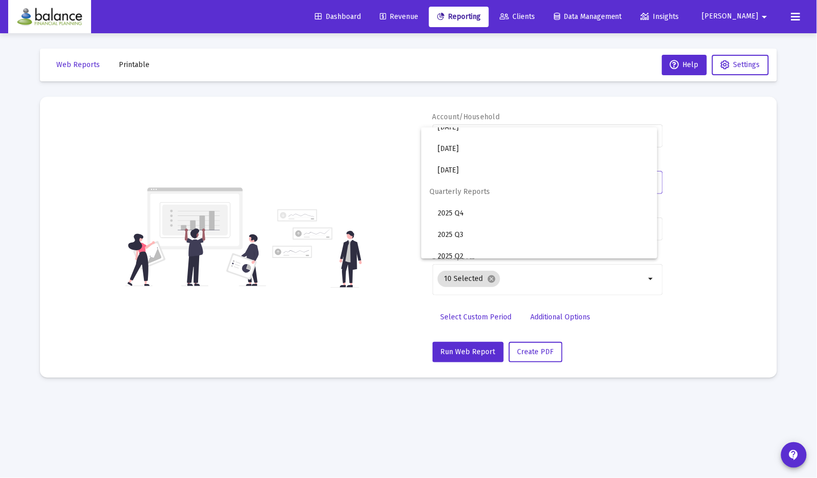
scroll to position [341, 0]
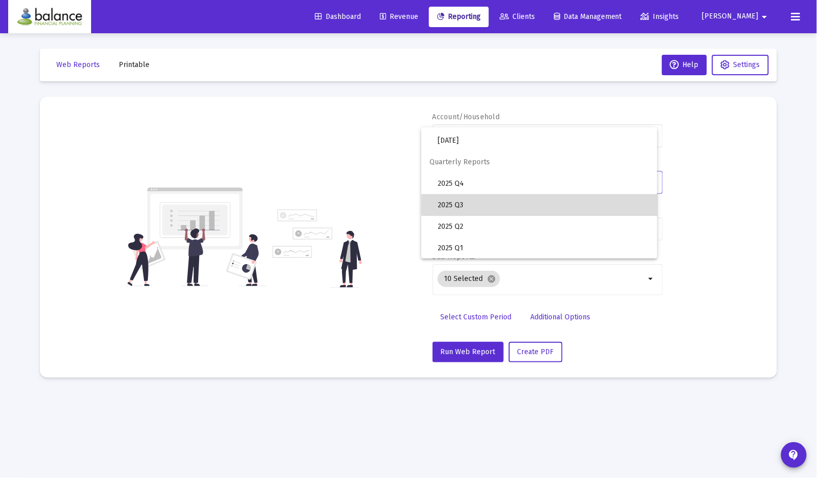
click at [552, 202] on span "2025 Q3" at bounding box center [542, 204] width 211 height 21
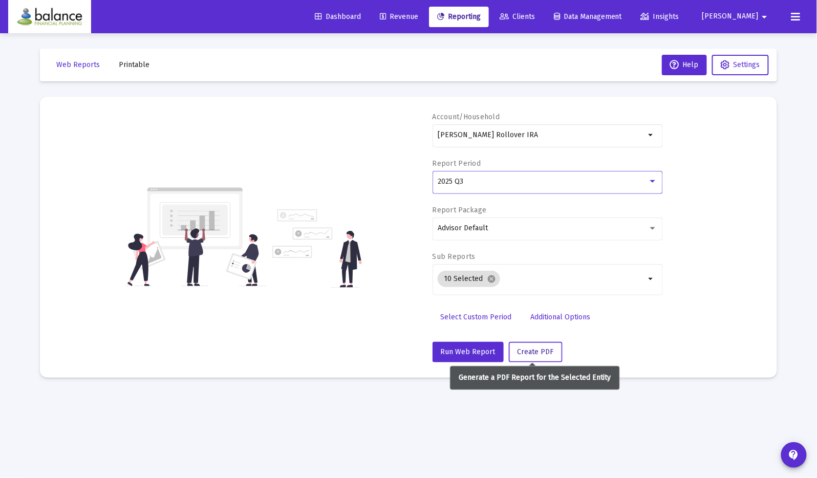
click at [536, 350] on span "Create PDF" at bounding box center [535, 351] width 36 height 9
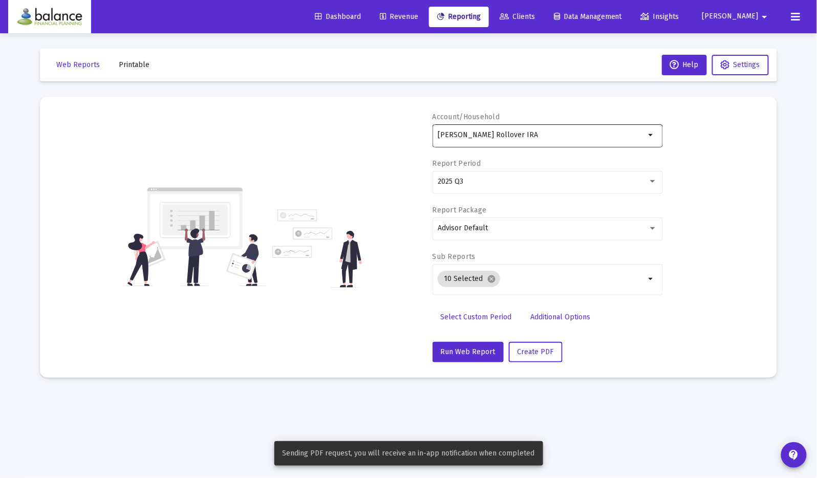
scroll to position [0, 0]
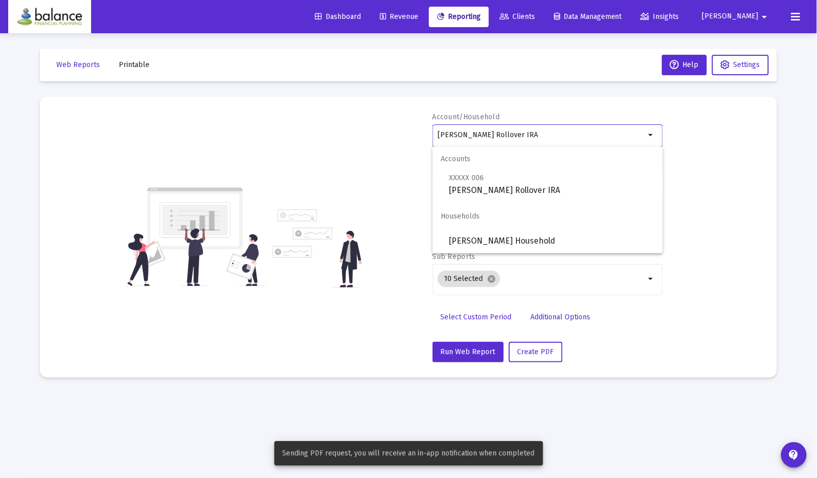
drag, startPoint x: 525, startPoint y: 137, endPoint x: 413, endPoint y: 133, distance: 112.1
click at [413, 133] on div "Account/Household [PERSON_NAME] Rollover IRA arrow_drop_down Report Period 2025…" at bounding box center [408, 237] width 706 height 250
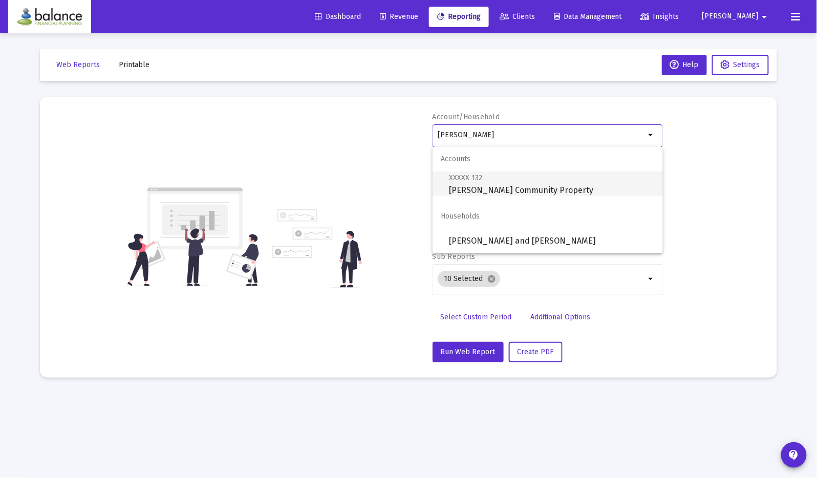
click at [501, 190] on span "XXXXX 132 [PERSON_NAME] Community Property" at bounding box center [552, 183] width 206 height 25
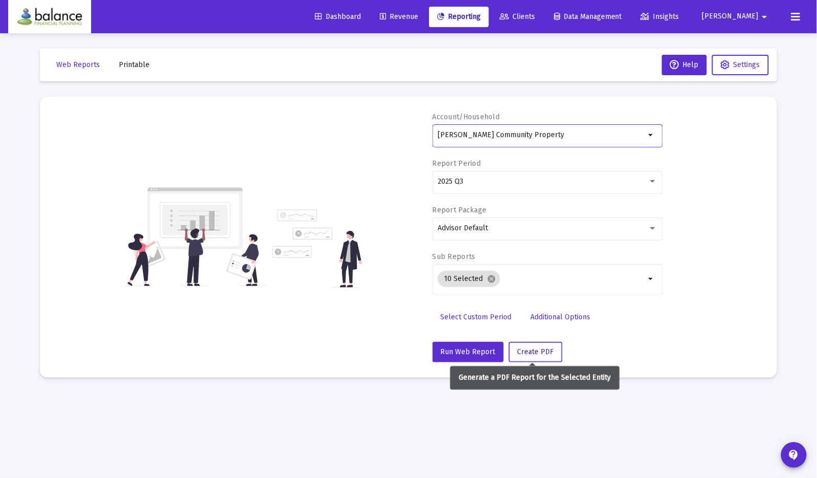
click at [540, 350] on span "Create PDF" at bounding box center [535, 351] width 36 height 9
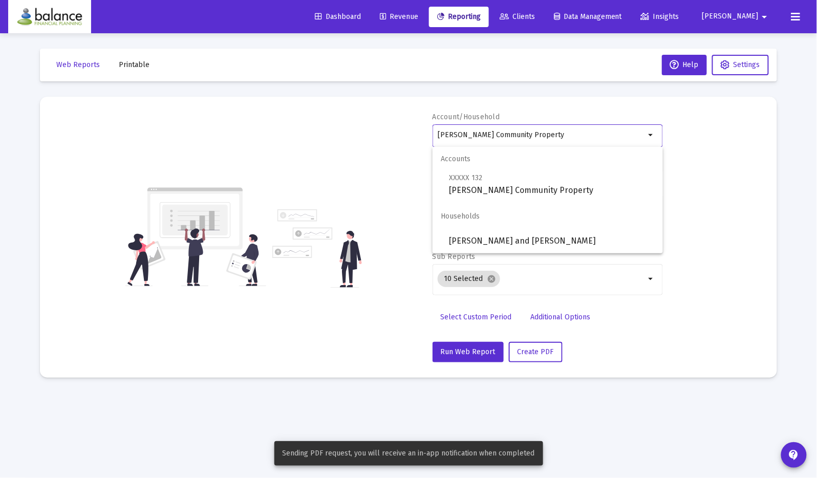
drag, startPoint x: 553, startPoint y: 135, endPoint x: 381, endPoint y: 134, distance: 171.9
click at [381, 134] on div "Account/Household [PERSON_NAME] Community Property arrow_drop_down Report Perio…" at bounding box center [408, 237] width 706 height 250
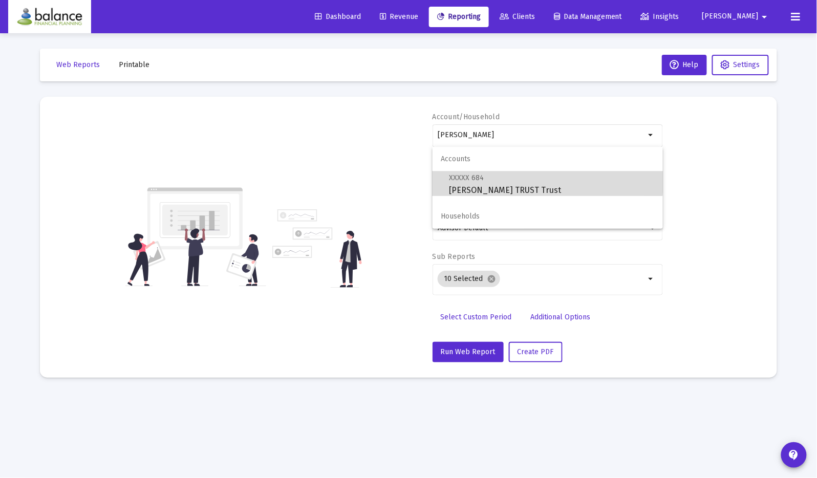
click at [458, 181] on span "XXXXX 684" at bounding box center [466, 177] width 35 height 9
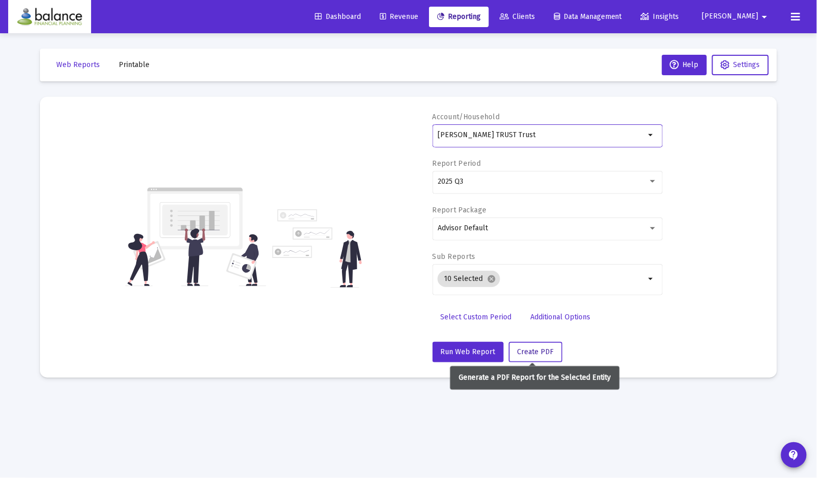
click at [527, 348] on span "Create PDF" at bounding box center [535, 351] width 36 height 9
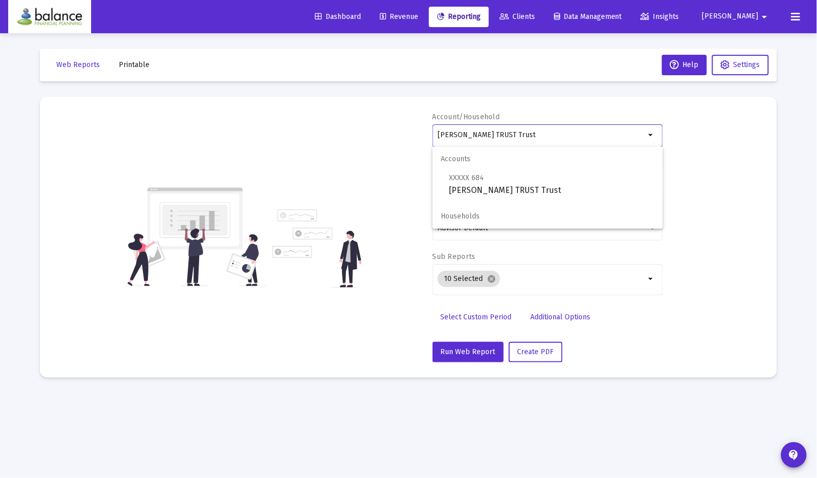
drag, startPoint x: 528, startPoint y: 133, endPoint x: 379, endPoint y: 126, distance: 148.5
click at [379, 126] on div "Account/Household [PERSON_NAME] TRUST Trust arrow_drop_down Report Period 2025 …" at bounding box center [408, 237] width 706 height 250
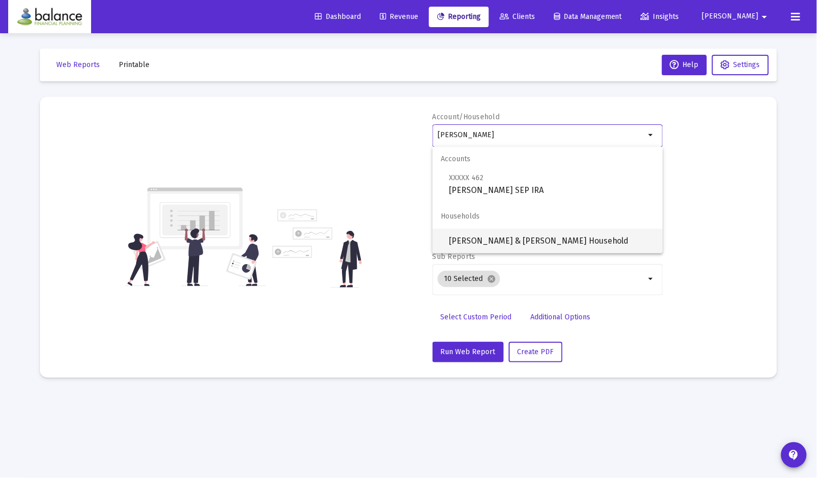
click at [514, 234] on span "[PERSON_NAME] & [PERSON_NAME] Household" at bounding box center [552, 241] width 206 height 25
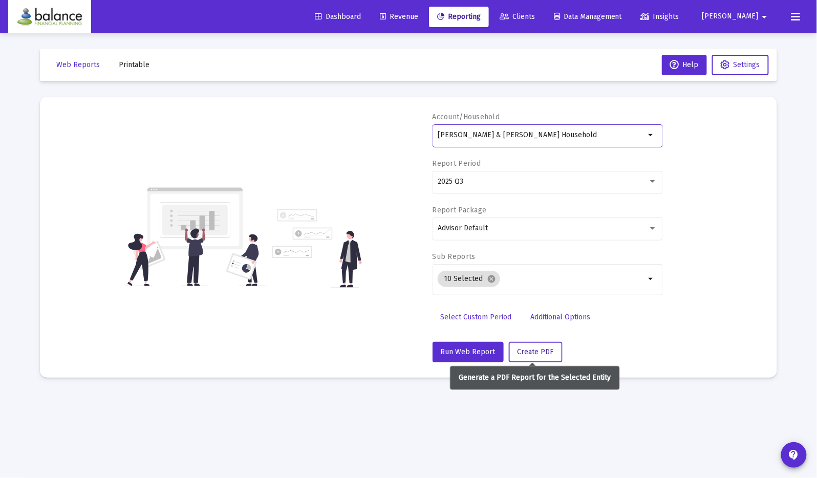
click at [539, 345] on button "Create PDF" at bounding box center [536, 352] width 54 height 20
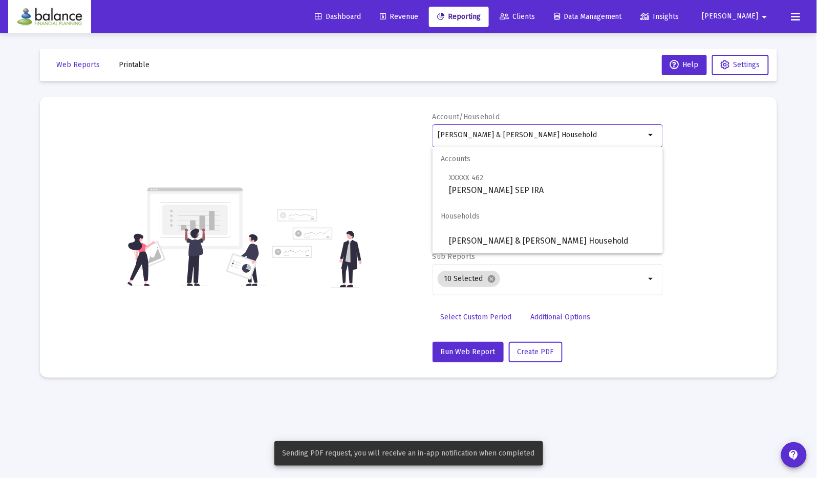
drag, startPoint x: 570, startPoint y: 137, endPoint x: 377, endPoint y: 133, distance: 193.5
click at [377, 133] on div "Account/Household [PERSON_NAME] & [PERSON_NAME] Household arrow_drop_down Repor…" at bounding box center [408, 237] width 706 height 250
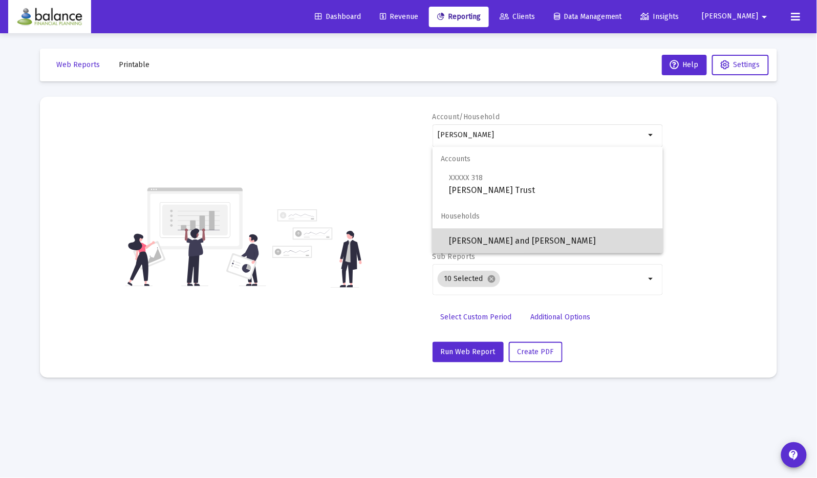
click at [467, 229] on span "[PERSON_NAME] and [PERSON_NAME]" at bounding box center [552, 241] width 206 height 25
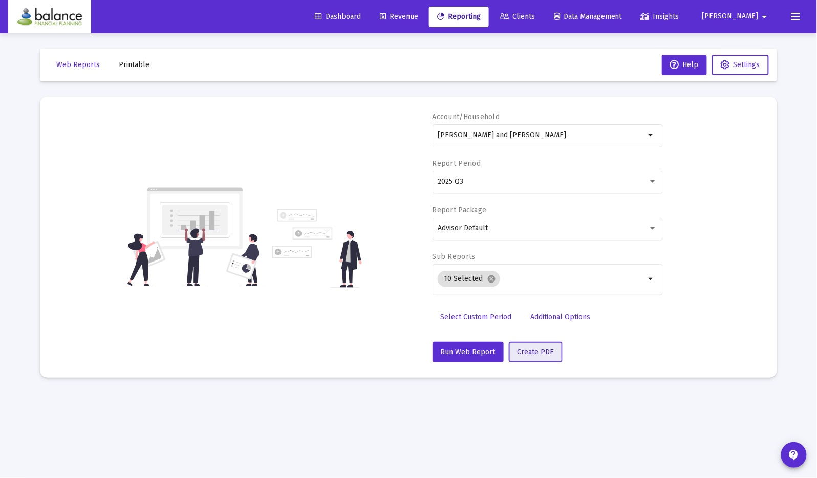
click at [529, 349] on span "Create PDF" at bounding box center [535, 351] width 36 height 9
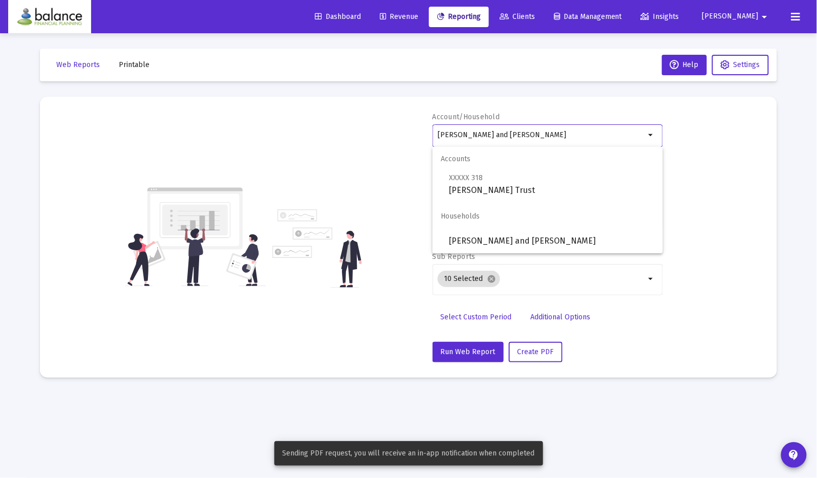
drag, startPoint x: 531, startPoint y: 135, endPoint x: 374, endPoint y: 131, distance: 156.6
click at [374, 131] on div "Account/Household [PERSON_NAME] and [PERSON_NAME] Household arrow_drop_down Rep…" at bounding box center [408, 237] width 706 height 250
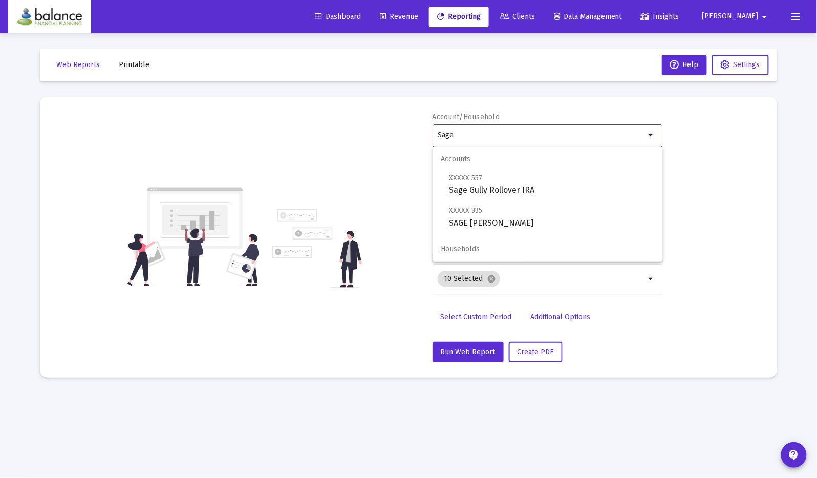
drag, startPoint x: 537, startPoint y: 136, endPoint x: 397, endPoint y: 135, distance: 139.7
click at [398, 136] on div "Account/Household Sage arrow_drop_down Report Period 2025 Q3 Report Package Adv…" at bounding box center [408, 237] width 706 height 250
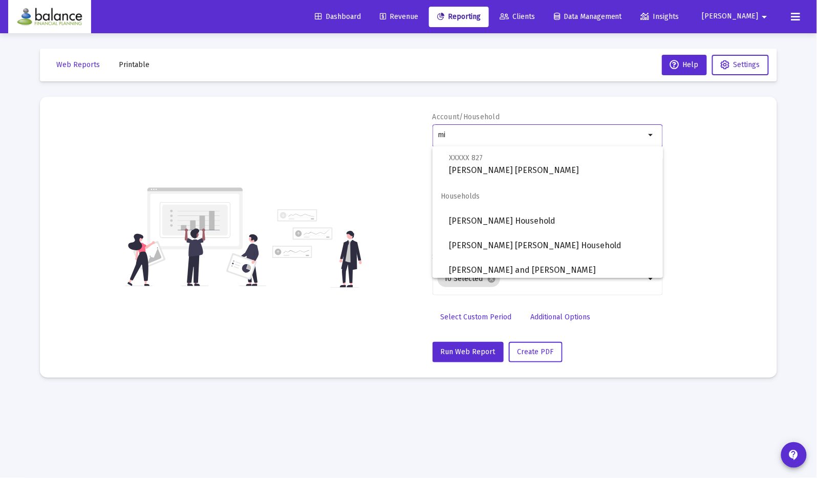
scroll to position [253, 0]
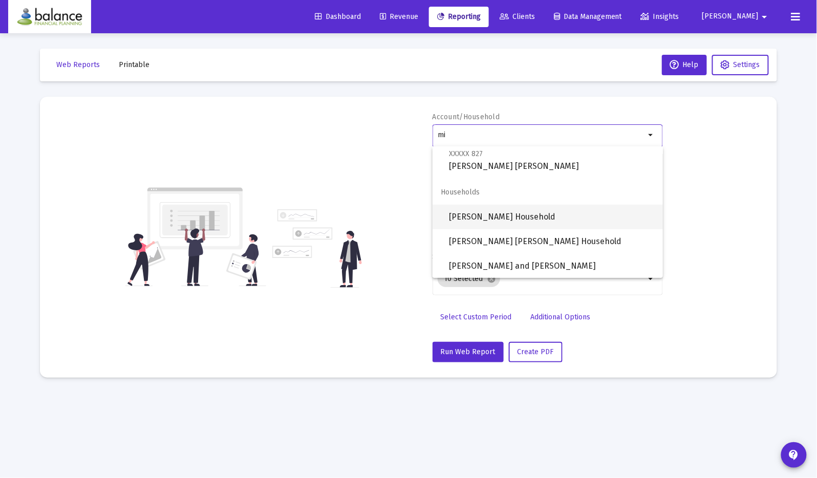
click at [538, 214] on span "[PERSON_NAME] Household" at bounding box center [552, 217] width 206 height 25
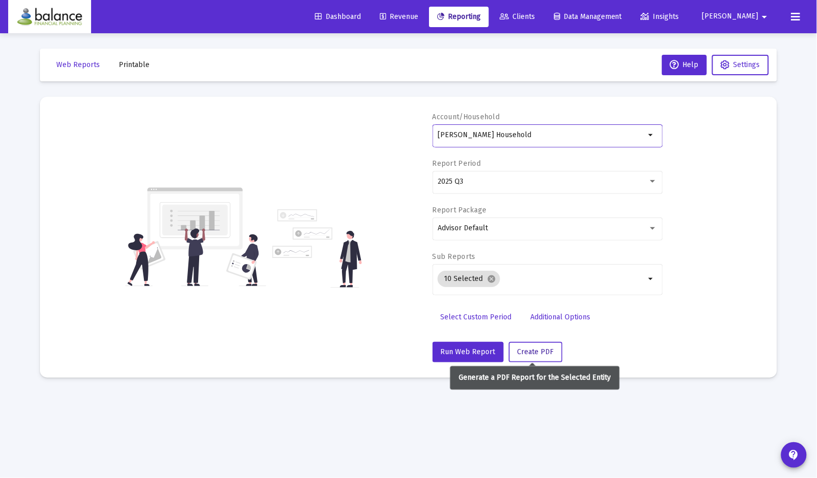
click at [537, 348] on span "Create PDF" at bounding box center [535, 351] width 36 height 9
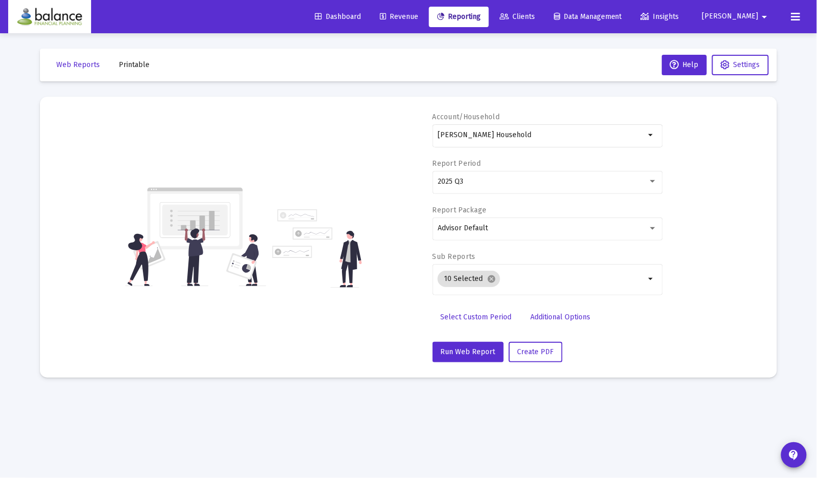
drag, startPoint x: 550, startPoint y: 129, endPoint x: 424, endPoint y: 127, distance: 125.9
click at [424, 127] on div "Account/Household [PERSON_NAME] Household arrow_drop_down Report Period 2025 Q3…" at bounding box center [408, 237] width 706 height 250
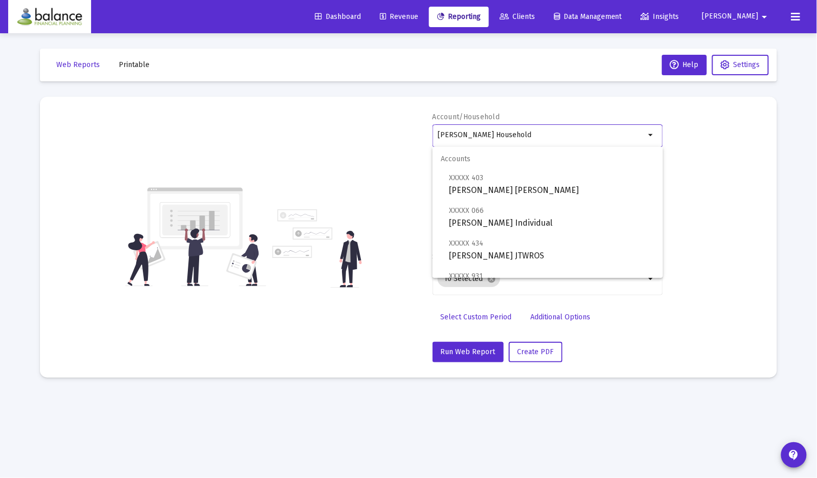
drag, startPoint x: 565, startPoint y: 132, endPoint x: 395, endPoint y: 130, distance: 169.9
click at [395, 130] on div "Account/Household [PERSON_NAME] Household arrow_drop_down Report Period 2025 Q3…" at bounding box center [408, 237] width 706 height 250
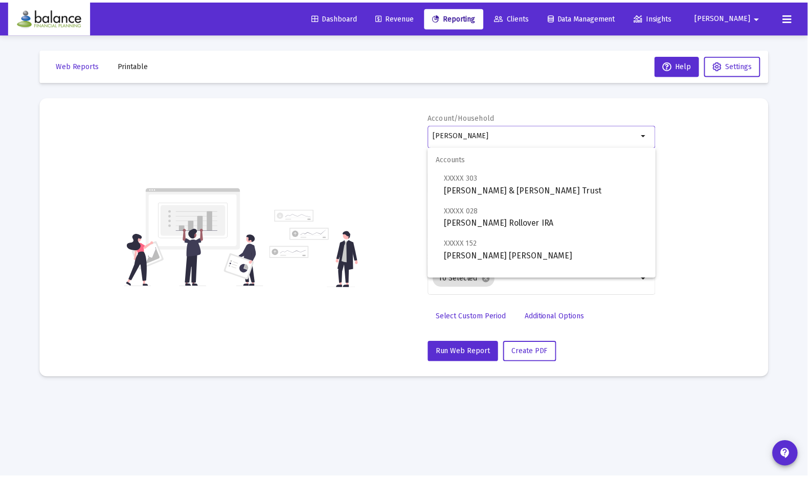
scroll to position [65, 0]
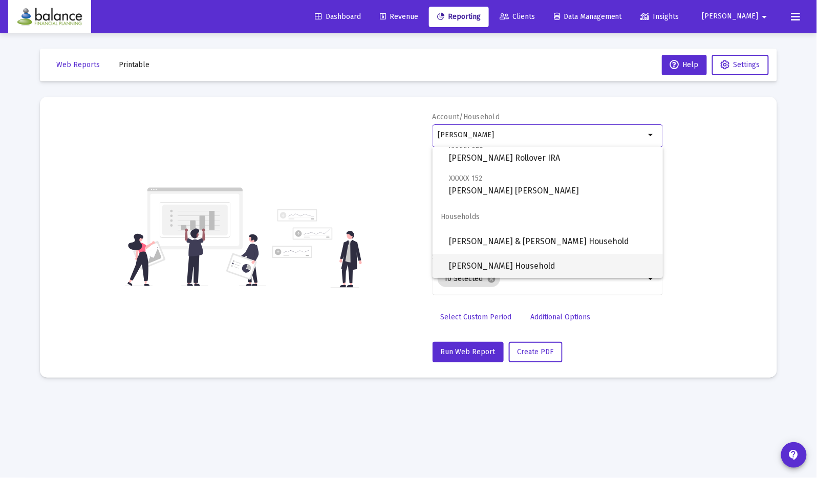
click at [584, 257] on span "[PERSON_NAME] Household" at bounding box center [552, 266] width 206 height 25
type input "[PERSON_NAME] Household"
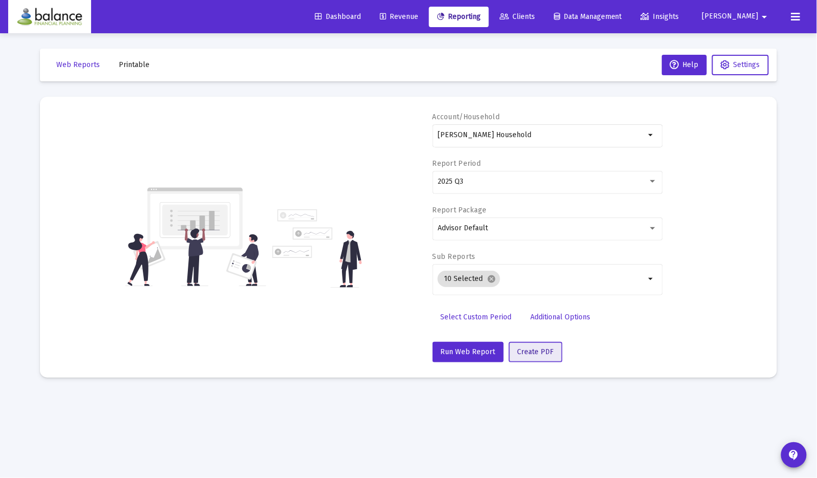
click at [534, 356] on button "Create PDF" at bounding box center [536, 352] width 54 height 20
click at [76, 63] on span "Web Reports" at bounding box center [77, 64] width 43 height 9
click at [739, 64] on span "Settings" at bounding box center [746, 64] width 27 height 9
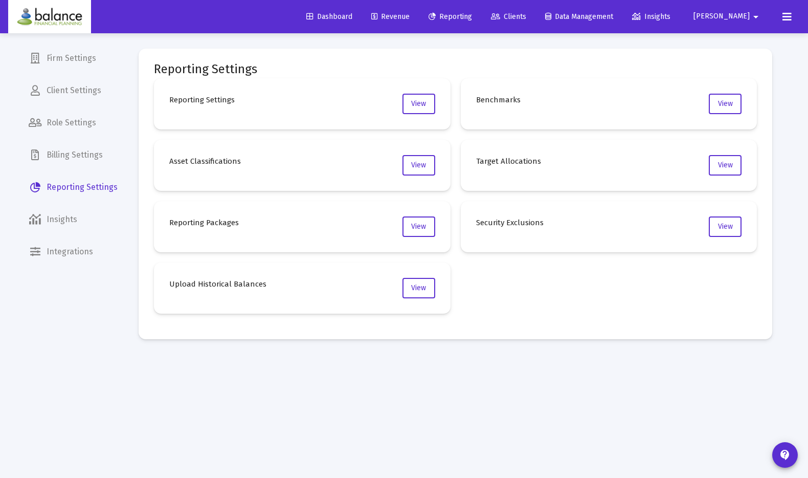
click at [73, 98] on span "Client Settings" at bounding box center [72, 90] width 105 height 25
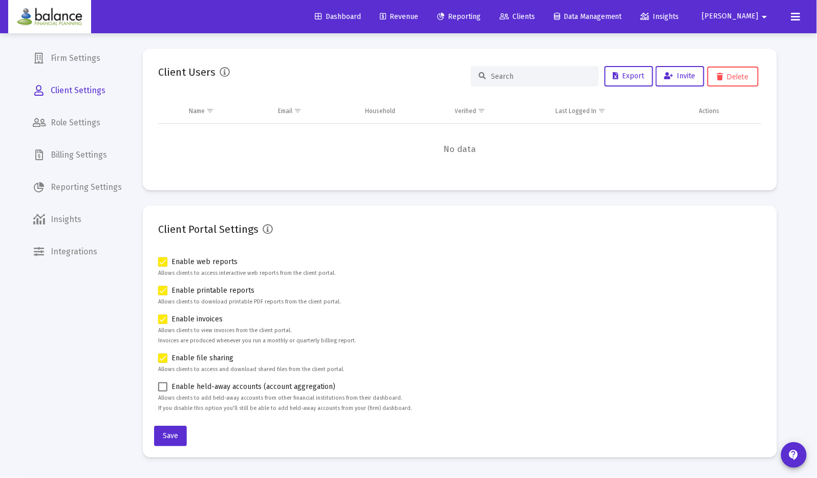
click at [82, 184] on span "Reporting Settings" at bounding box center [77, 187] width 105 height 25
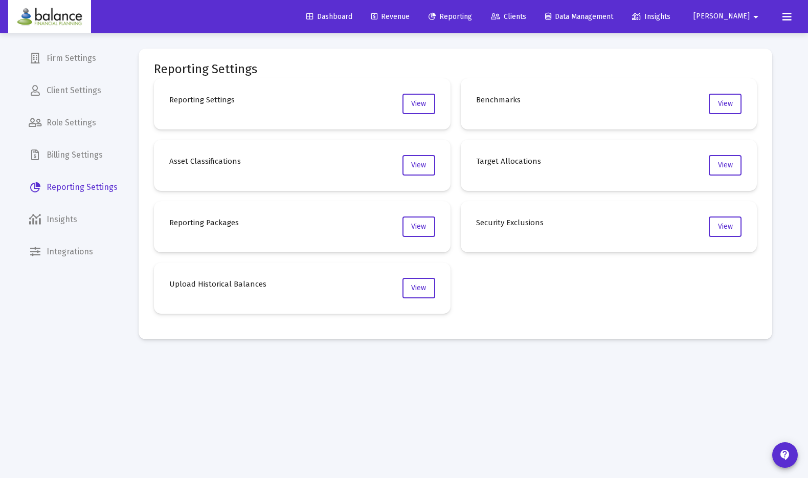
click at [81, 91] on span "Client Settings" at bounding box center [72, 90] width 105 height 25
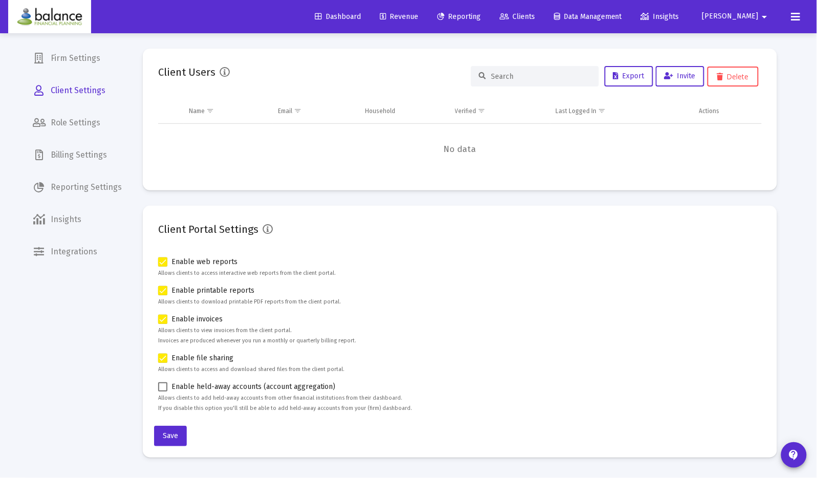
click at [418, 13] on span "Revenue" at bounding box center [399, 16] width 38 height 9
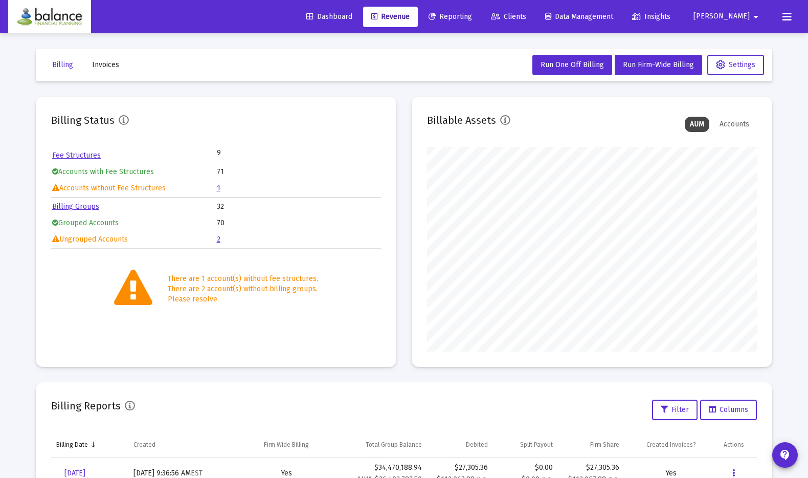
click at [76, 207] on link "Billing Groups" at bounding box center [75, 206] width 47 height 9
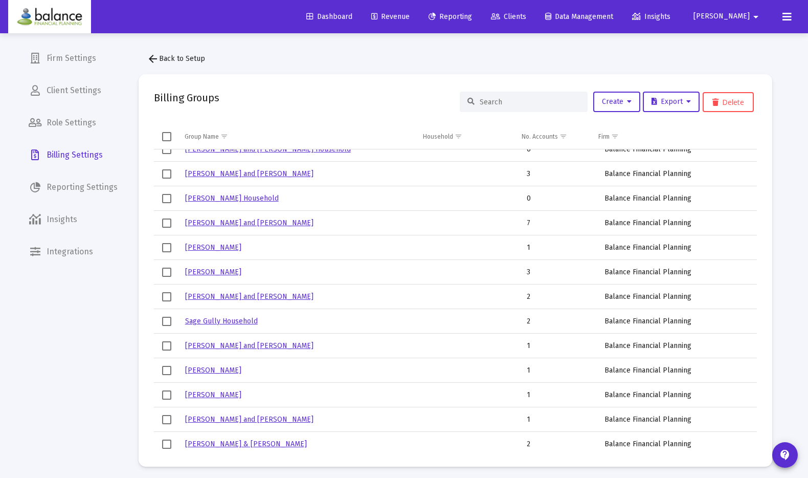
scroll to position [406, 0]
click at [234, 320] on link "Sage Gully Household" at bounding box center [221, 320] width 73 height 9
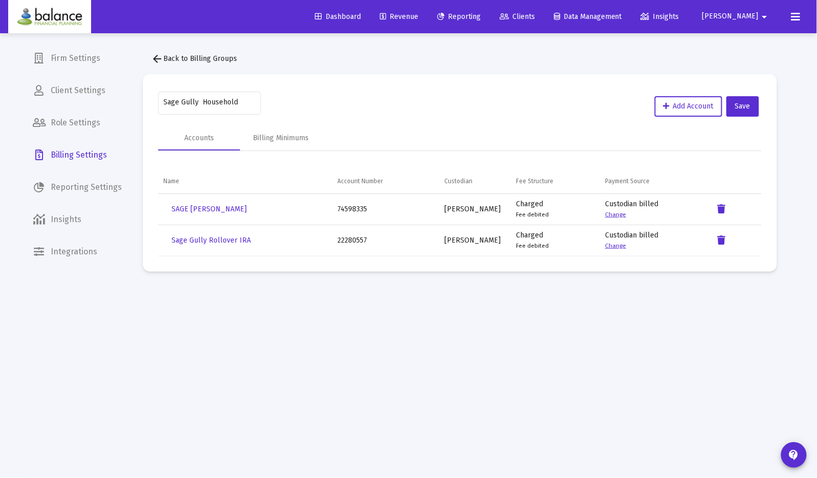
click at [164, 67] on button "arrow_back Back to Billing Groups" at bounding box center [194, 59] width 102 height 20
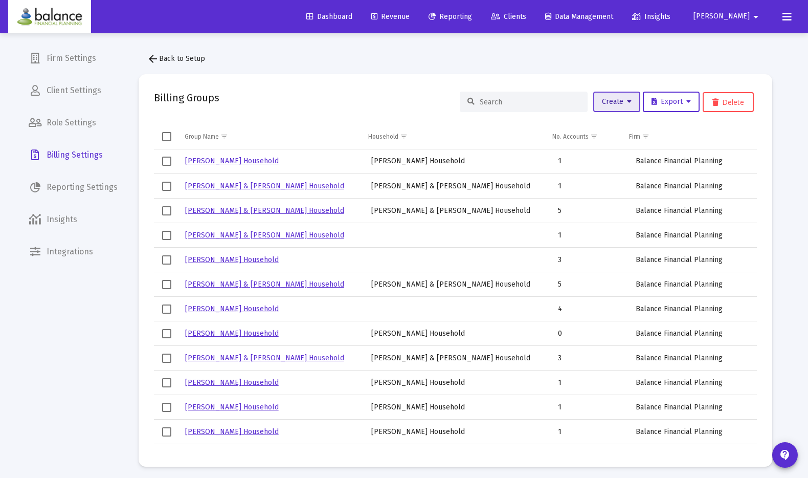
click at [624, 99] on span "Create" at bounding box center [617, 101] width 30 height 9
click at [622, 148] on button "Create Groups from Households" at bounding box center [652, 153] width 123 height 25
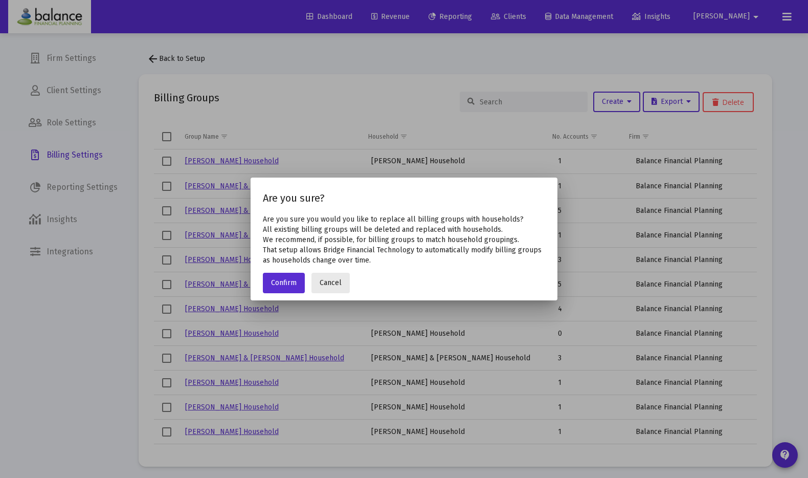
click at [332, 287] on span "Cancel" at bounding box center [331, 282] width 22 height 9
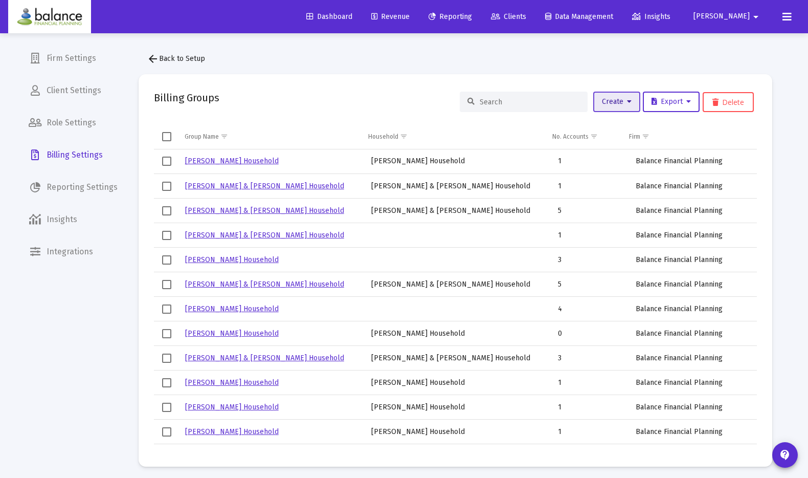
click at [629, 98] on icon at bounding box center [629, 101] width 5 height 7
click at [515, 109] on div at bounding box center [404, 239] width 808 height 478
click at [181, 57] on span "arrow_back Back to Setup" at bounding box center [176, 58] width 58 height 9
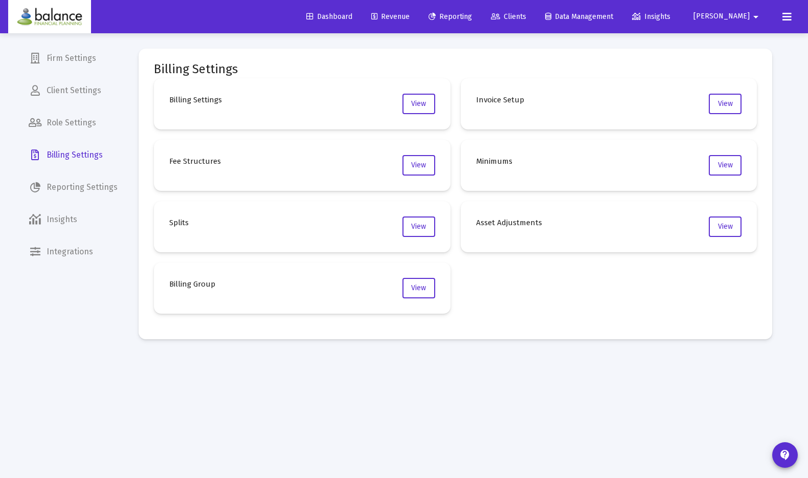
click at [782, 453] on div "Billing Settings Billing Settings View Invoice Setup View Fee Structures View M…" at bounding box center [455, 260] width 665 height 454
click at [786, 455] on div "Billing Settings Billing Settings View Invoice Setup View Fee Structures View M…" at bounding box center [455, 260] width 665 height 454
click at [782, 457] on div "Billing Settings Billing Settings View Invoice Setup View Fee Structures View M…" at bounding box center [455, 260] width 665 height 454
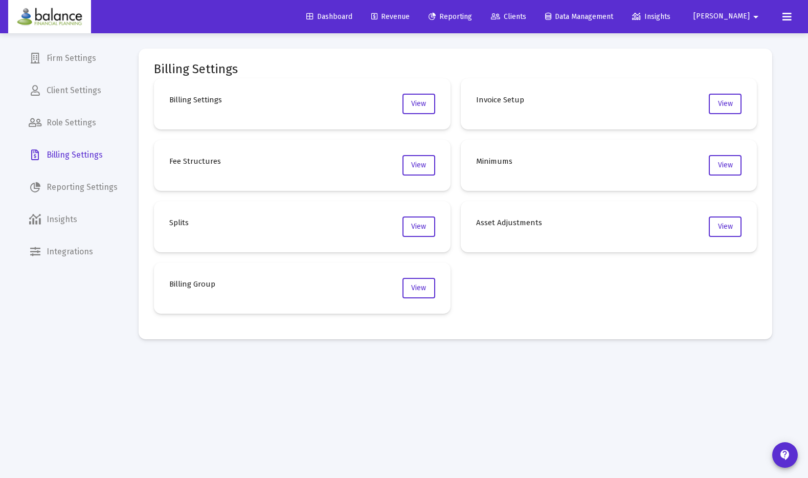
click at [782, 457] on div "Billing Settings Billing Settings View Invoice Setup View Fee Structures View M…" at bounding box center [455, 260] width 665 height 454
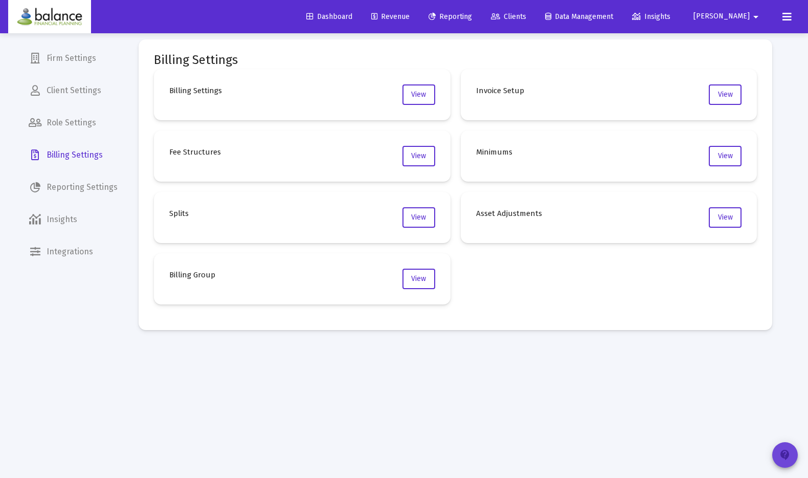
click at [792, 456] on button "contact_support" at bounding box center [786, 455] width 26 height 26
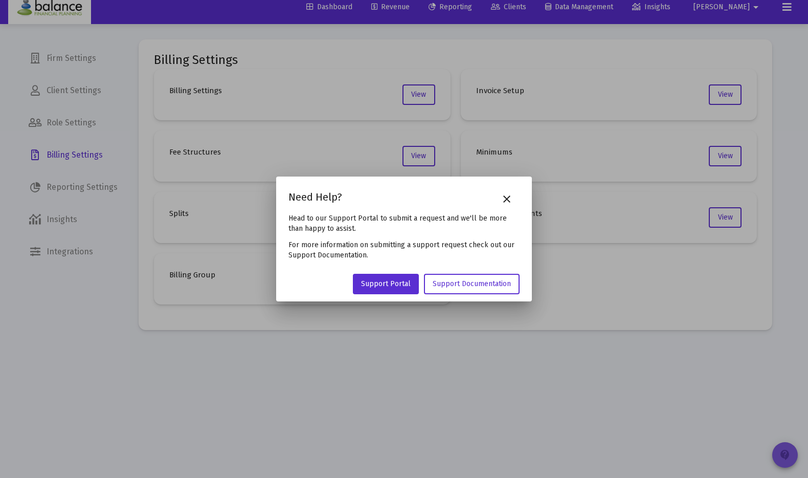
scroll to position [0, 0]
click at [464, 289] on link "Support Documentation" at bounding box center [472, 284] width 96 height 20
click at [511, 198] on mat-icon "close" at bounding box center [507, 199] width 12 height 12
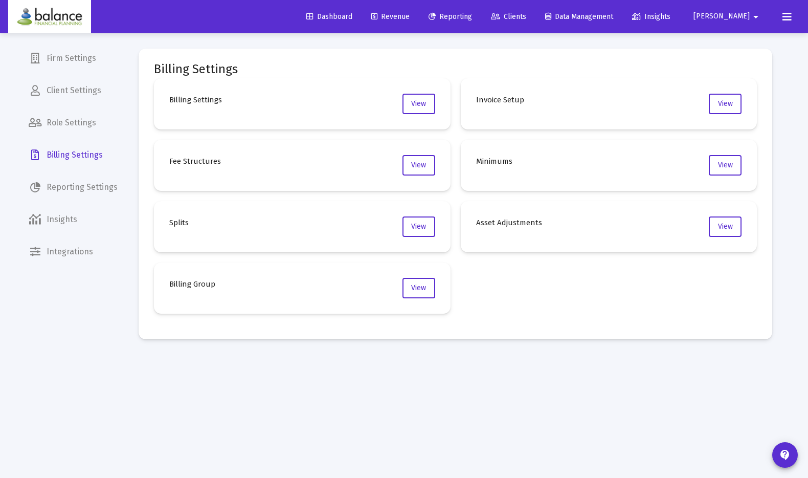
click at [527, 17] on span "Clients" at bounding box center [508, 16] width 35 height 9
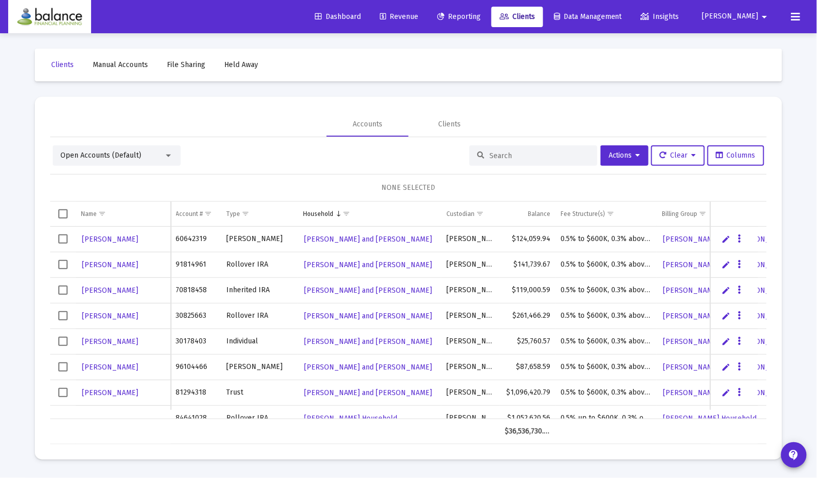
click at [170, 157] on div at bounding box center [168, 155] width 9 height 8
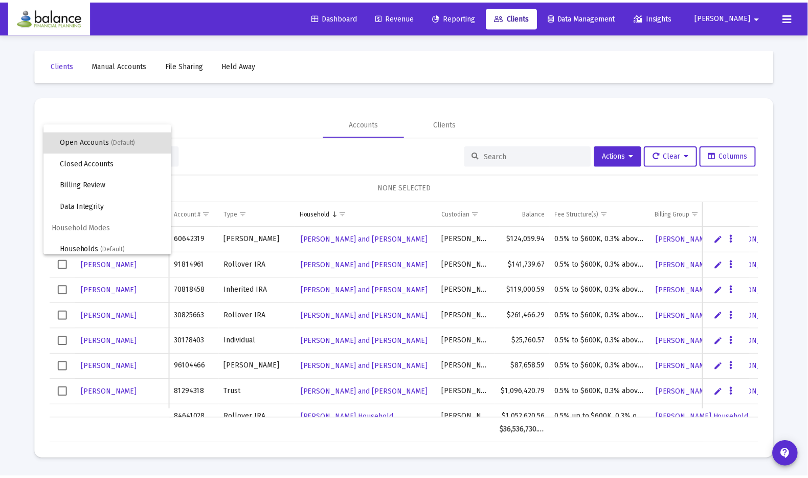
scroll to position [19, 0]
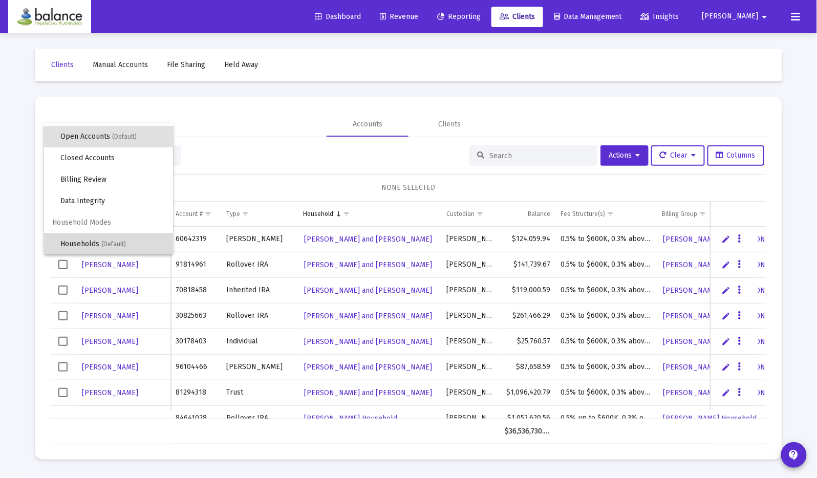
click at [135, 243] on span "Households (Default)" at bounding box center [112, 243] width 104 height 21
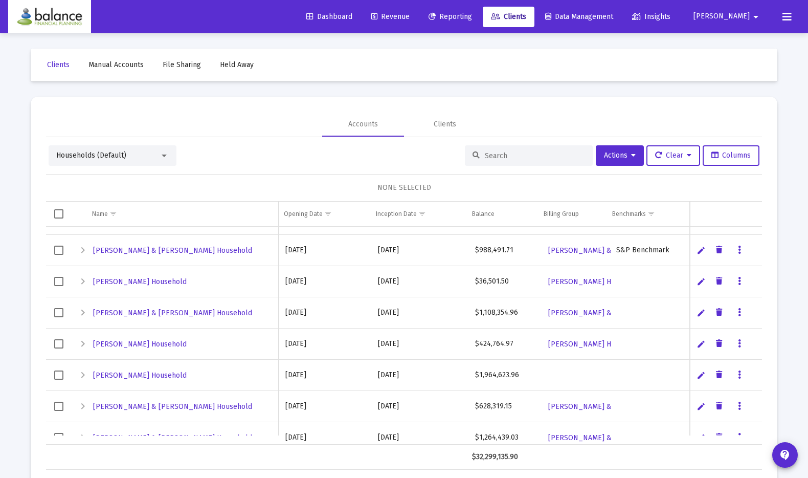
scroll to position [0, 0]
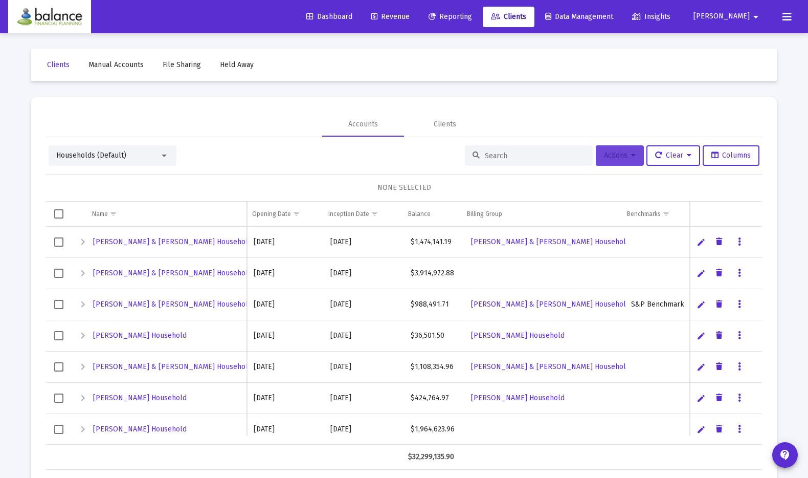
click at [628, 154] on span "Actions" at bounding box center [620, 155] width 32 height 9
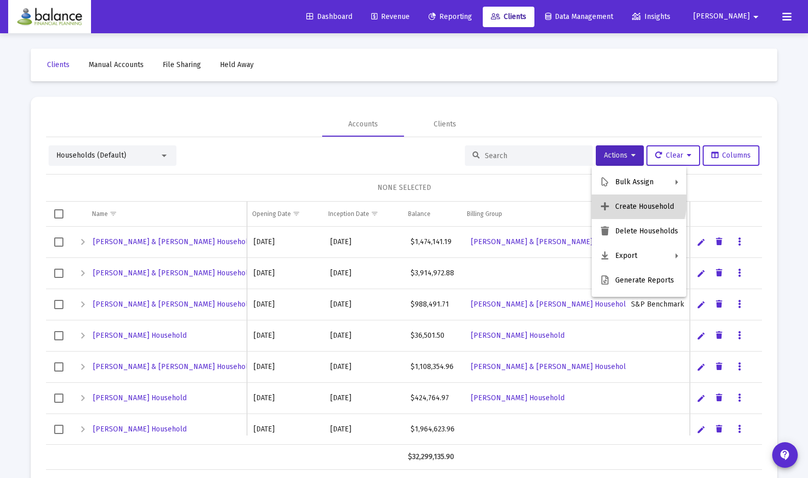
click at [628, 203] on button "Create Household" at bounding box center [639, 206] width 95 height 25
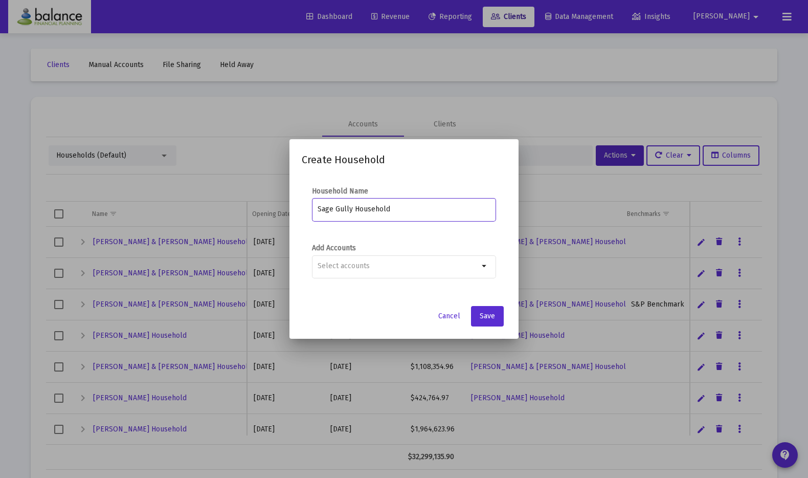
type input "Sage Gully Household"
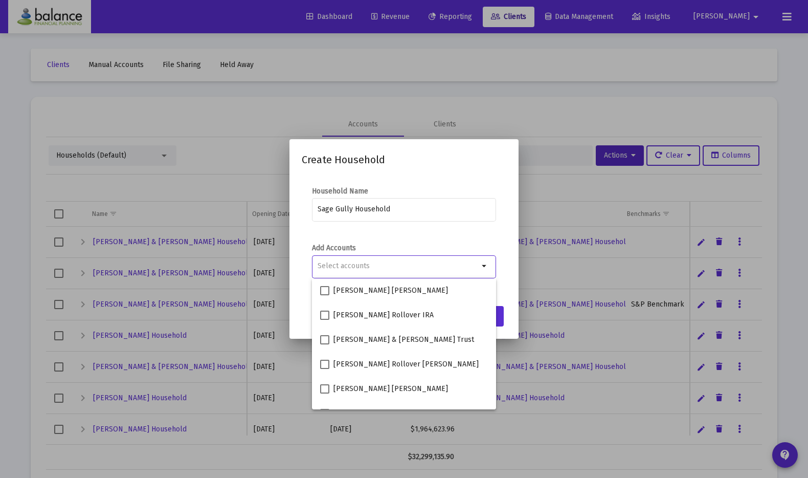
click at [471, 265] on input "Selection" at bounding box center [398, 266] width 161 height 8
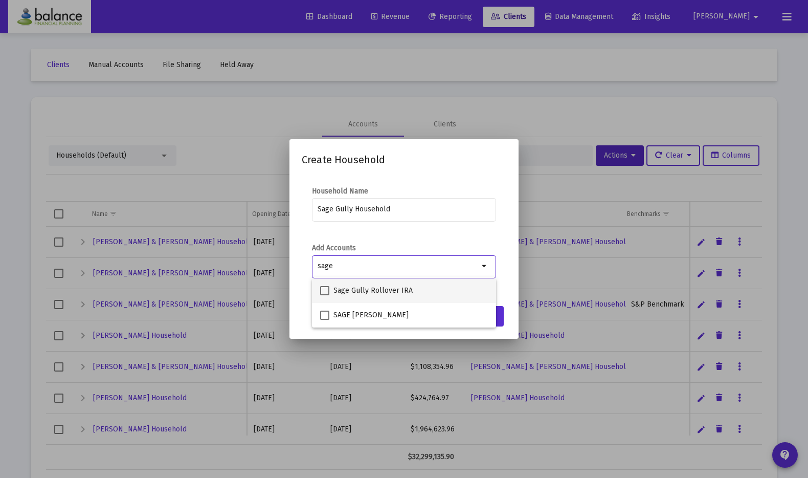
type input "sage"
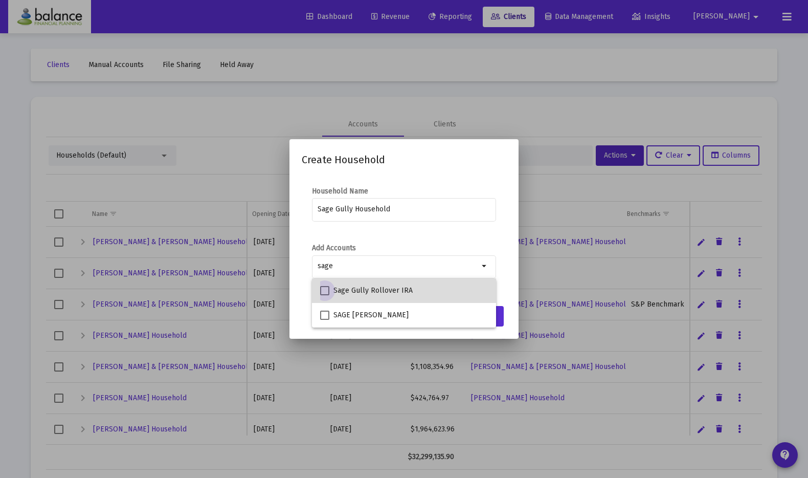
click at [332, 287] on label "Sage Gully Rollover IRA" at bounding box center [366, 290] width 93 height 12
click at [325, 295] on input "Sage Gully Rollover IRA" at bounding box center [324, 295] width 1 height 1
checkbox input "true"
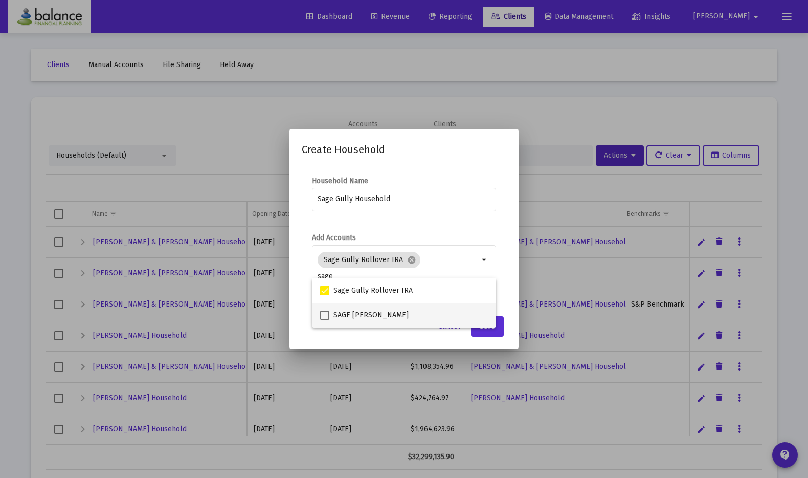
click at [327, 314] on span at bounding box center [324, 315] width 9 height 9
click at [325, 320] on input "SAGE [PERSON_NAME]" at bounding box center [324, 320] width 1 height 1
checkbox input "true"
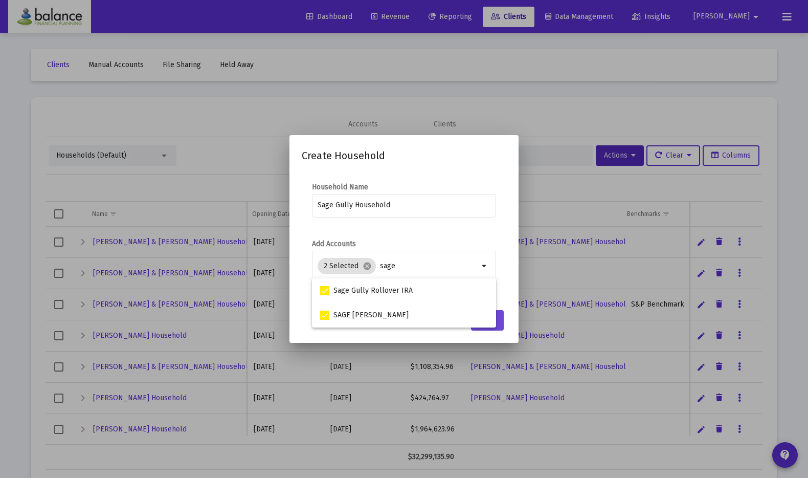
click at [502, 317] on button "Save" at bounding box center [487, 320] width 33 height 20
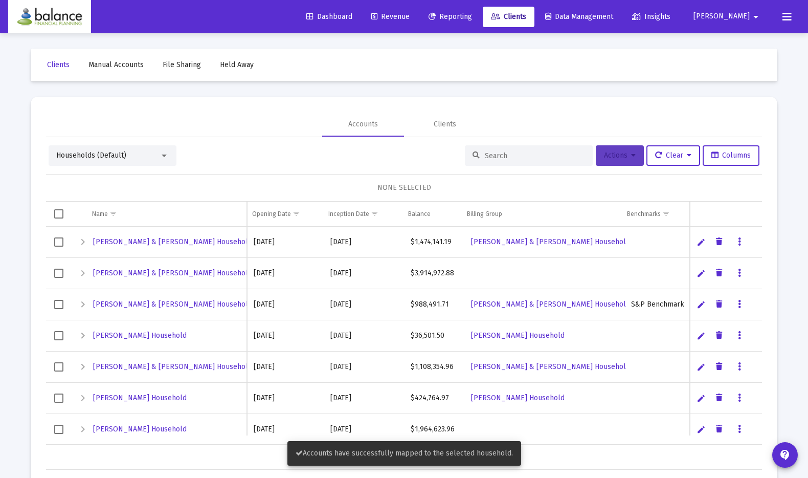
click at [633, 156] on icon at bounding box center [633, 155] width 5 height 7
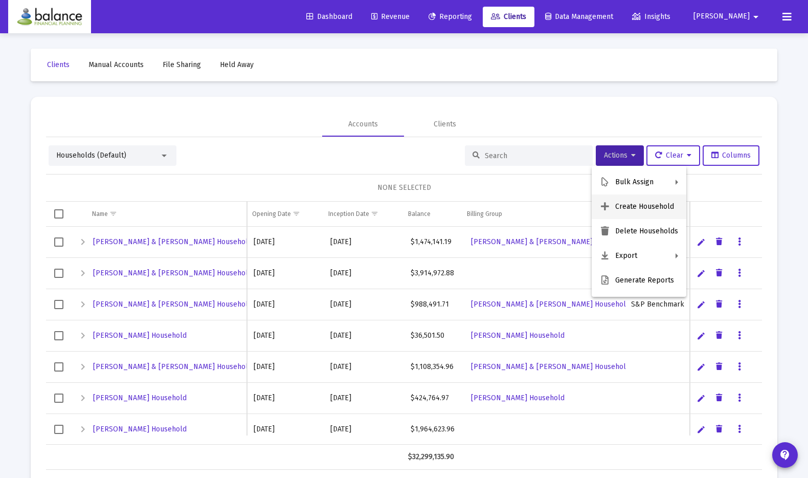
click at [629, 201] on button "Create Household" at bounding box center [639, 206] width 95 height 25
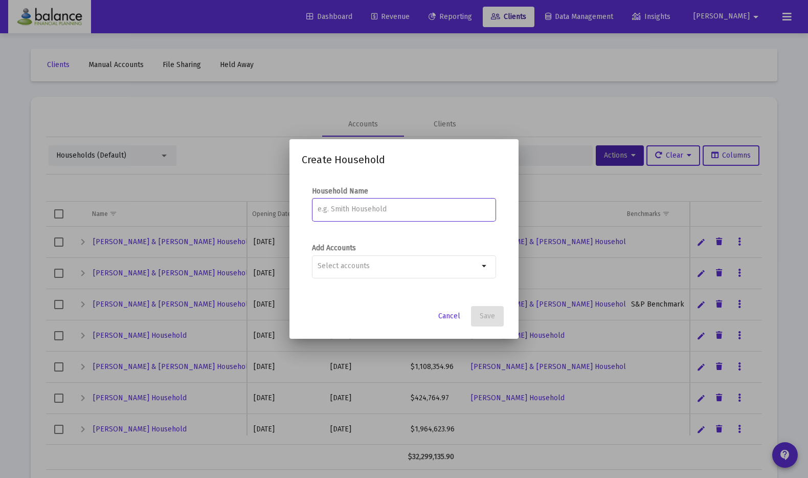
click at [395, 207] on input at bounding box center [404, 209] width 173 height 8
type input "[PERSON_NAME] Household"
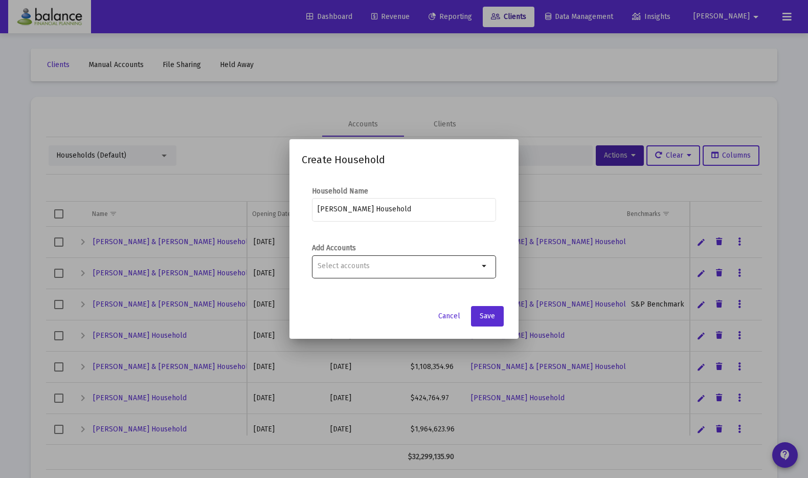
click at [476, 272] on div at bounding box center [398, 265] width 161 height 25
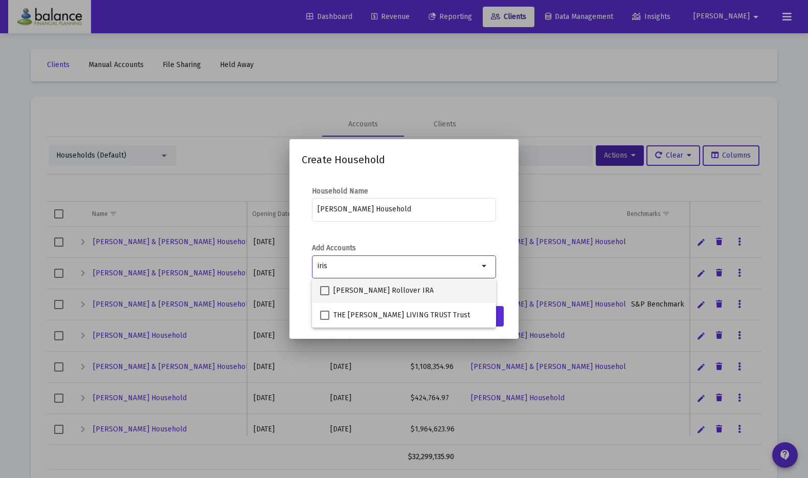
type input "iris"
click at [328, 288] on span at bounding box center [324, 290] width 9 height 9
click at [325, 295] on input "[PERSON_NAME] Rollover IRA" at bounding box center [324, 295] width 1 height 1
checkbox input "true"
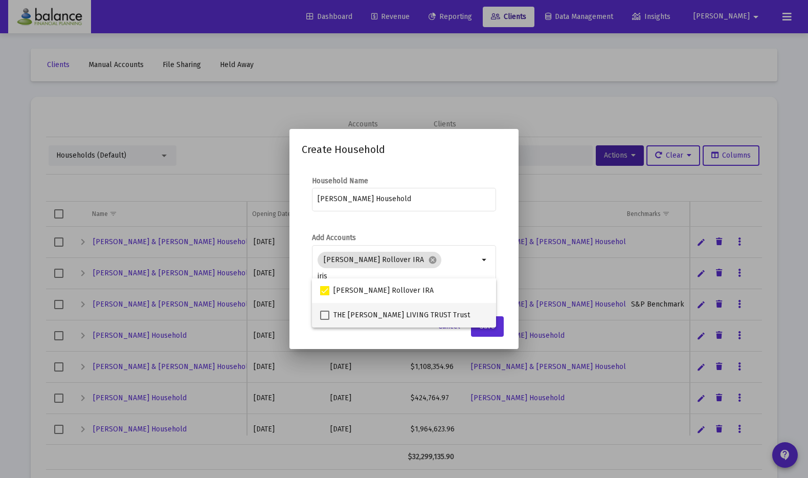
click at [328, 317] on span at bounding box center [324, 315] width 9 height 9
click at [325, 320] on input "THE [PERSON_NAME] LIVING TRUST Trust" at bounding box center [324, 320] width 1 height 1
checkbox input "true"
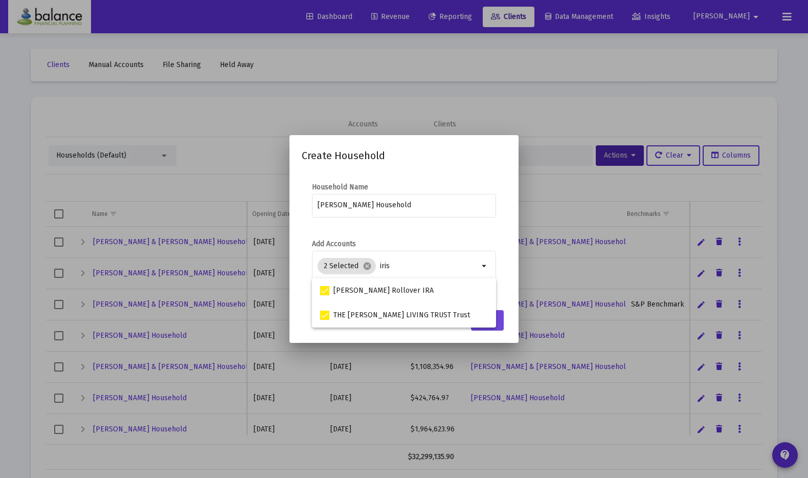
click at [501, 322] on button "Save" at bounding box center [487, 320] width 33 height 20
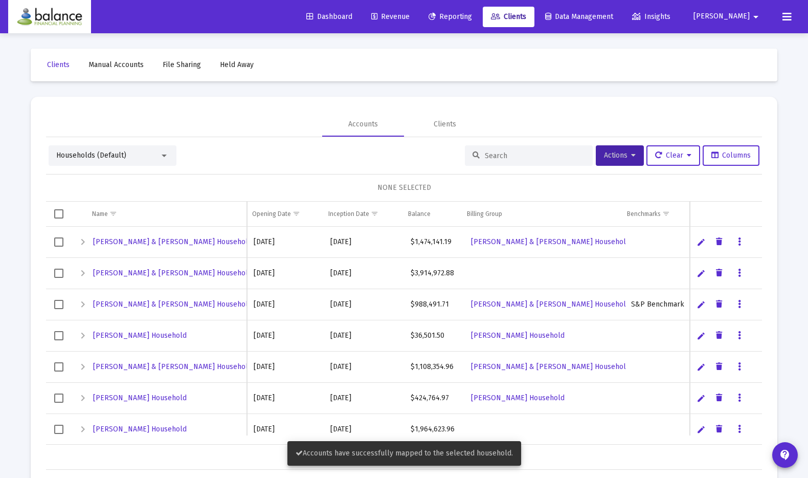
click at [472, 19] on span "Reporting" at bounding box center [450, 16] width 43 height 9
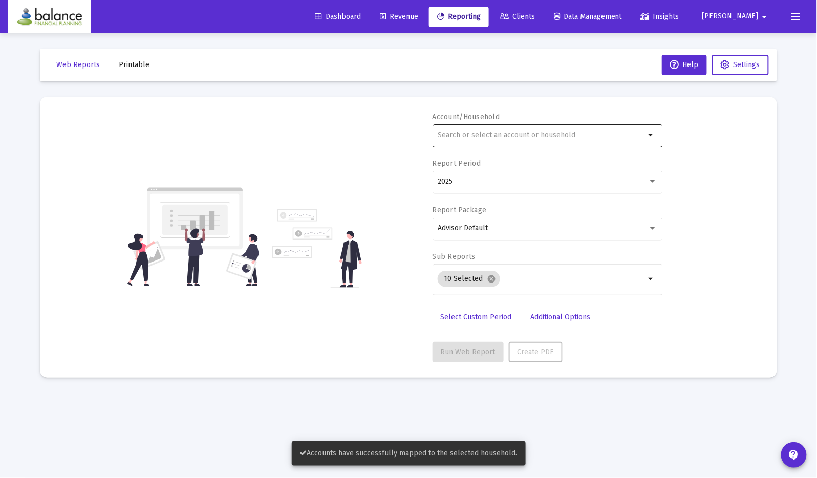
click at [463, 133] on input "text" at bounding box center [540, 135] width 207 height 8
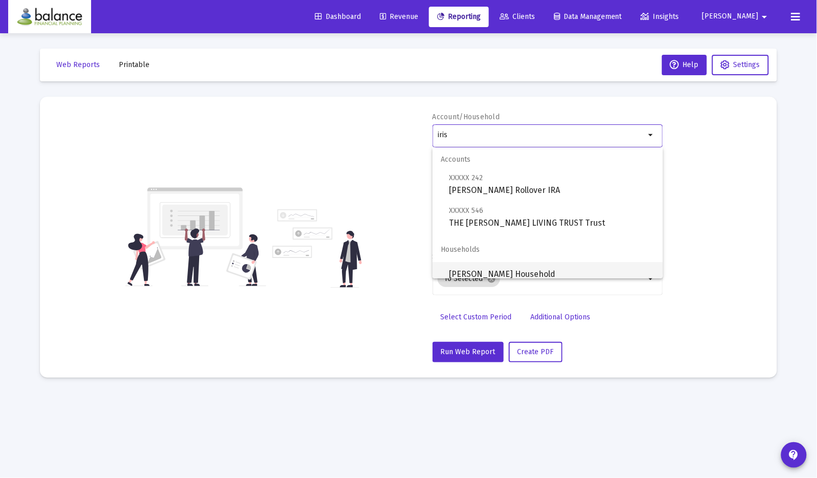
click at [520, 272] on span "[PERSON_NAME] Household" at bounding box center [552, 274] width 206 height 25
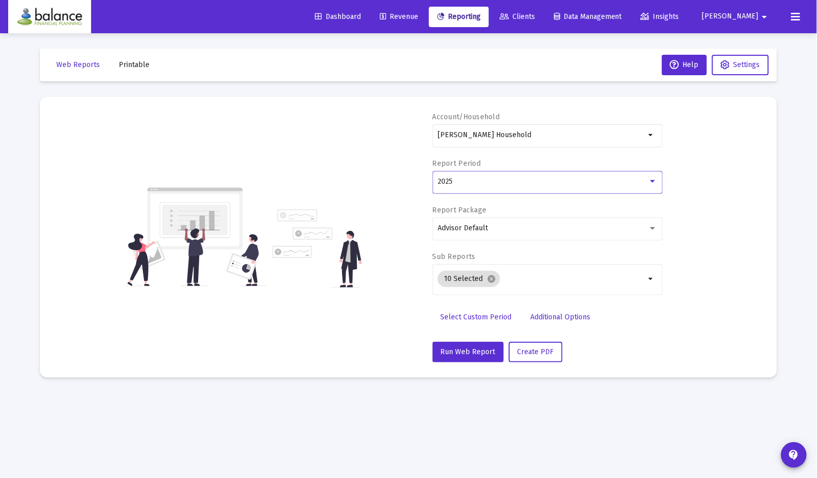
click at [516, 180] on div "2025" at bounding box center [542, 182] width 210 height 8
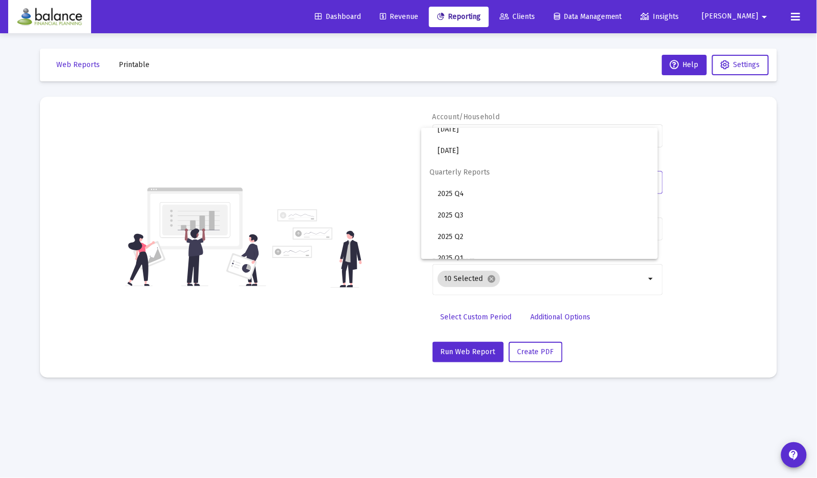
scroll to position [341, 0]
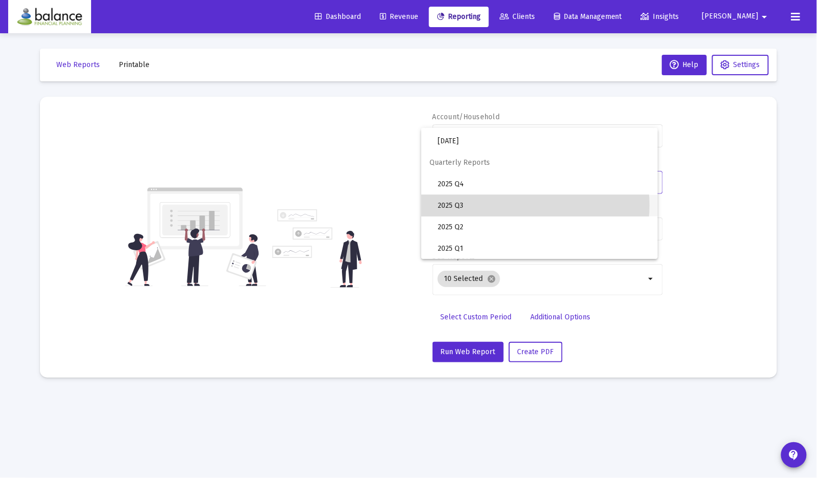
click at [524, 205] on span "2025 Q3" at bounding box center [542, 205] width 211 height 21
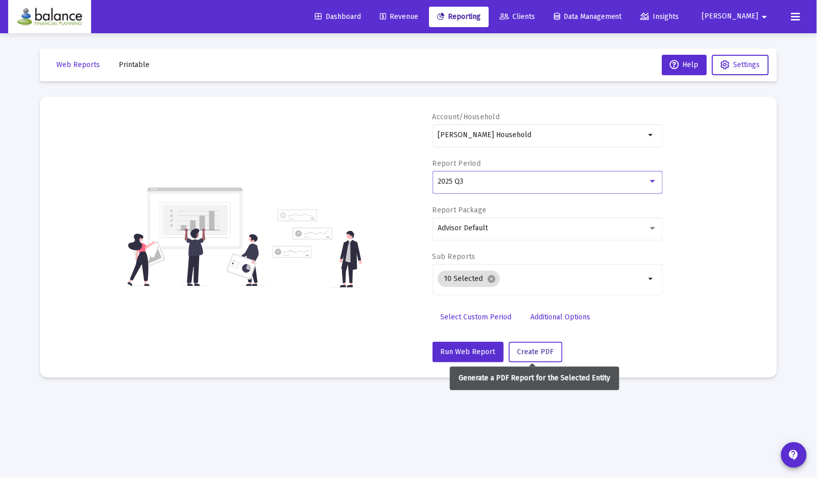
click at [532, 353] on span "Create PDF" at bounding box center [535, 351] width 36 height 9
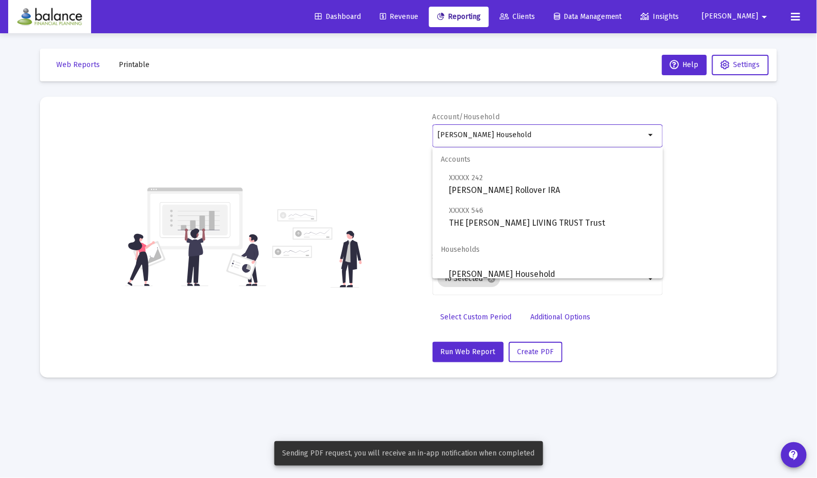
click at [511, 134] on input "[PERSON_NAME] Household" at bounding box center [540, 135] width 207 height 8
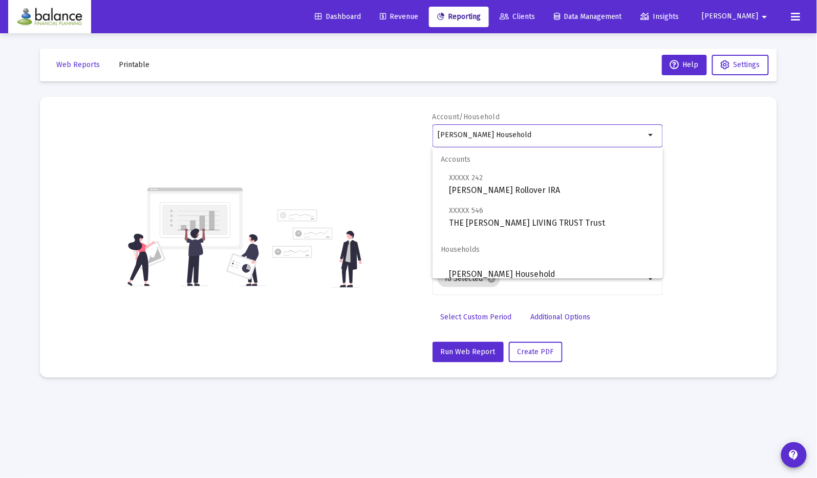
drag, startPoint x: 511, startPoint y: 134, endPoint x: 428, endPoint y: 125, distance: 82.8
click at [428, 126] on div "Account/Household [PERSON_NAME] Household arrow_drop_down Report Period 2025 Q3…" at bounding box center [408, 237] width 706 height 250
click at [558, 265] on span "Sage Gully Household" at bounding box center [552, 274] width 206 height 25
type input "Sage Gully Household"
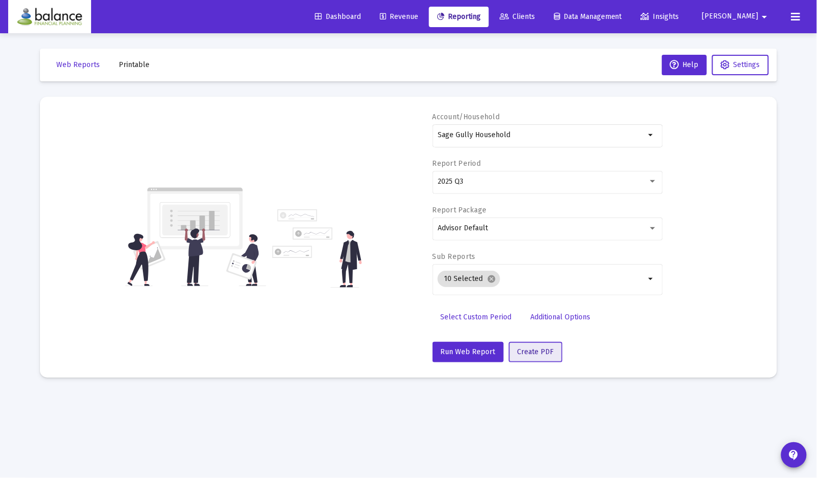
click at [538, 348] on span "Create PDF" at bounding box center [535, 351] width 36 height 9
